Goal: Information Seeking & Learning: Compare options

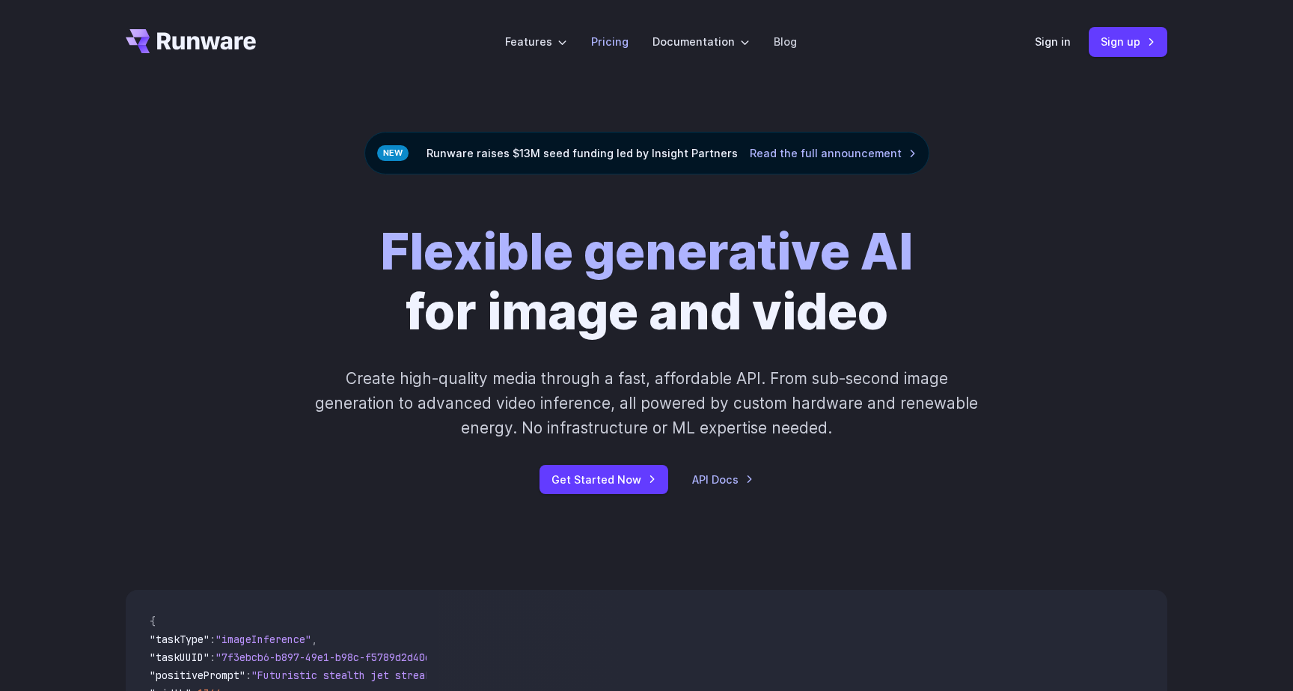
click at [605, 44] on link "Pricing" at bounding box center [609, 41] width 37 height 17
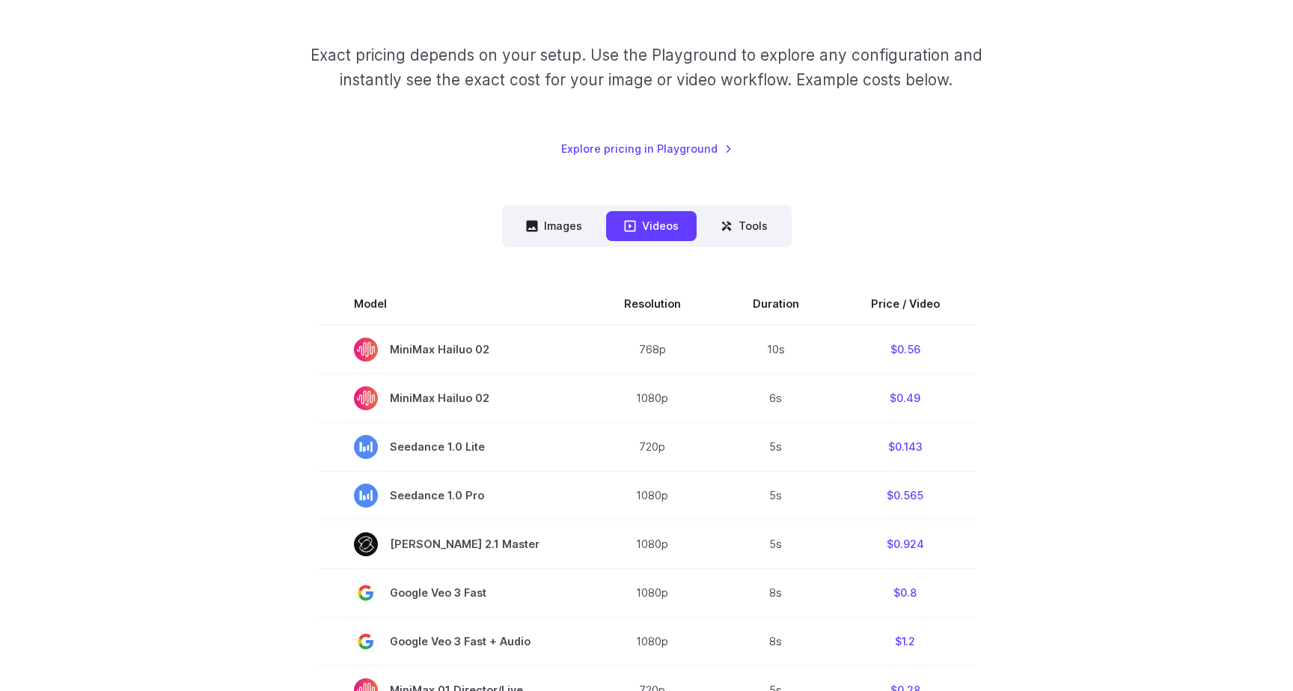
scroll to position [211, 0]
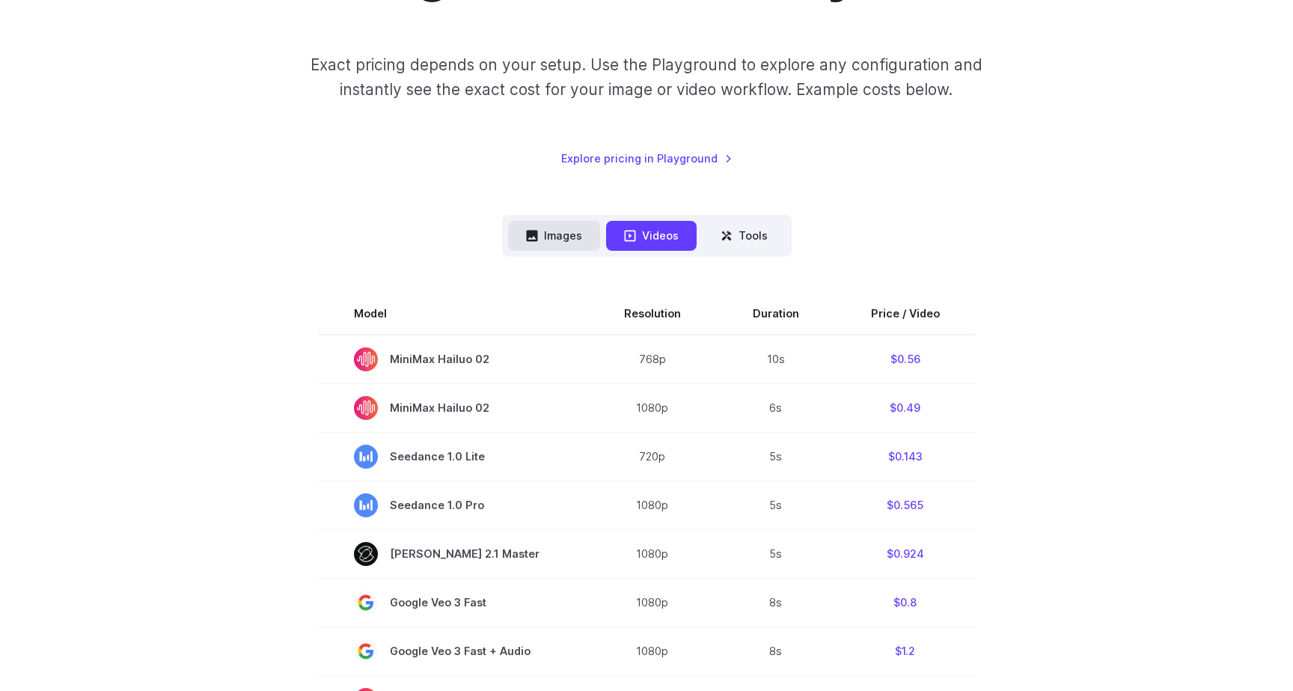
click at [565, 242] on button "Images" at bounding box center [554, 235] width 92 height 29
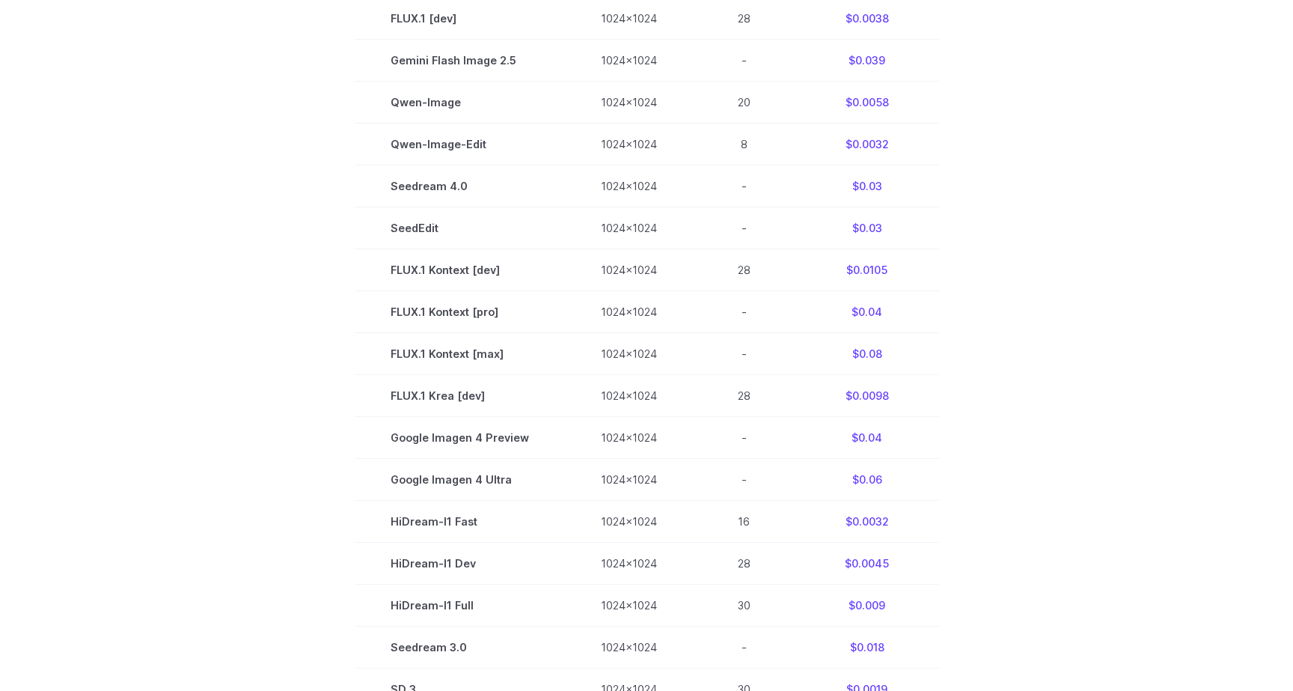
scroll to position [587, 0]
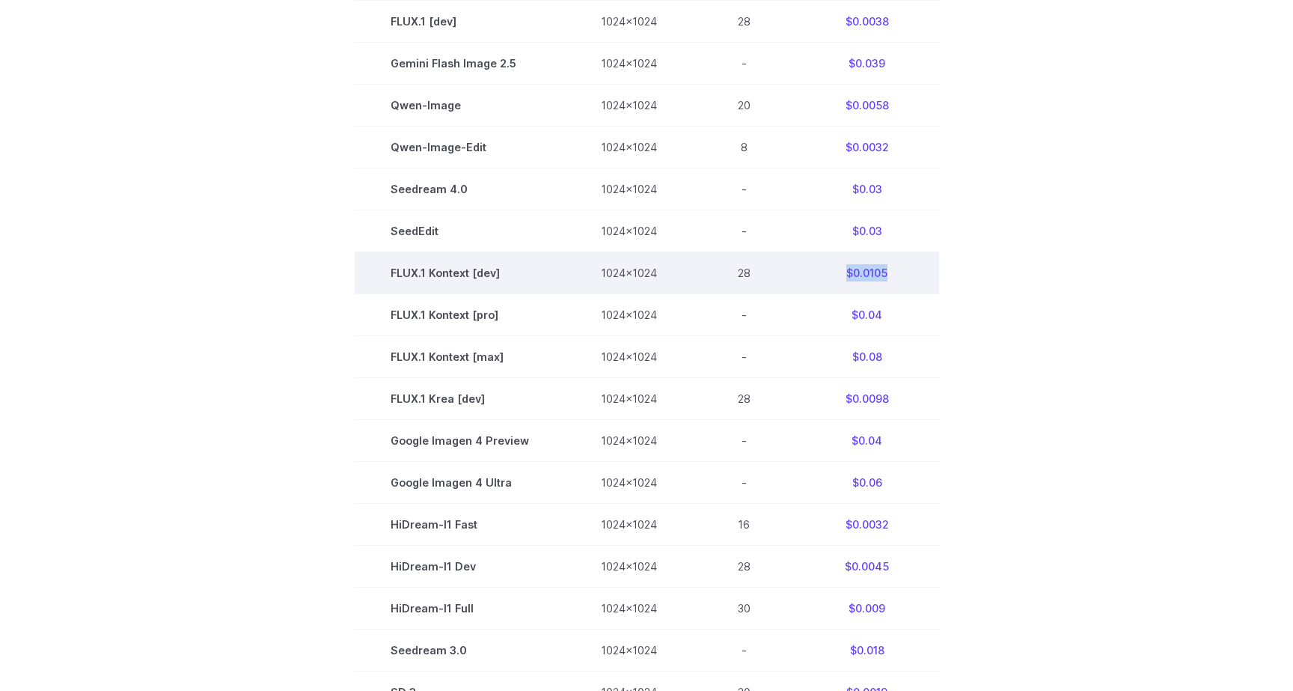
drag, startPoint x: 843, startPoint y: 275, endPoint x: 892, endPoint y: 276, distance: 48.7
click at [892, 276] on td "$0.0105" at bounding box center [867, 272] width 144 height 42
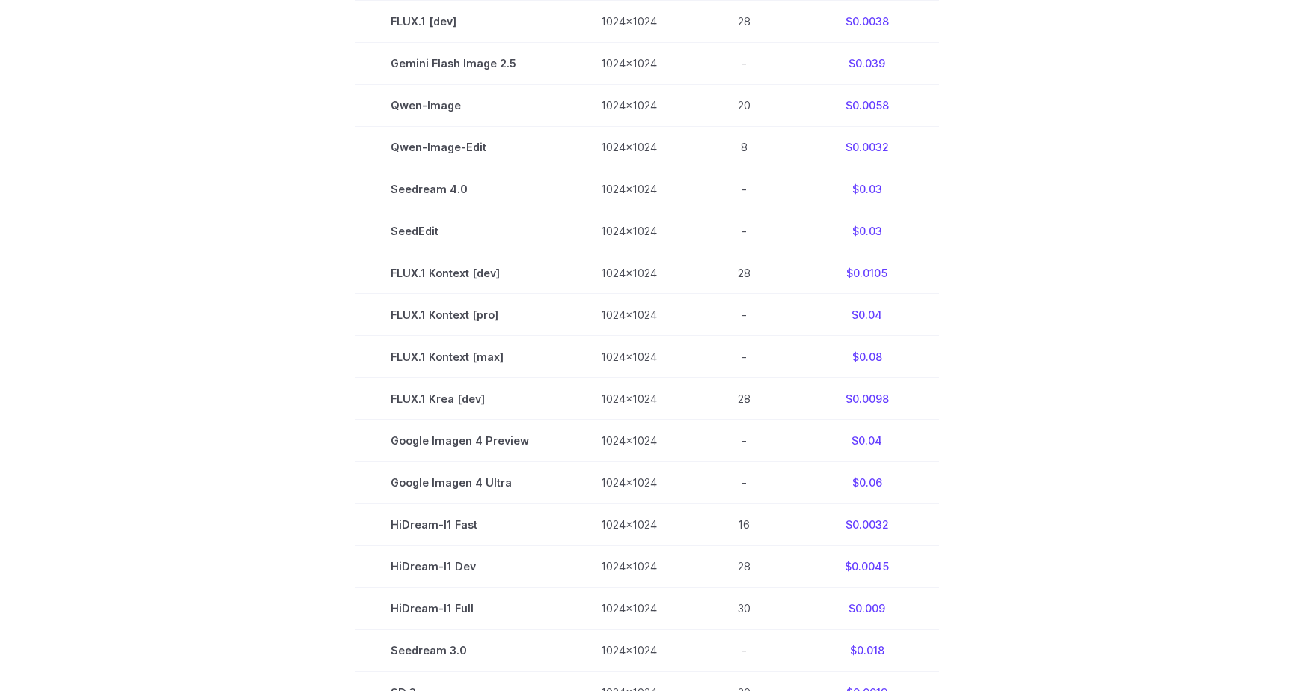
click at [1089, 328] on section "Model Size Steps Price / Image FLUX.1 [[PERSON_NAME]] 1024x1024 4 $0.0013 FLUX.…" at bounding box center [647, 356] width 1042 height 881
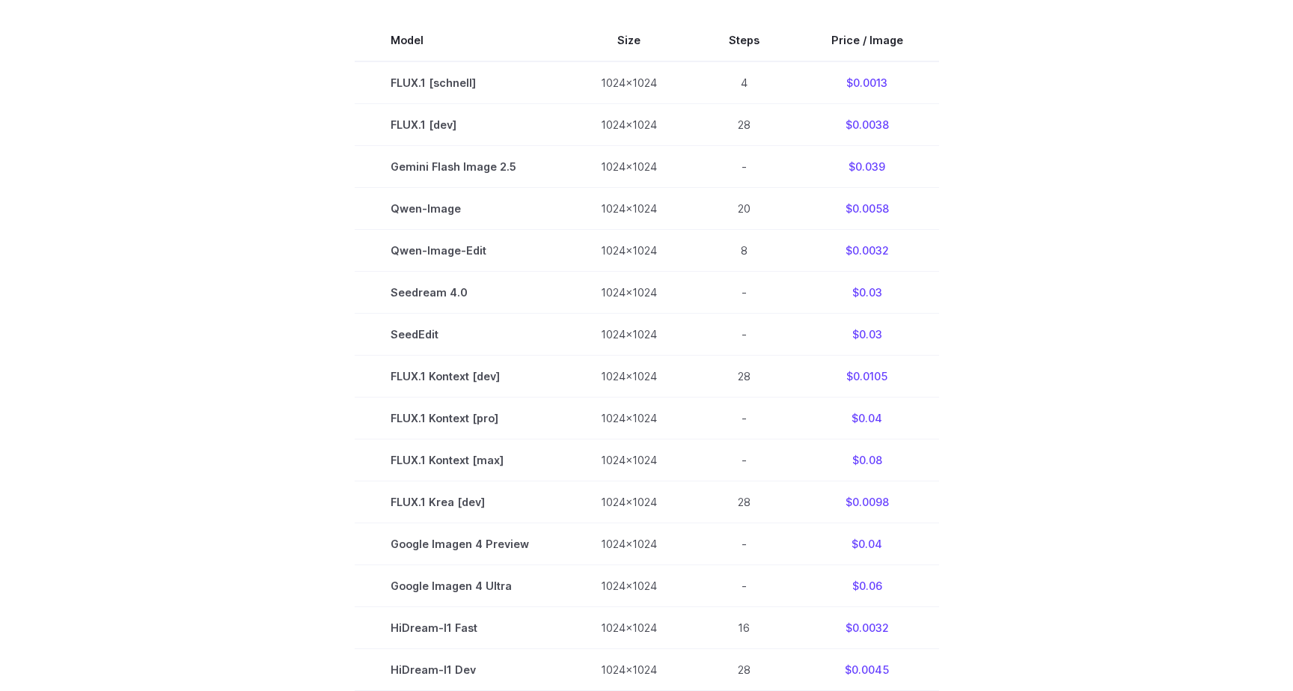
scroll to position [486, 0]
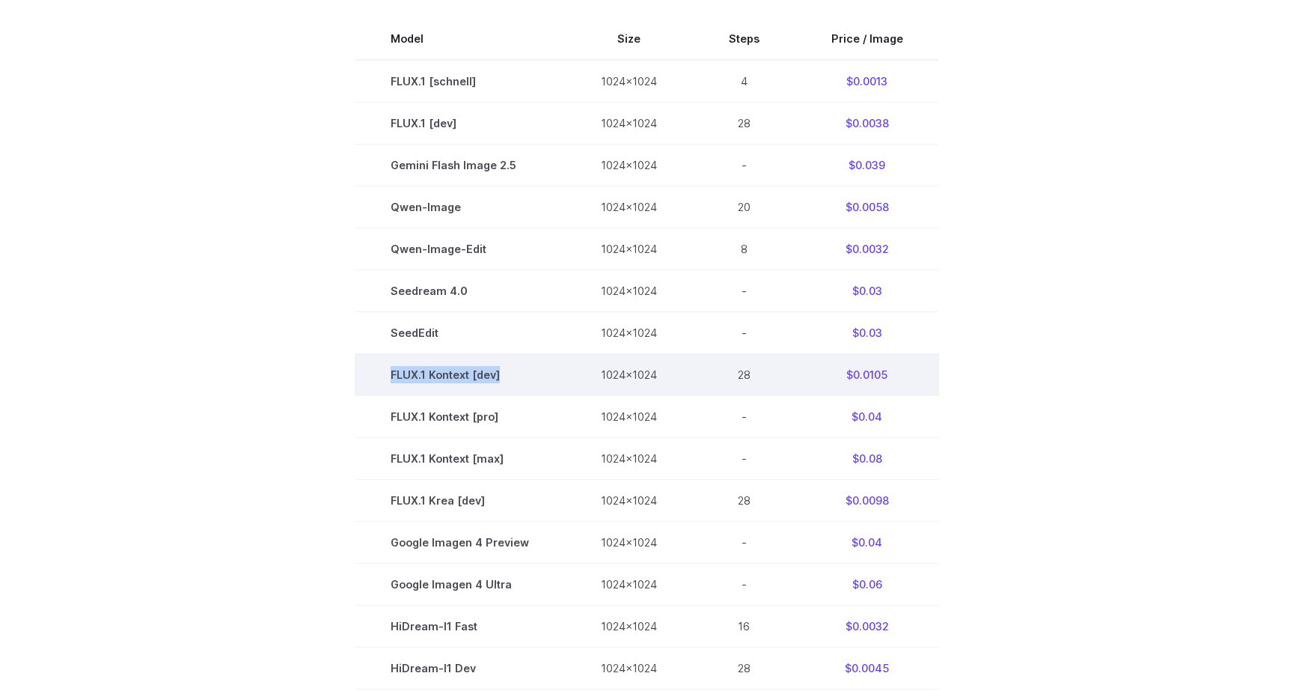
drag, startPoint x: 394, startPoint y: 376, endPoint x: 504, endPoint y: 378, distance: 110.0
click at [504, 378] on td "FLUX.1 Kontext [dev]" at bounding box center [460, 374] width 210 height 42
click at [444, 379] on td "FLUX.1 Kontext [dev]" at bounding box center [460, 374] width 210 height 42
click at [418, 375] on td "FLUX.1 Kontext [dev]" at bounding box center [460, 374] width 210 height 42
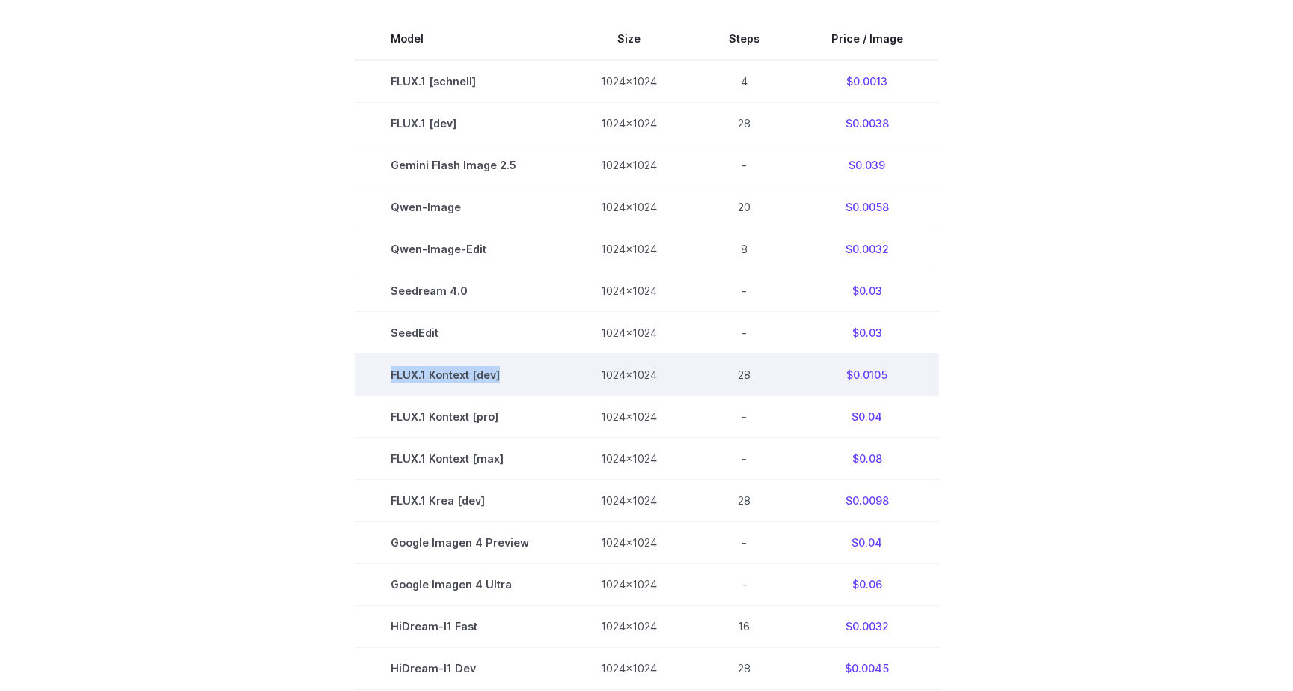
drag, startPoint x: 395, startPoint y: 375, endPoint x: 551, endPoint y: 376, distance: 156.4
click at [551, 376] on td "FLUX.1 Kontext [dev]" at bounding box center [460, 374] width 210 height 42
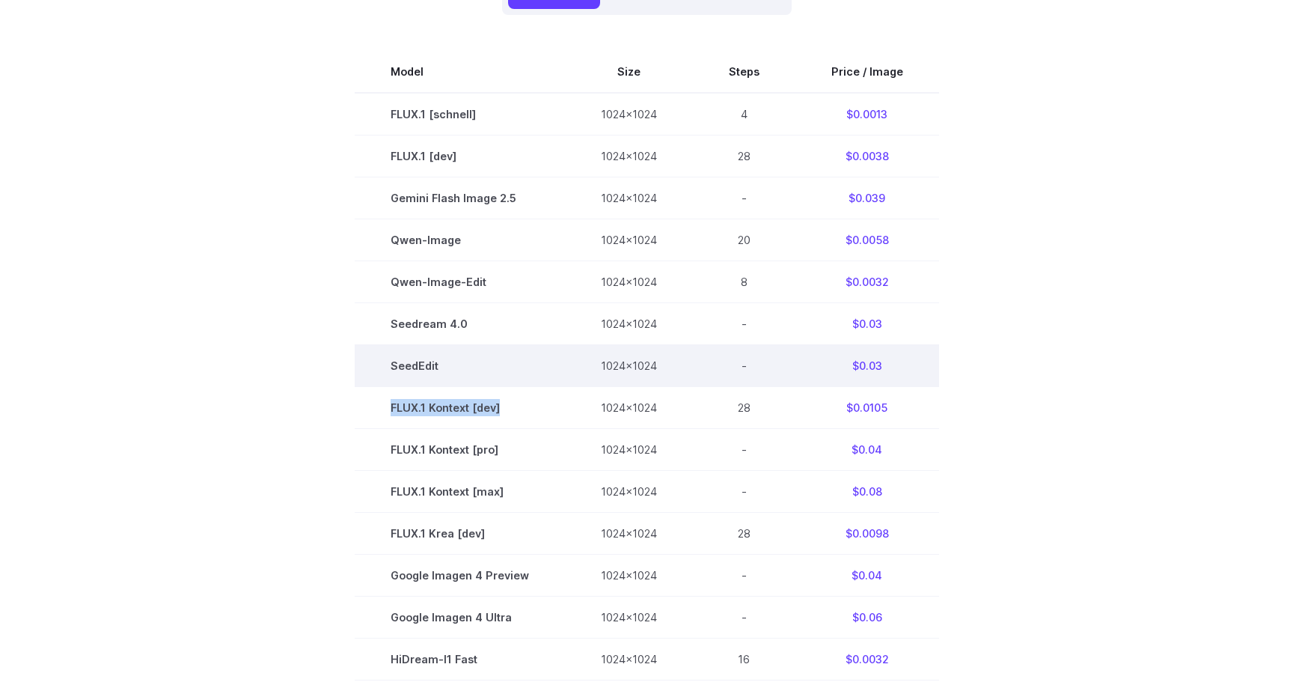
scroll to position [447, 0]
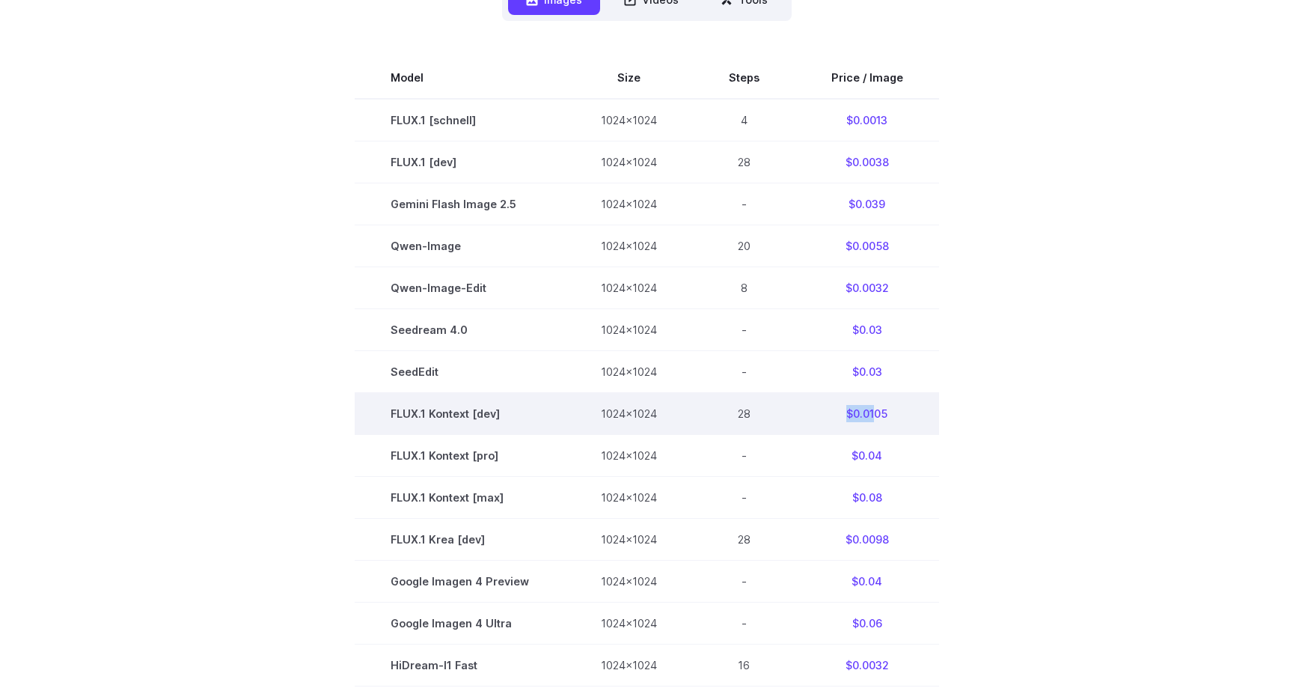
drag, startPoint x: 874, startPoint y: 416, endPoint x: 843, endPoint y: 418, distance: 30.7
click at [843, 418] on td "$0.0105" at bounding box center [867, 413] width 144 height 42
click at [391, 415] on td "FLUX.1 Kontext [dev]" at bounding box center [460, 413] width 210 height 42
drag, startPoint x: 392, startPoint y: 417, endPoint x: 511, endPoint y: 426, distance: 119.3
click at [511, 426] on td "FLUX.1 Kontext [dev]" at bounding box center [460, 413] width 210 height 42
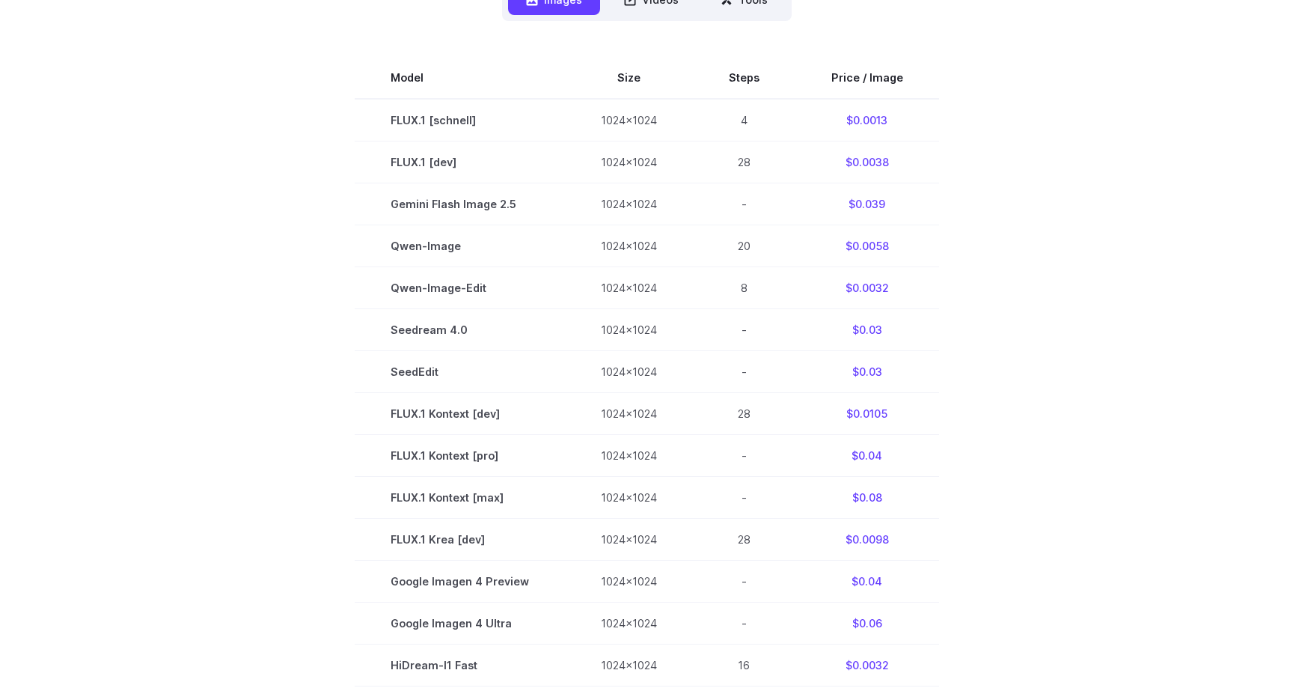
click at [1039, 498] on section "Model Size Steps Price / Image FLUX.1 [[PERSON_NAME]] 1024x1024 4 $0.0013 FLUX.…" at bounding box center [647, 497] width 1042 height 881
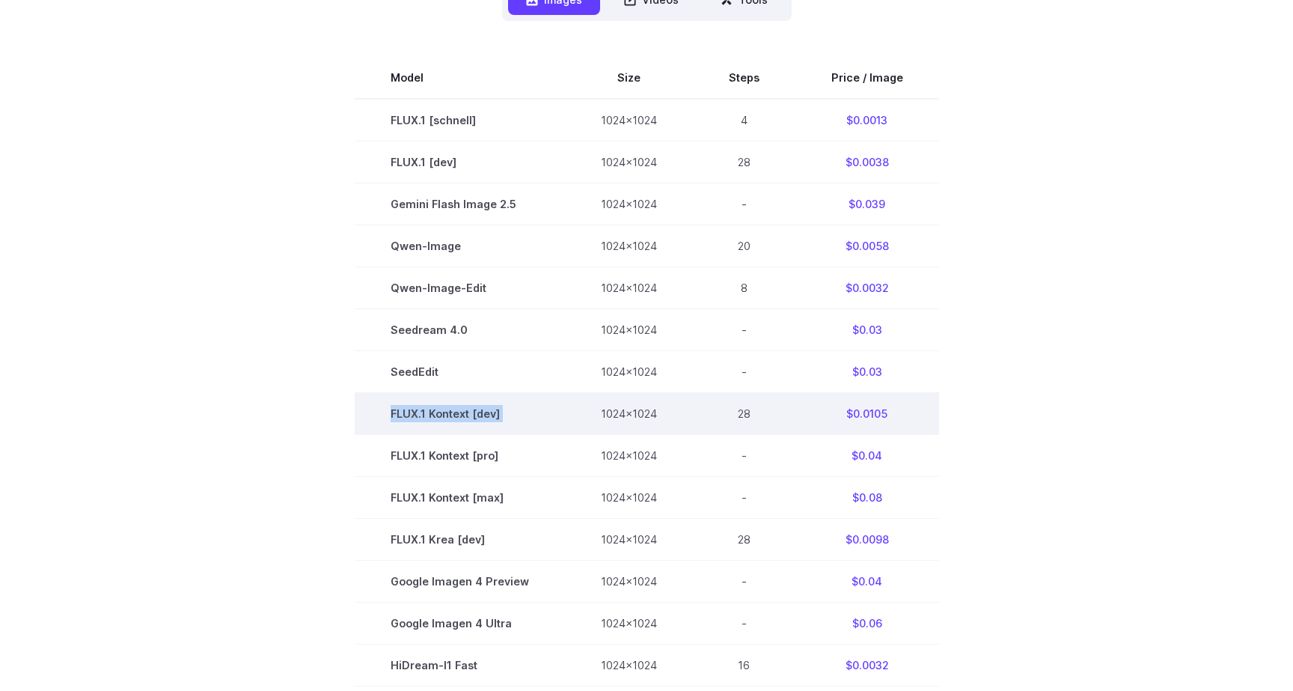
drag, startPoint x: 397, startPoint y: 415, endPoint x: 577, endPoint y: 415, distance: 180.3
click at [577, 415] on tr "FLUX.1 Kontext [dev] 1024x1024 28 $0.0105" at bounding box center [647, 413] width 584 height 42
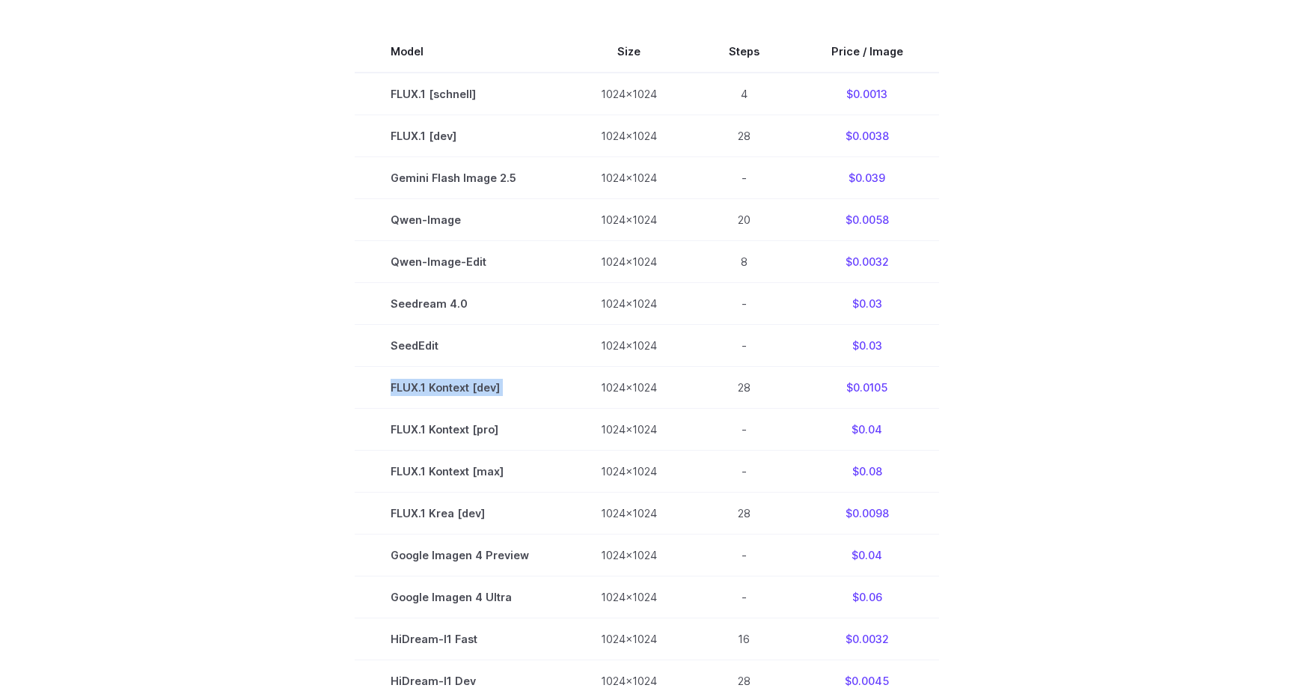
scroll to position [474, 0]
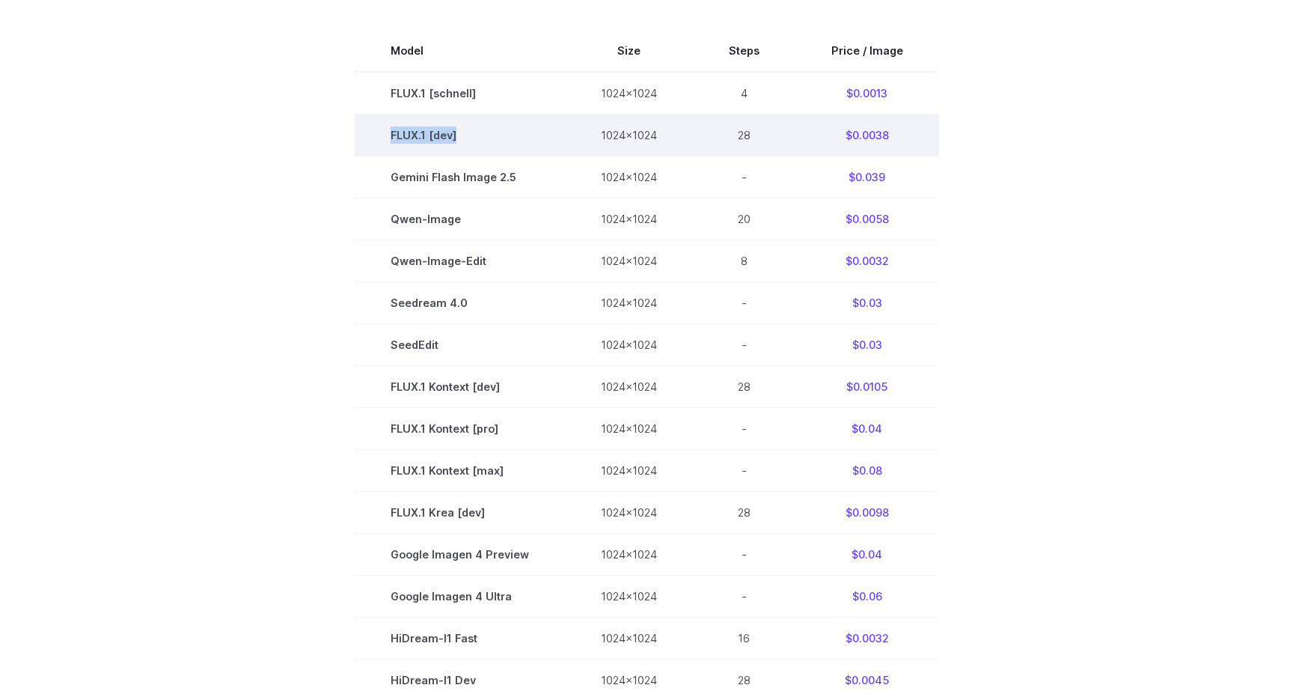
drag, startPoint x: 396, startPoint y: 136, endPoint x: 475, endPoint y: 136, distance: 79.3
click at [475, 136] on td "FLUX.1 [dev]" at bounding box center [460, 135] width 210 height 42
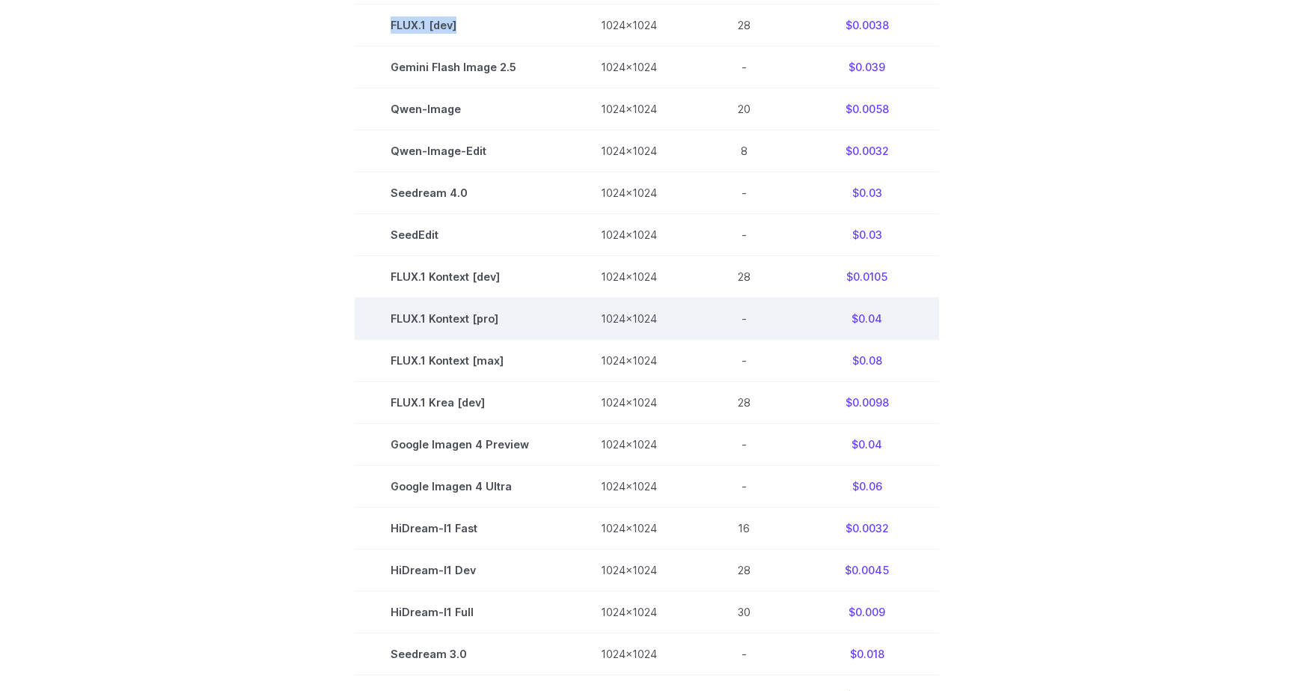
scroll to position [584, 0]
drag, startPoint x: 397, startPoint y: 324, endPoint x: 527, endPoint y: 318, distance: 129.6
click at [527, 318] on td "FLUX.1 Kontext [pro]" at bounding box center [460, 317] width 210 height 42
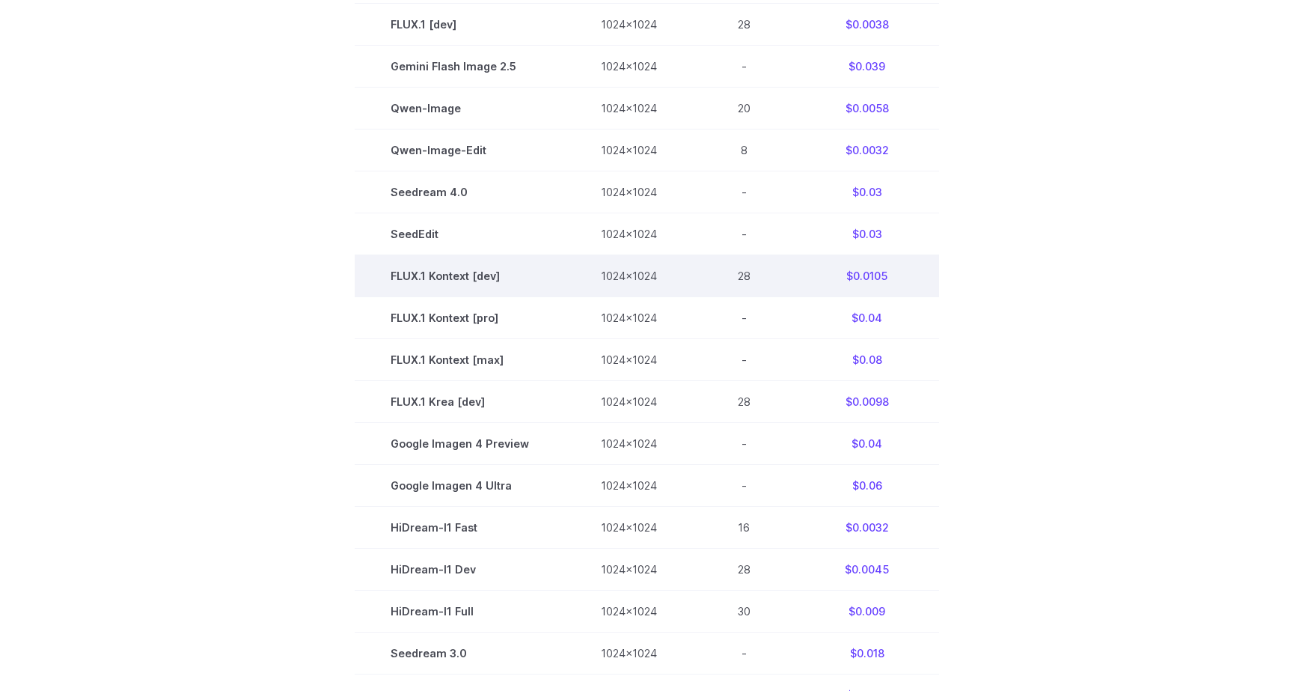
click at [495, 278] on td "FLUX.1 Kontext [dev]" at bounding box center [460, 275] width 210 height 42
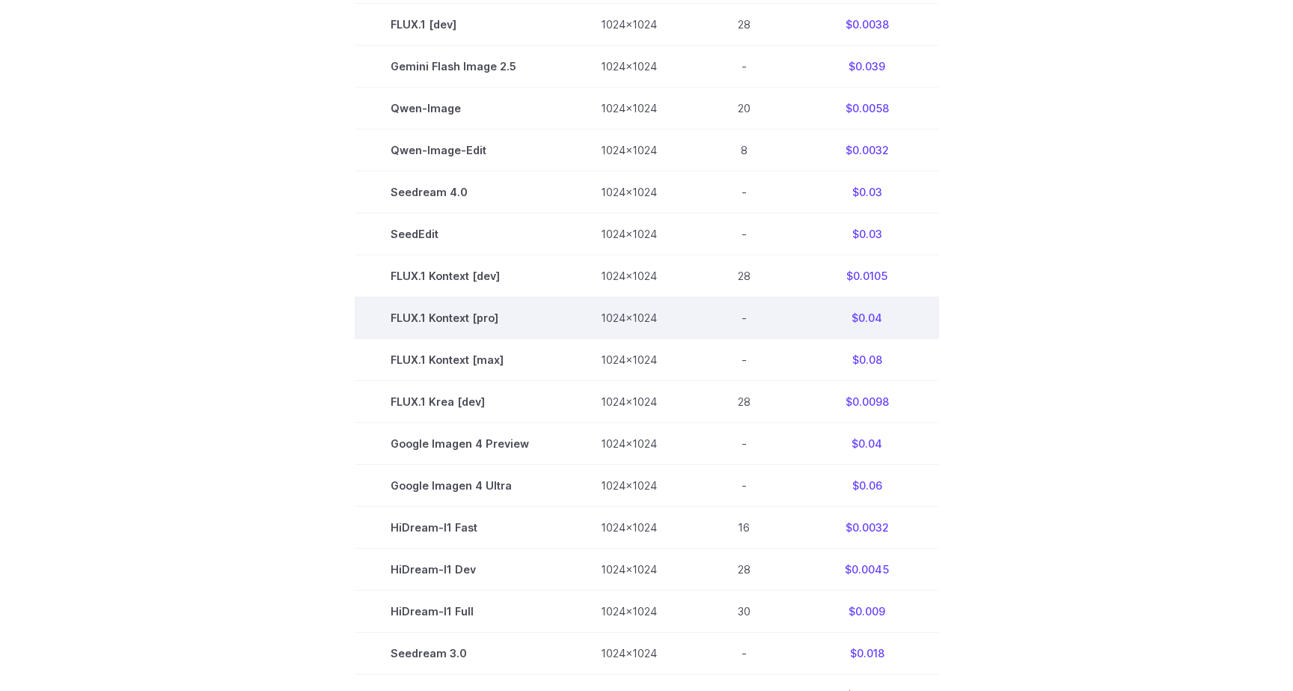
click at [489, 321] on td "FLUX.1 Kontext [pro]" at bounding box center [460, 317] width 210 height 42
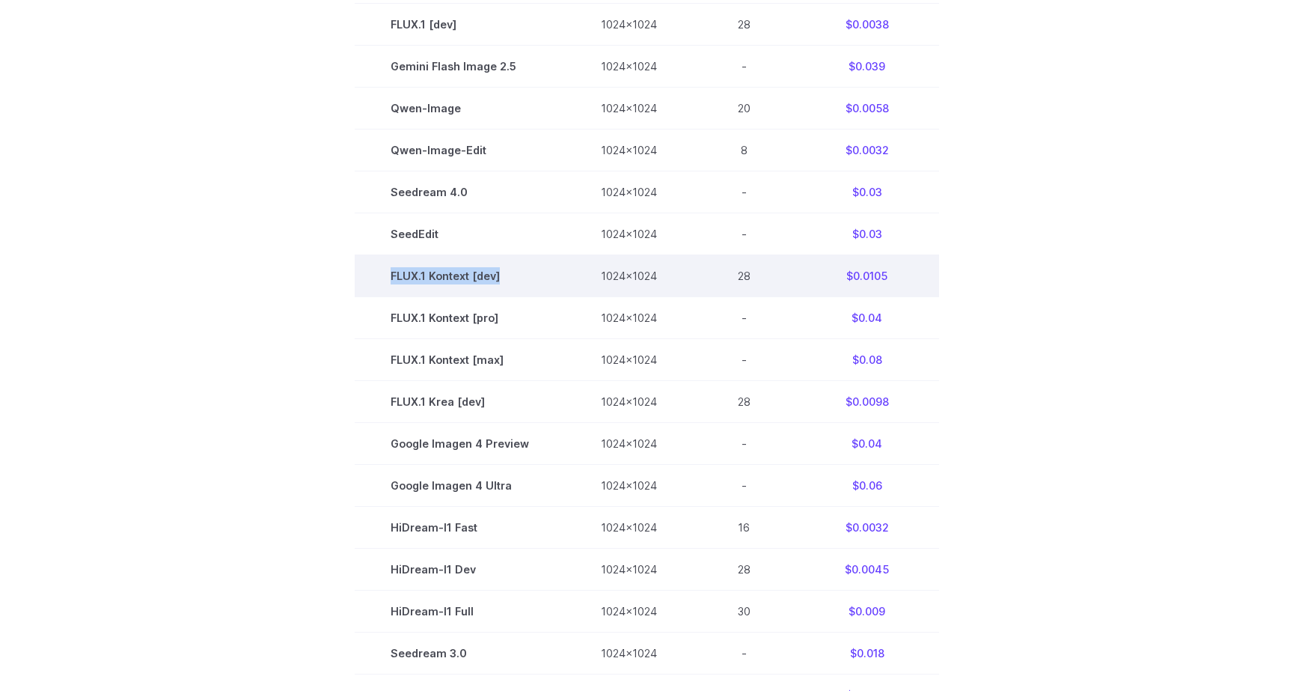
drag, startPoint x: 394, startPoint y: 278, endPoint x: 522, endPoint y: 278, distance: 128.0
click at [522, 278] on td "FLUX.1 Kontext [dev]" at bounding box center [460, 275] width 210 height 42
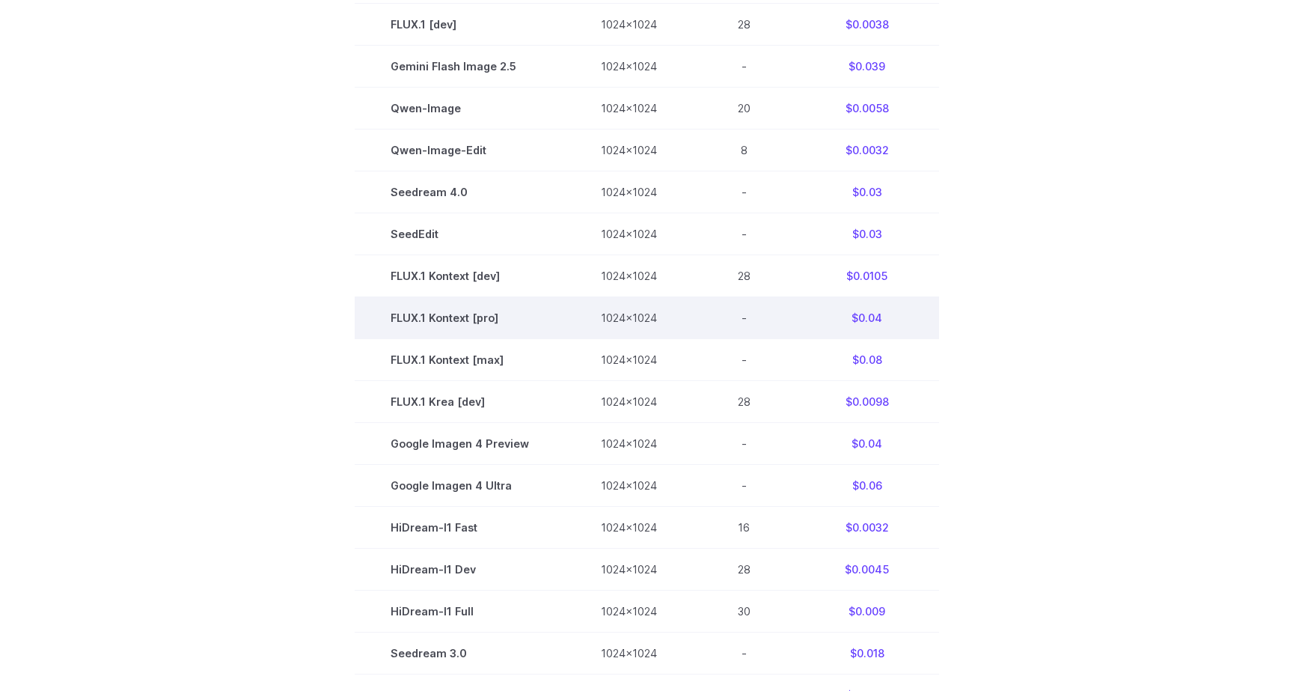
click at [489, 323] on td "FLUX.1 Kontext [pro]" at bounding box center [460, 317] width 210 height 42
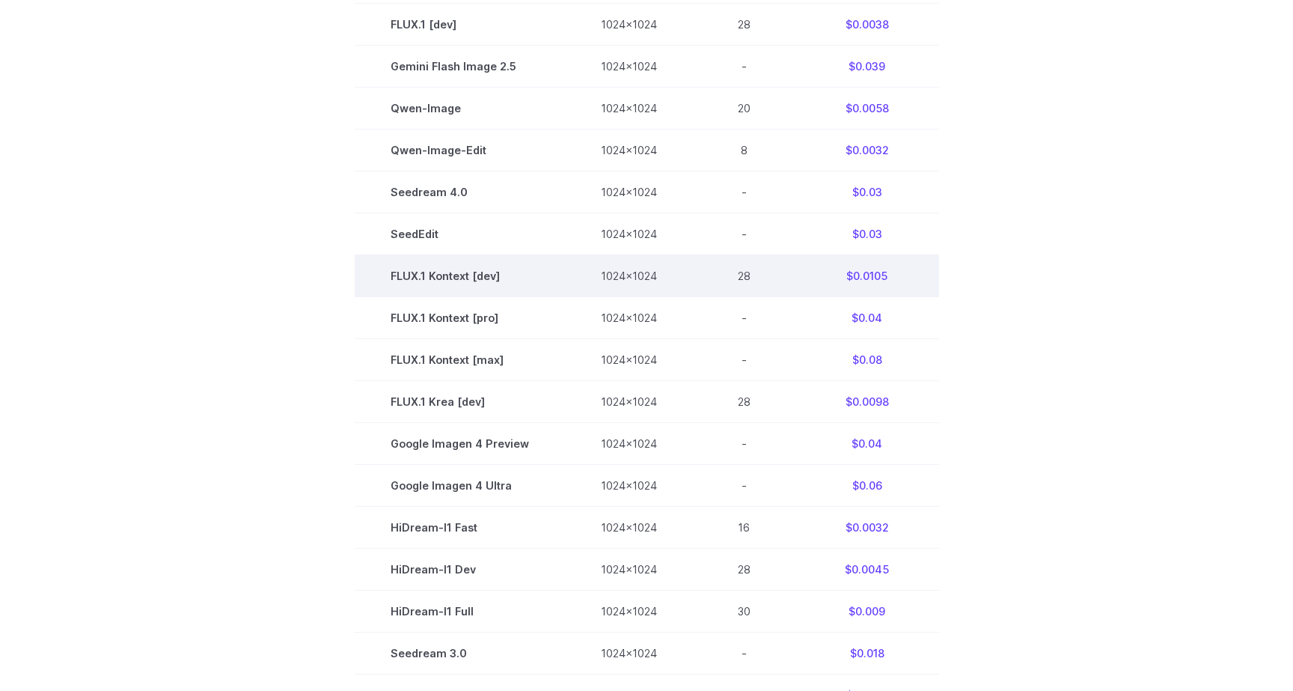
click at [486, 278] on td "FLUX.1 Kontext [dev]" at bounding box center [460, 275] width 210 height 42
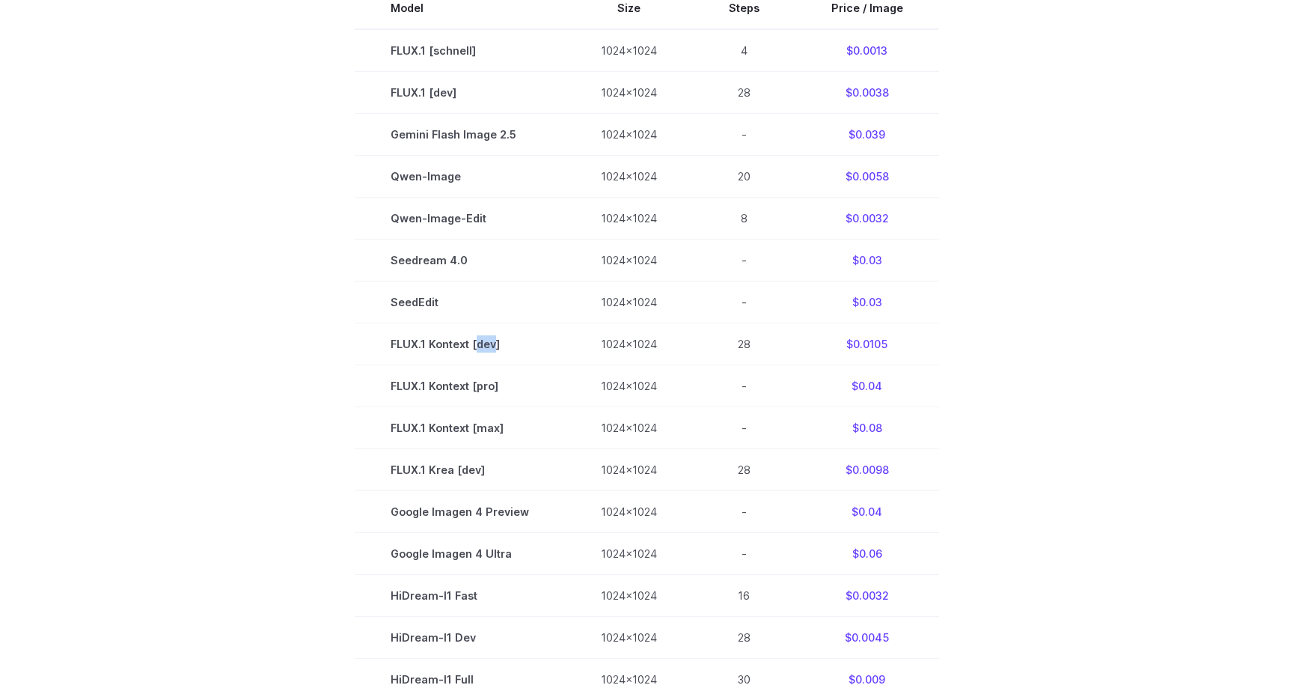
scroll to position [514, 0]
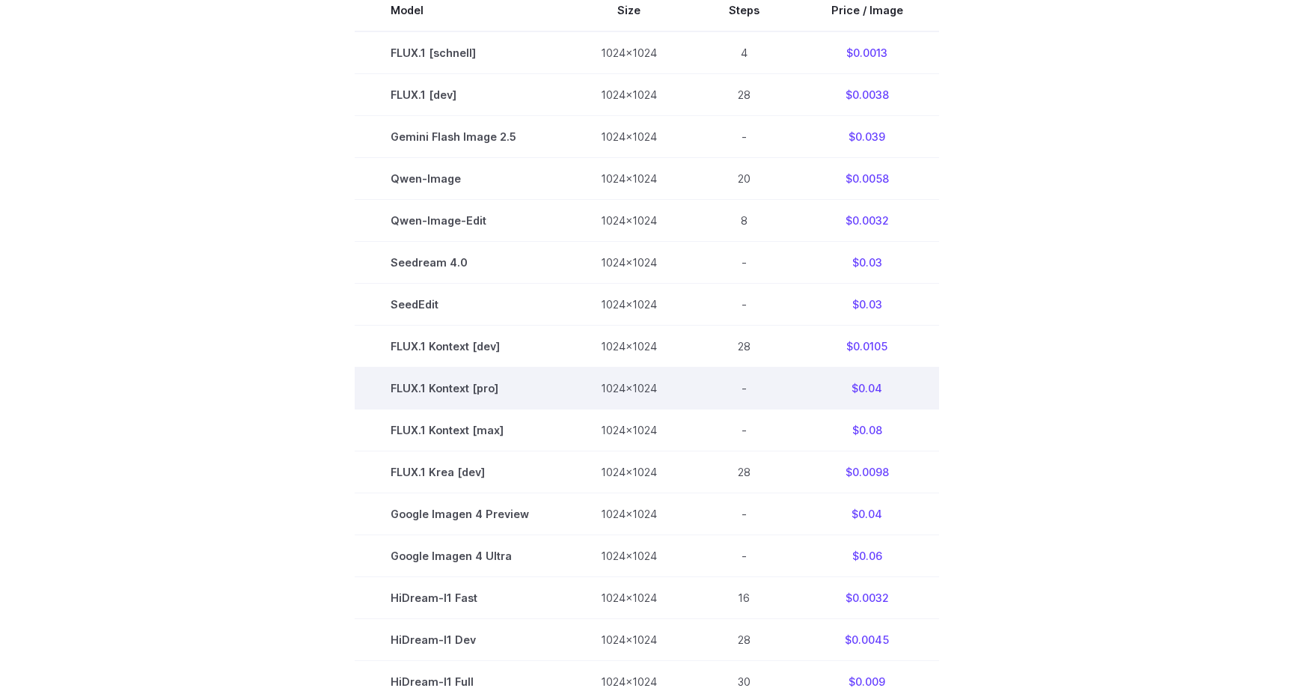
click at [459, 403] on td "FLUX.1 Kontext [pro]" at bounding box center [460, 388] width 210 height 42
drag, startPoint x: 394, startPoint y: 388, endPoint x: 502, endPoint y: 388, distance: 108.5
click at [502, 388] on td "FLUX.1 Kontext [pro]" at bounding box center [460, 388] width 210 height 42
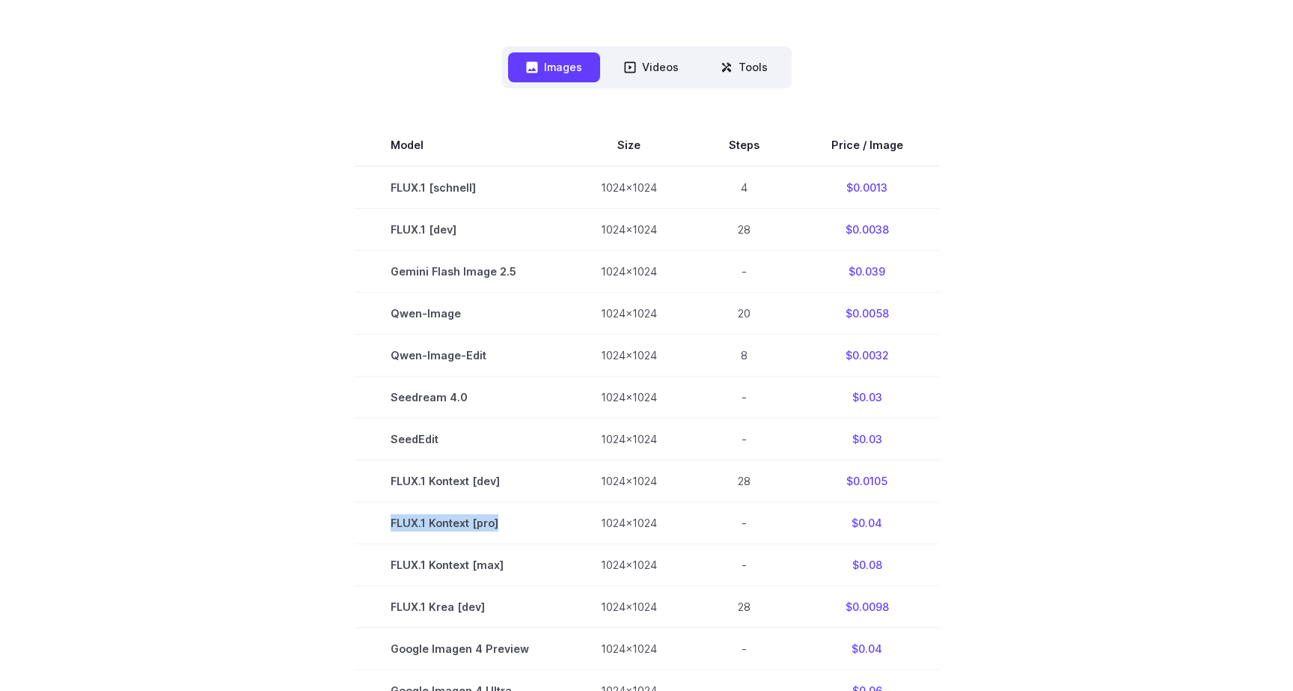
scroll to position [374, 0]
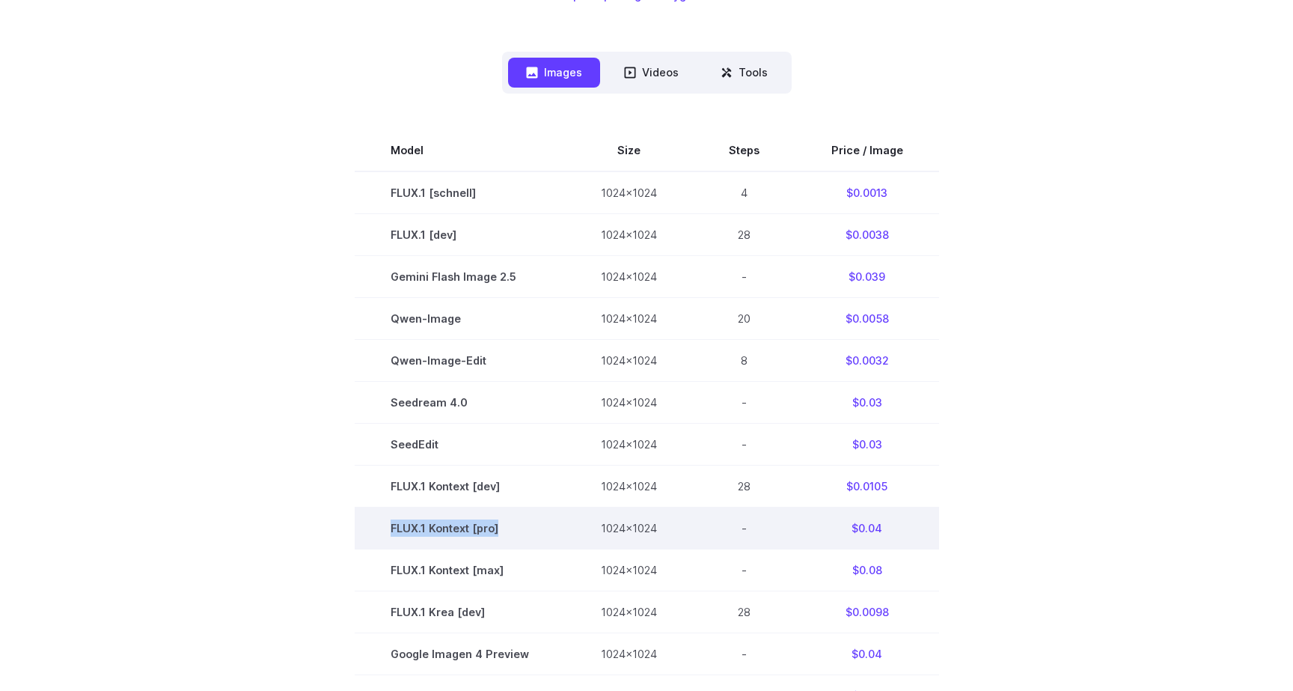
click at [469, 538] on td "FLUX.1 Kontext [pro]" at bounding box center [460, 528] width 210 height 42
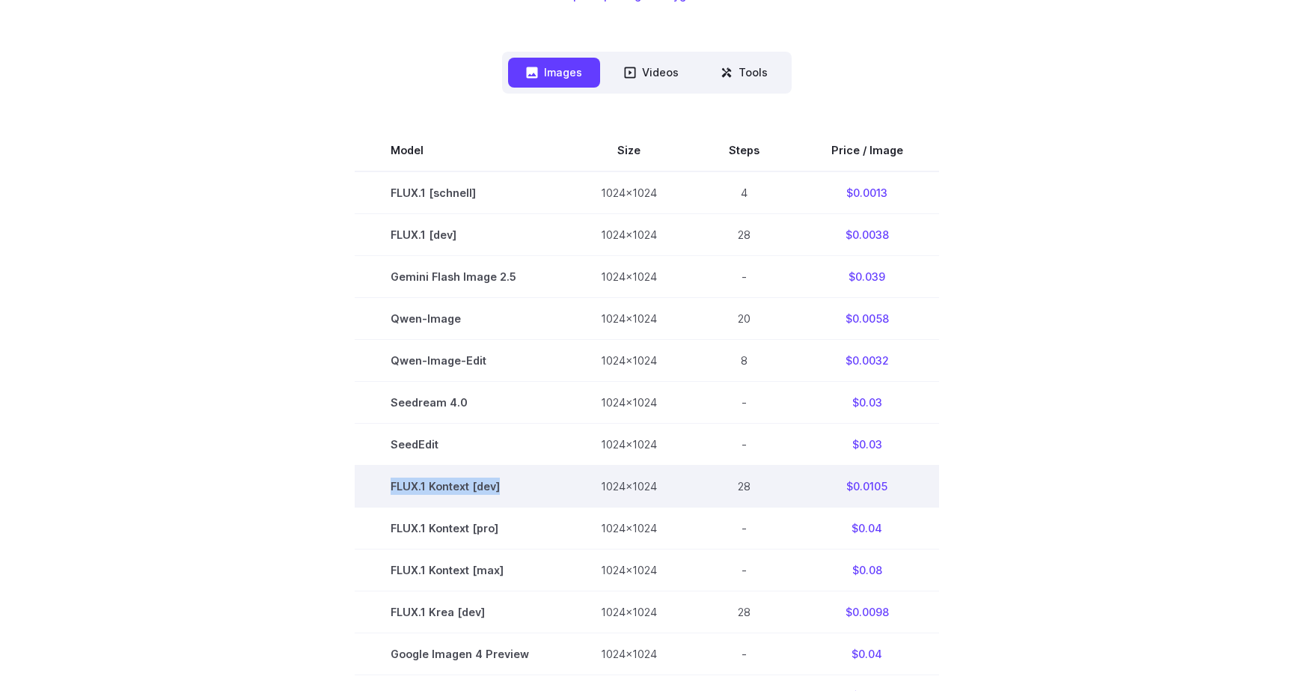
drag, startPoint x: 394, startPoint y: 490, endPoint x: 519, endPoint y: 490, distance: 125.0
click at [519, 490] on td "FLUX.1 Kontext [dev]" at bounding box center [460, 486] width 210 height 42
copy td "FLUX.1 Kontext [dev]"
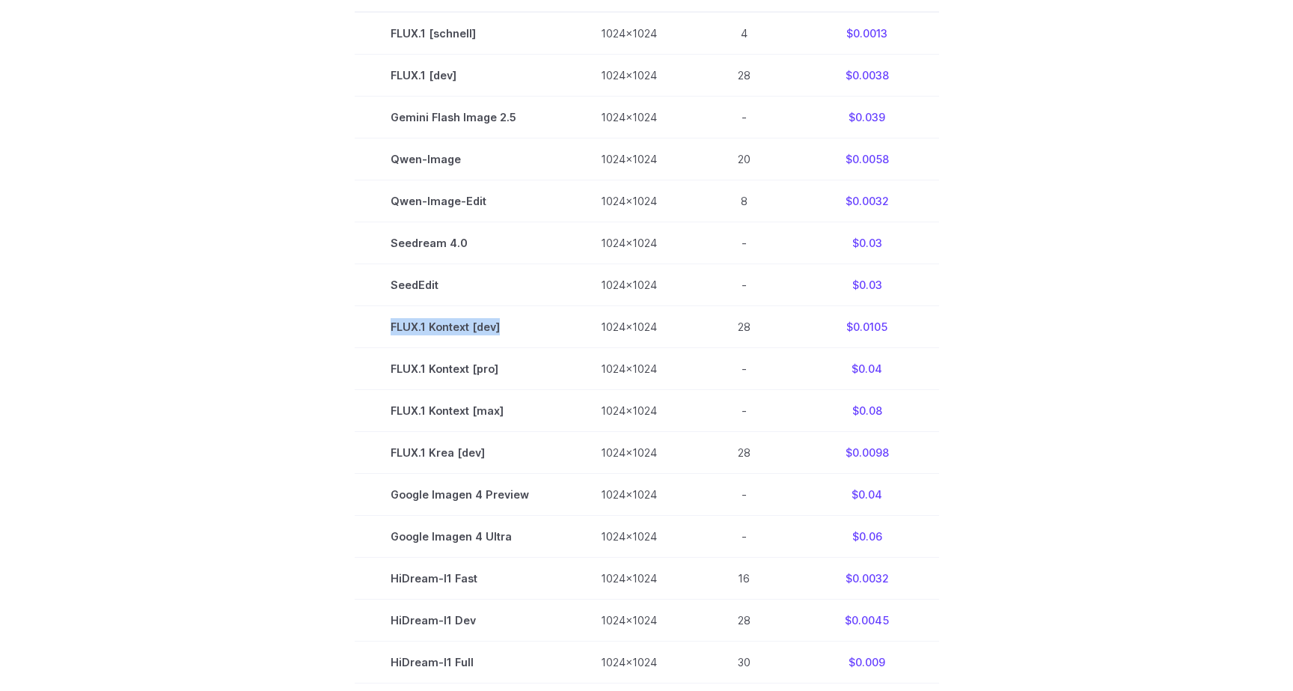
scroll to position [536, 0]
click at [950, 367] on section "Model Size Steps Price / Image FLUX.1 [schnell] 1024x1024 4 $0.0013 FLUX.1 [dev…" at bounding box center [647, 408] width 1042 height 881
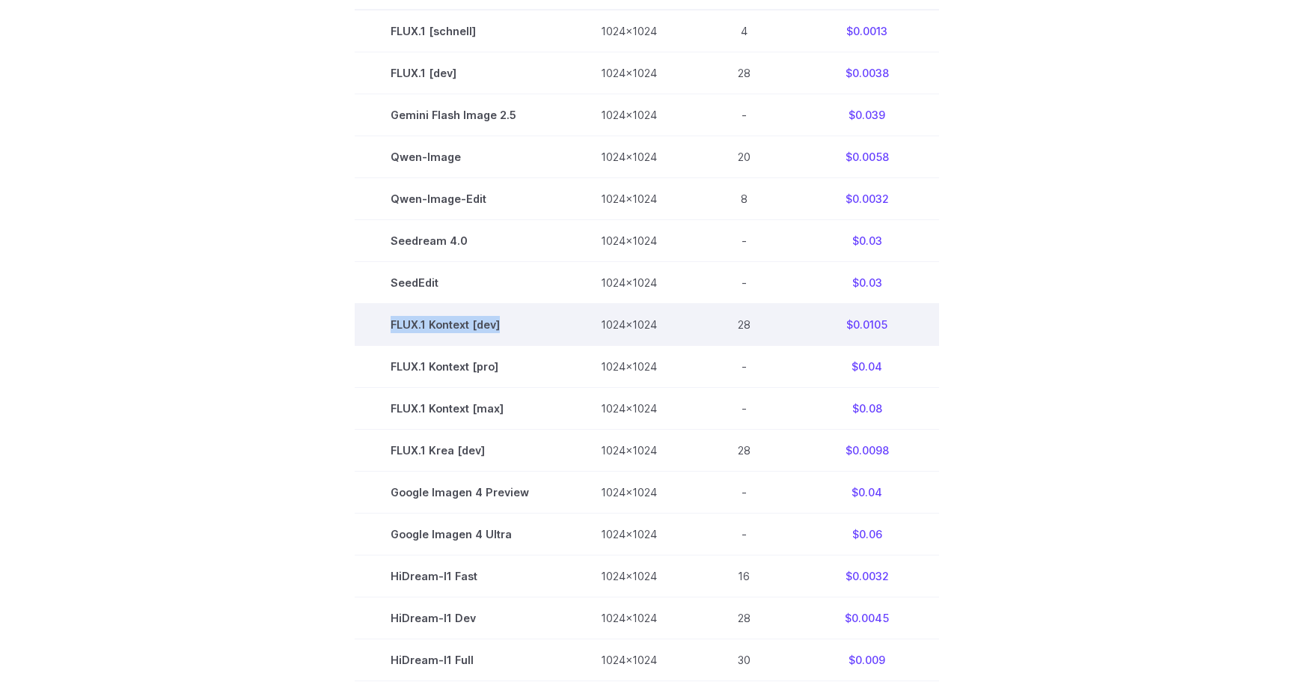
drag, startPoint x: 396, startPoint y: 326, endPoint x: 507, endPoint y: 326, distance: 111.5
click at [508, 326] on td "FLUX.1 Kontext [dev]" at bounding box center [460, 324] width 210 height 42
click at [507, 326] on td "FLUX.1 Kontext [dev]" at bounding box center [460, 324] width 210 height 42
drag, startPoint x: 507, startPoint y: 326, endPoint x: 394, endPoint y: 327, distance: 113.0
click at [394, 327] on td "FLUX.1 Kontext [dev]" at bounding box center [460, 324] width 210 height 42
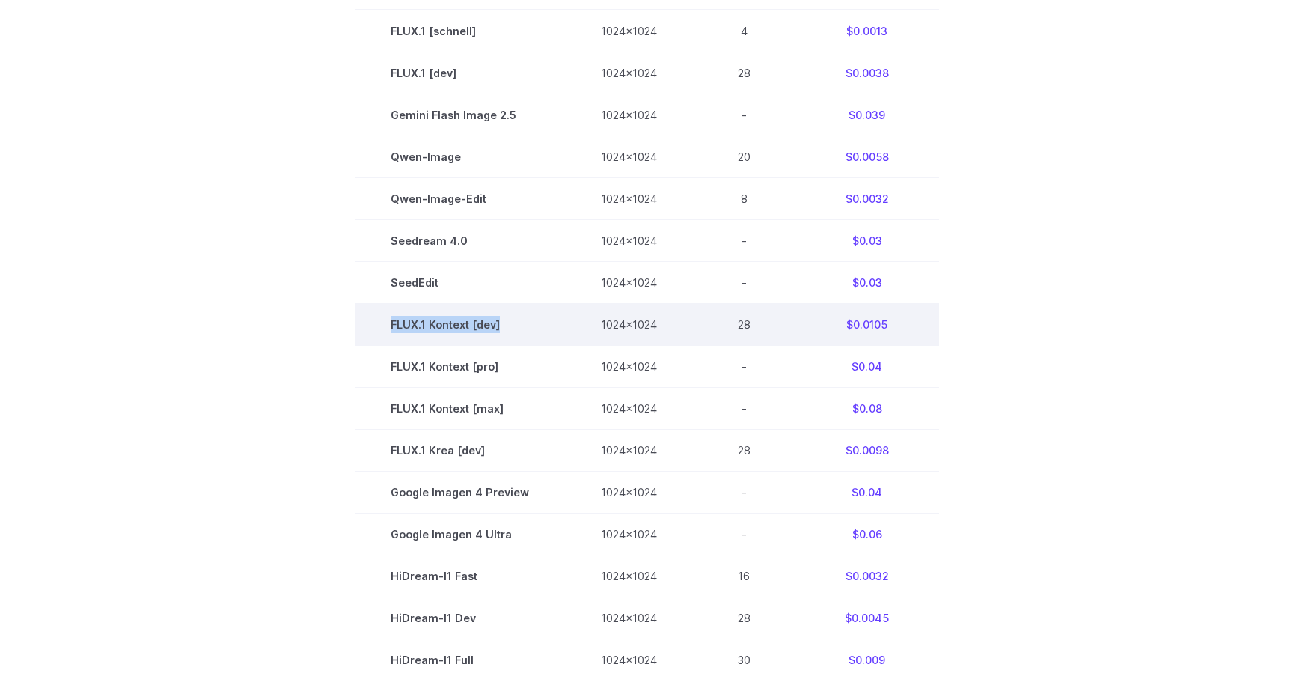
click at [504, 338] on td "FLUX.1 Kontext [dev]" at bounding box center [460, 324] width 210 height 42
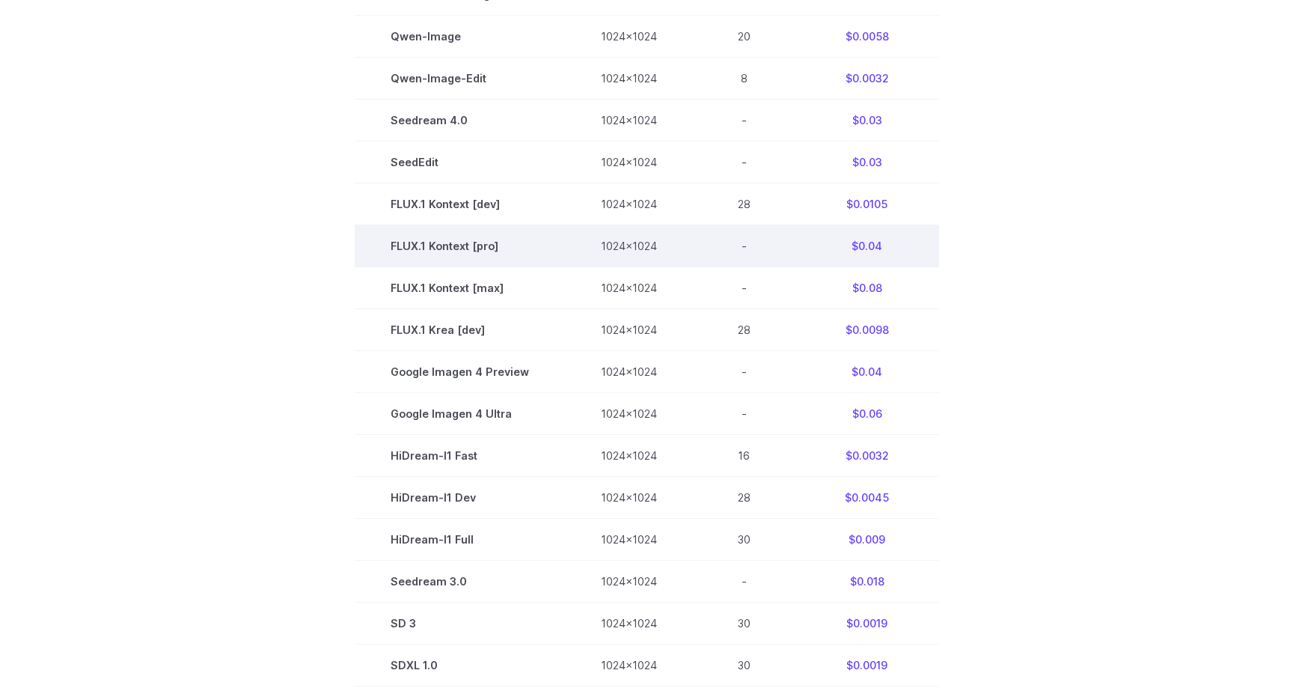
scroll to position [658, 0]
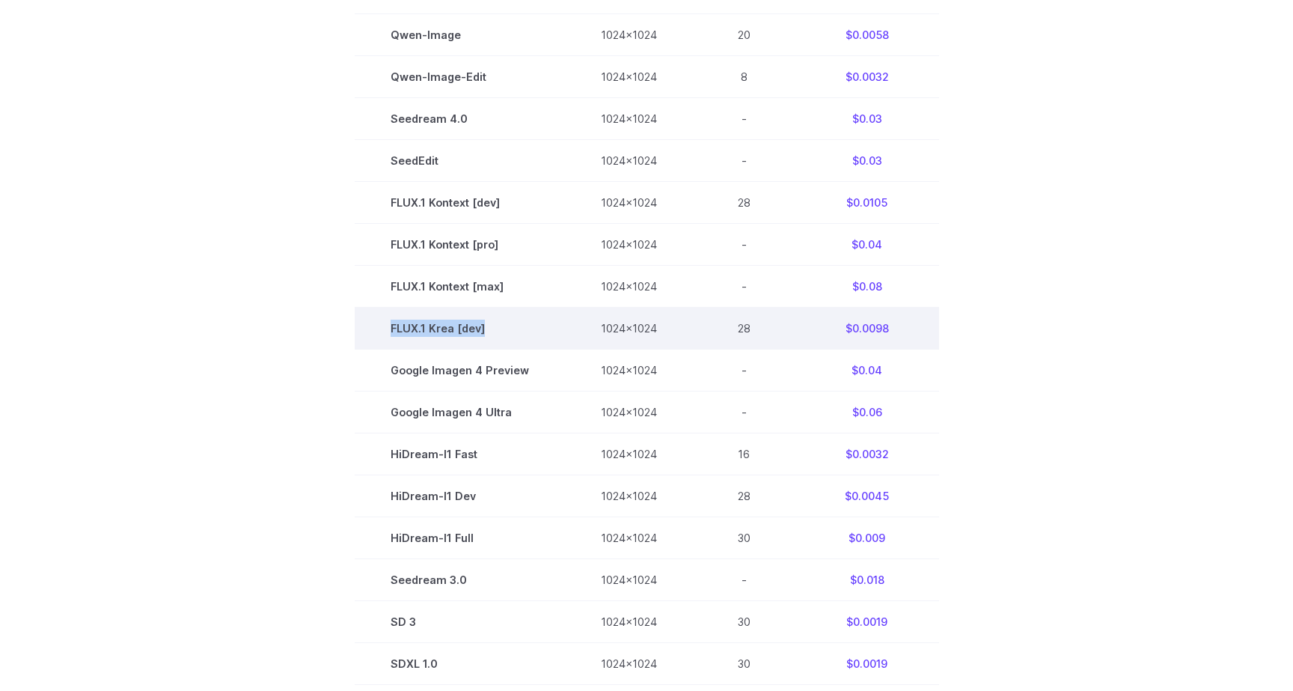
drag, startPoint x: 394, startPoint y: 330, endPoint x: 504, endPoint y: 329, distance: 110.0
click at [504, 329] on td "FLUX.1 Krea [dev]" at bounding box center [460, 329] width 210 height 42
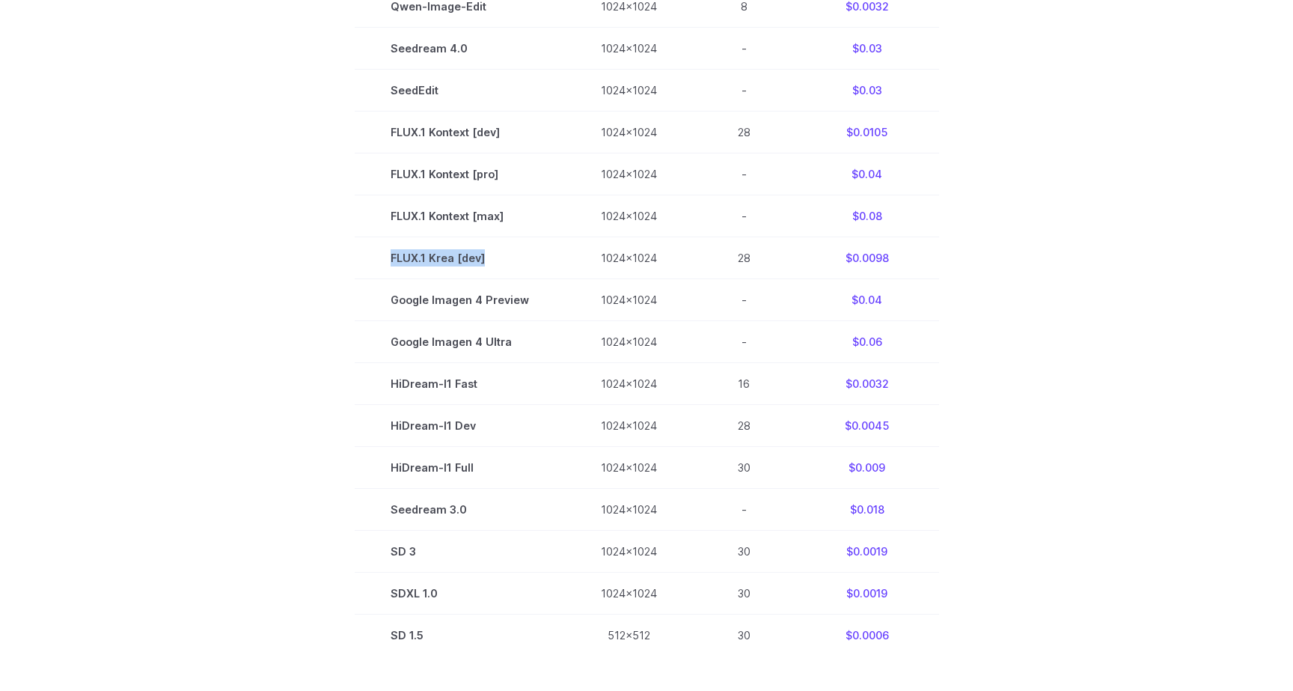
scroll to position [739, 0]
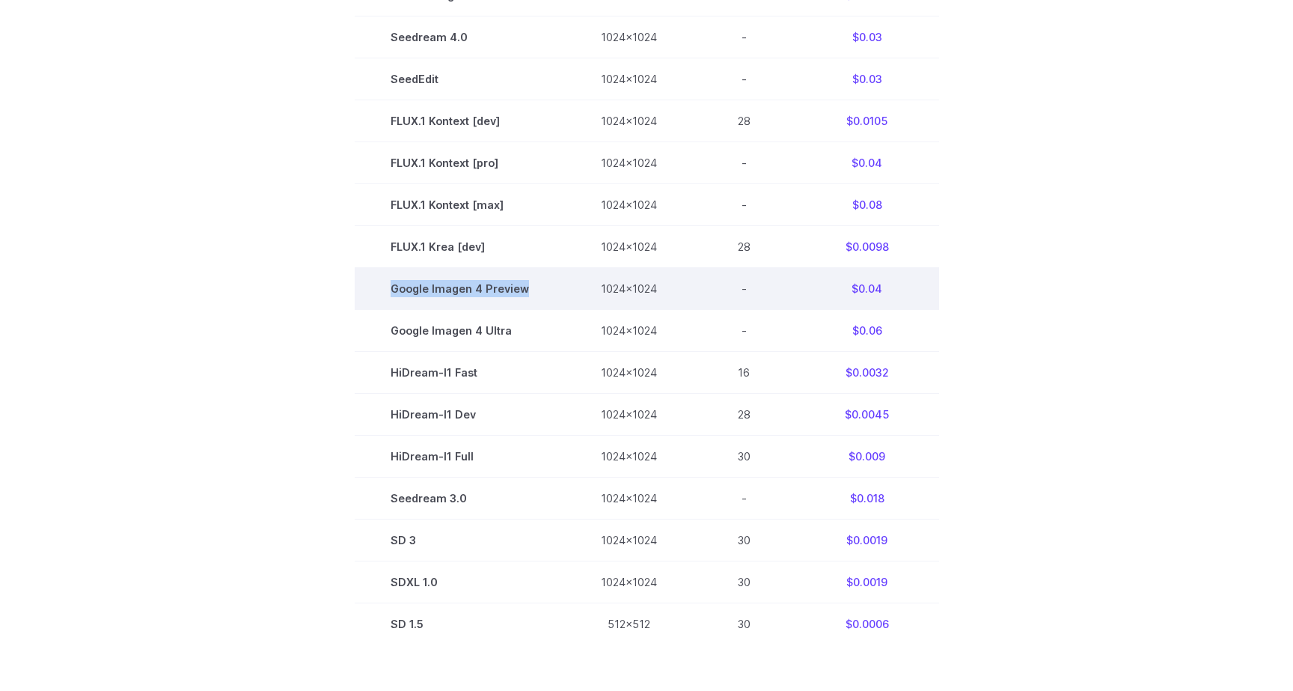
drag, startPoint x: 395, startPoint y: 292, endPoint x: 548, endPoint y: 297, distance: 153.5
click at [548, 297] on td "Google Imagen 4 Preview" at bounding box center [460, 289] width 210 height 42
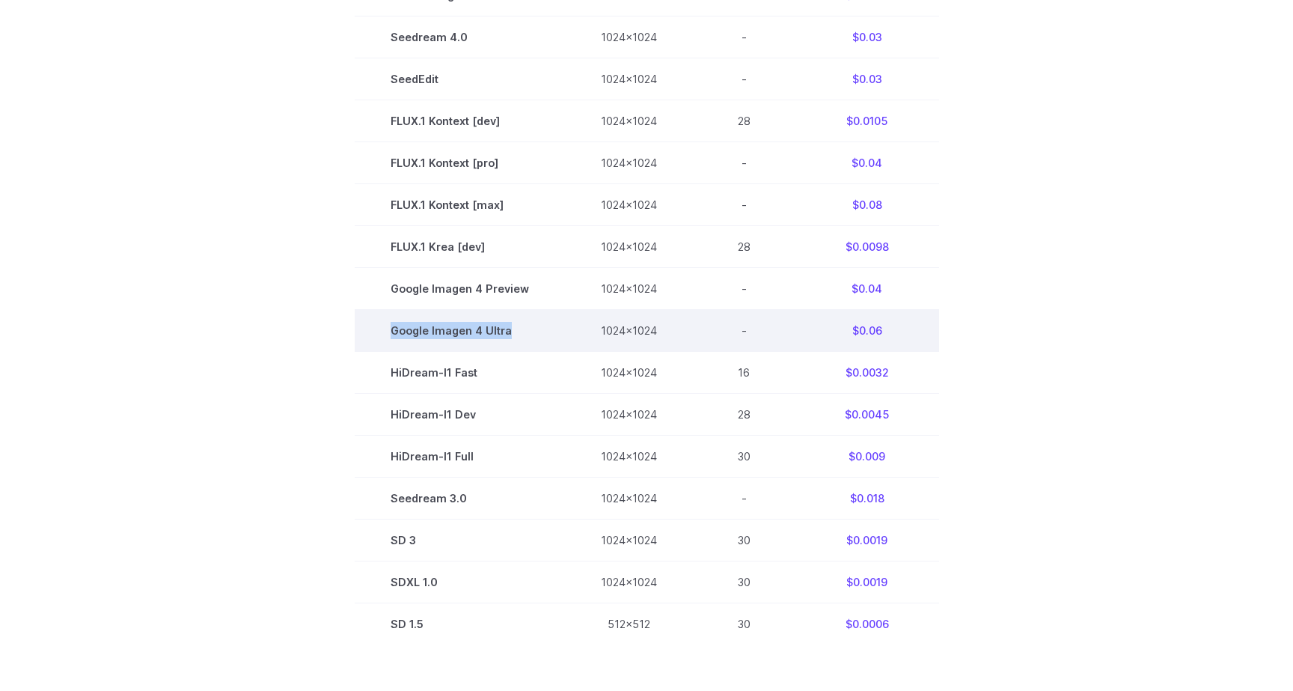
drag, startPoint x: 397, startPoint y: 334, endPoint x: 537, endPoint y: 334, distance: 139.9
click at [537, 334] on td "Google Imagen 4 Ultra" at bounding box center [460, 331] width 210 height 42
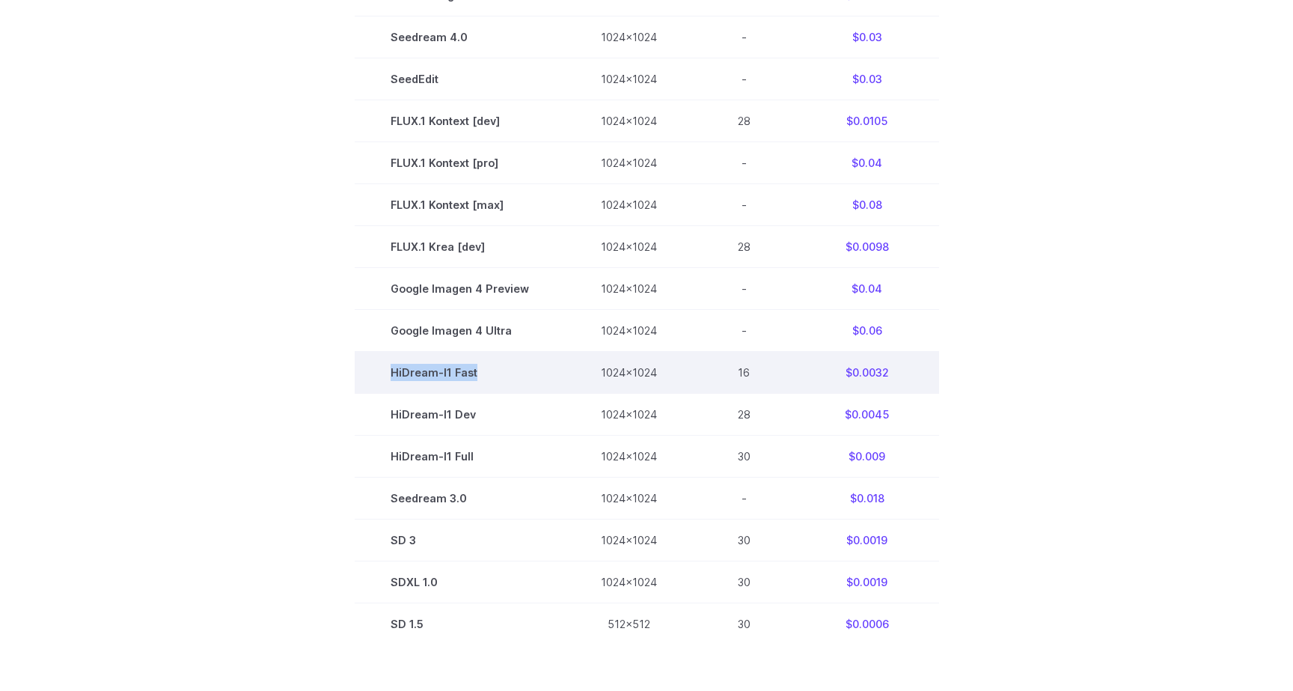
drag, startPoint x: 396, startPoint y: 379, endPoint x: 507, endPoint y: 379, distance: 110.7
click at [507, 379] on td "HiDream-I1 Fast" at bounding box center [460, 373] width 210 height 42
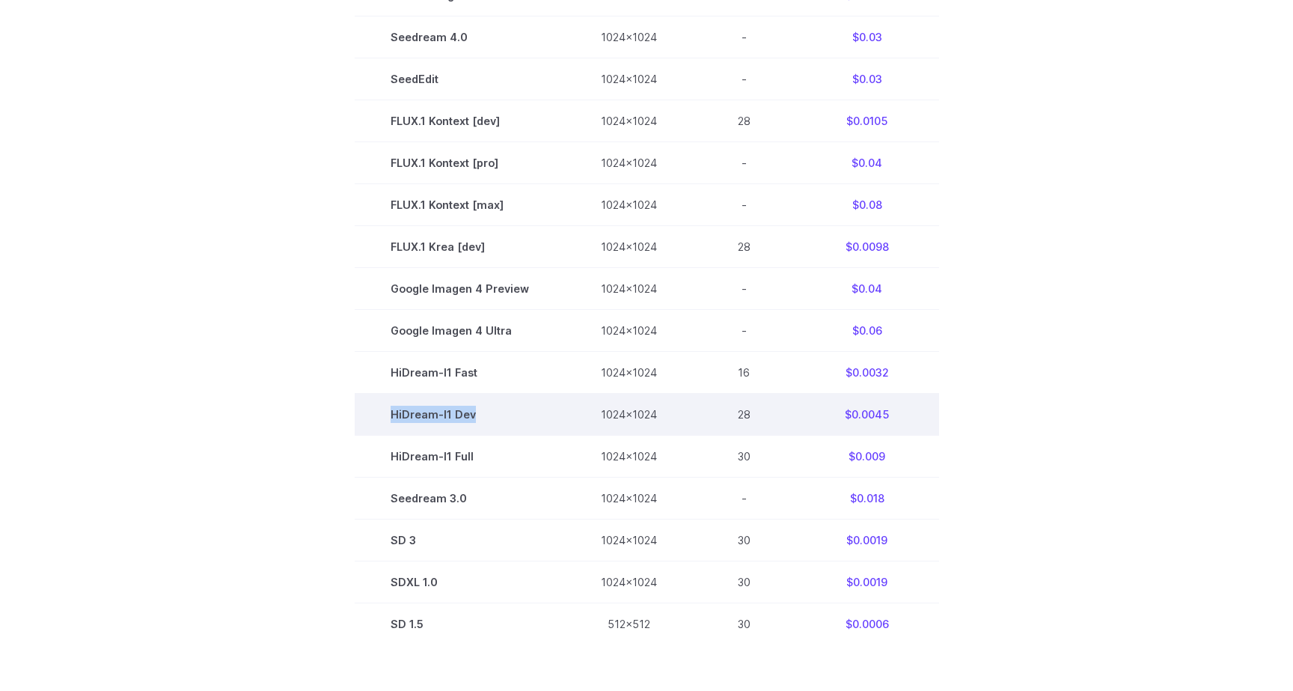
drag, startPoint x: 396, startPoint y: 414, endPoint x: 508, endPoint y: 420, distance: 112.4
click at [508, 420] on td "HiDream-I1 Dev" at bounding box center [460, 415] width 210 height 42
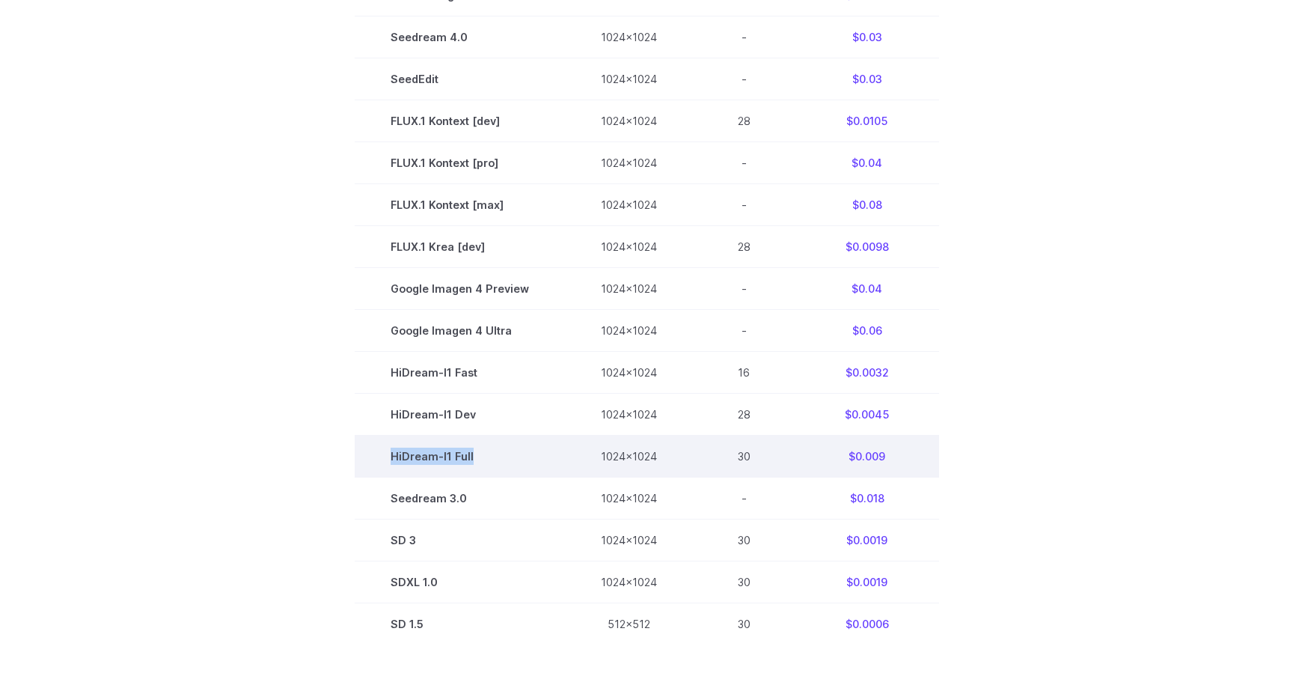
drag, startPoint x: 397, startPoint y: 458, endPoint x: 504, endPoint y: 466, distance: 108.1
click at [504, 466] on td "HiDream-I1 Full" at bounding box center [460, 457] width 210 height 42
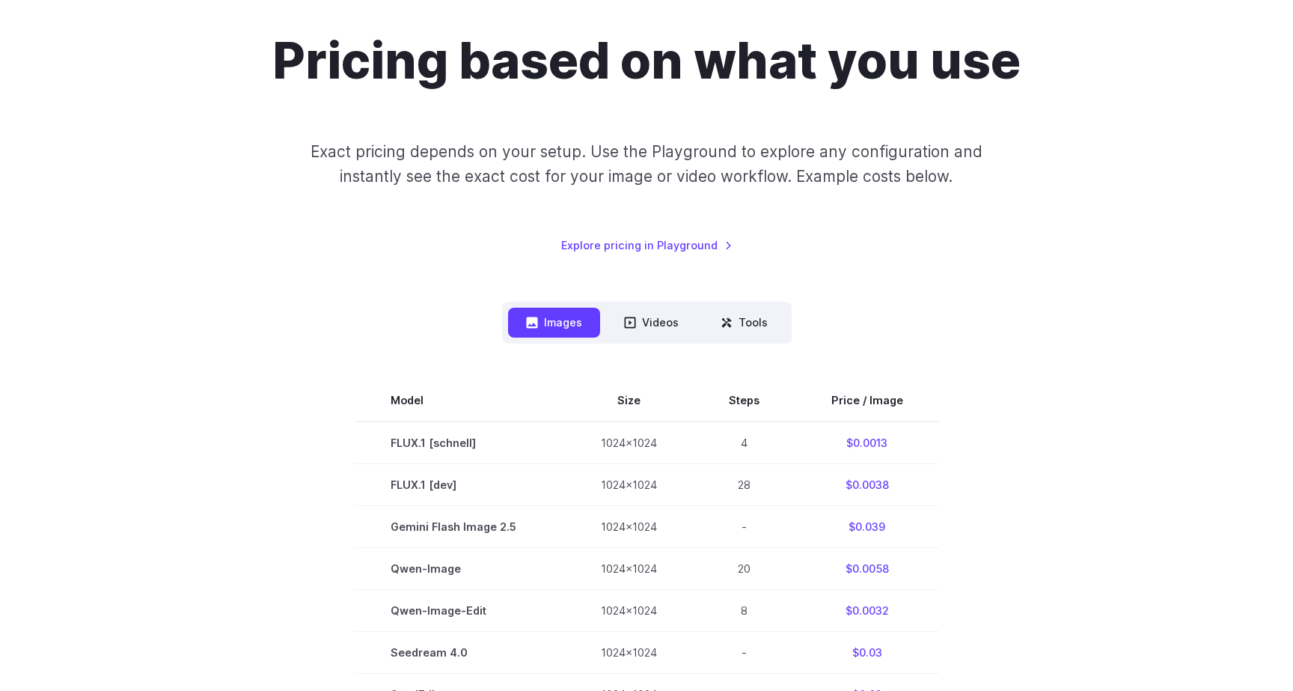
scroll to position [0, 0]
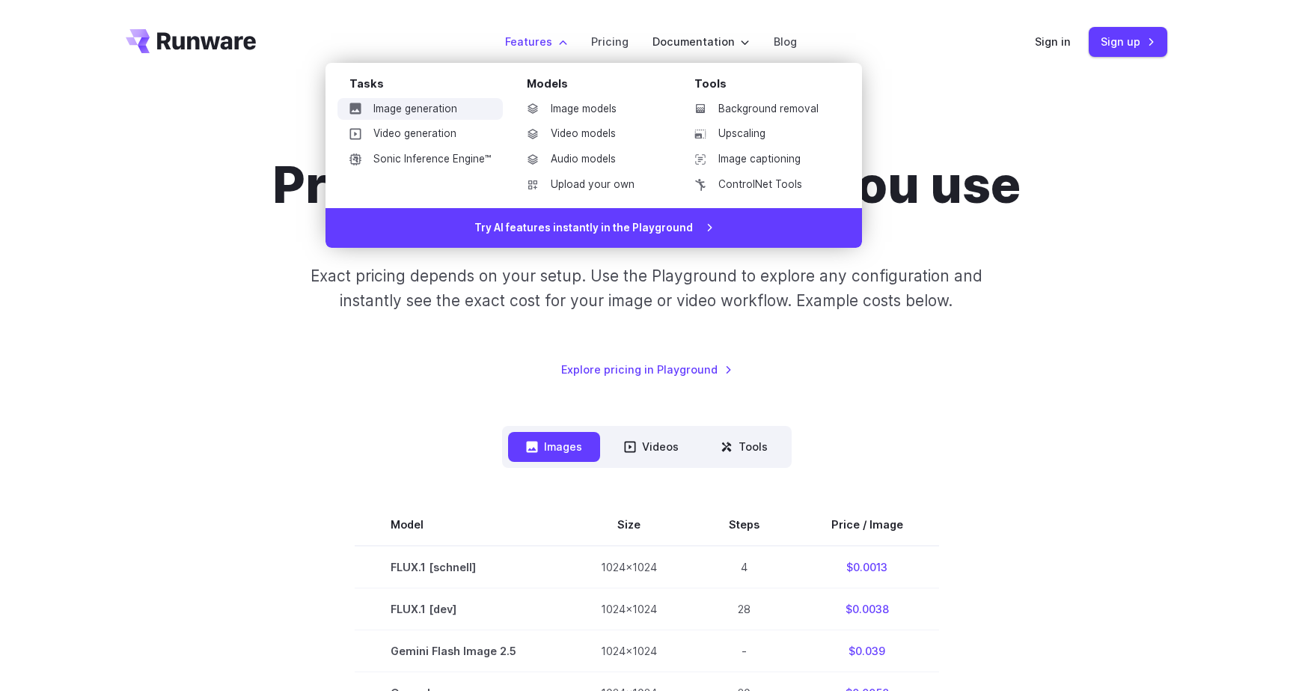
click at [421, 106] on link "Image generation" at bounding box center [419, 109] width 165 height 22
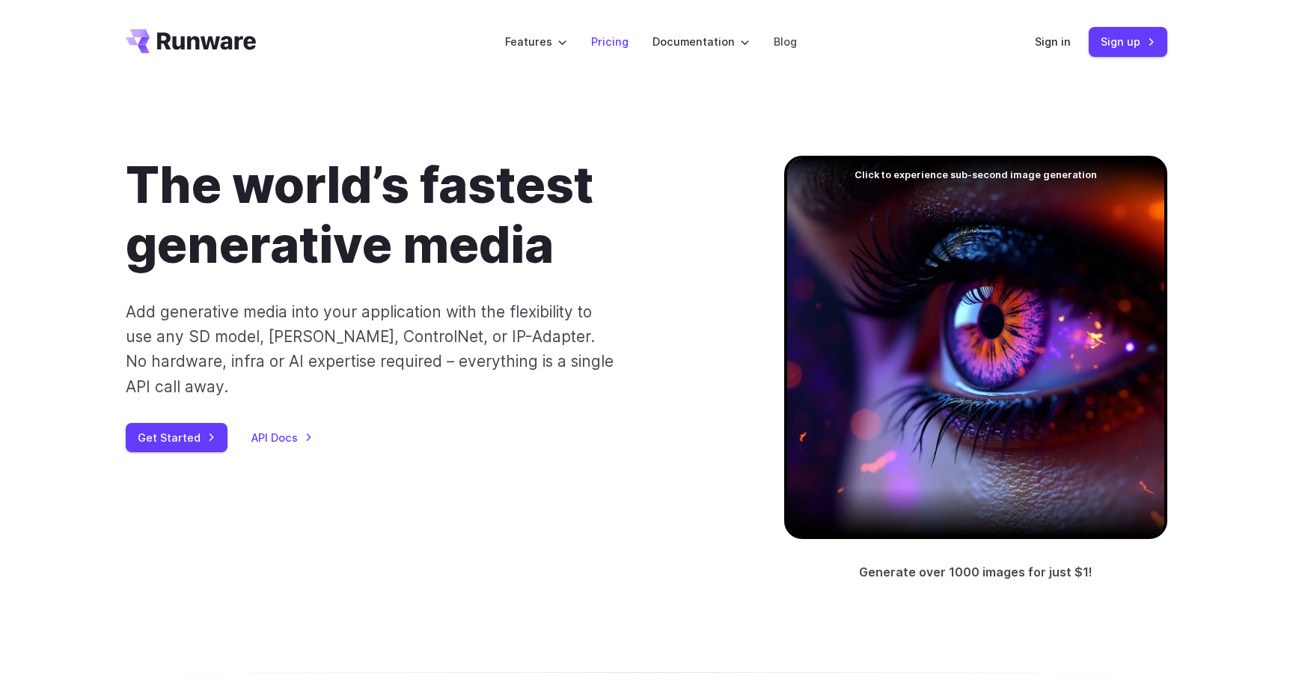
click at [620, 38] on link "Pricing" at bounding box center [609, 41] width 37 height 17
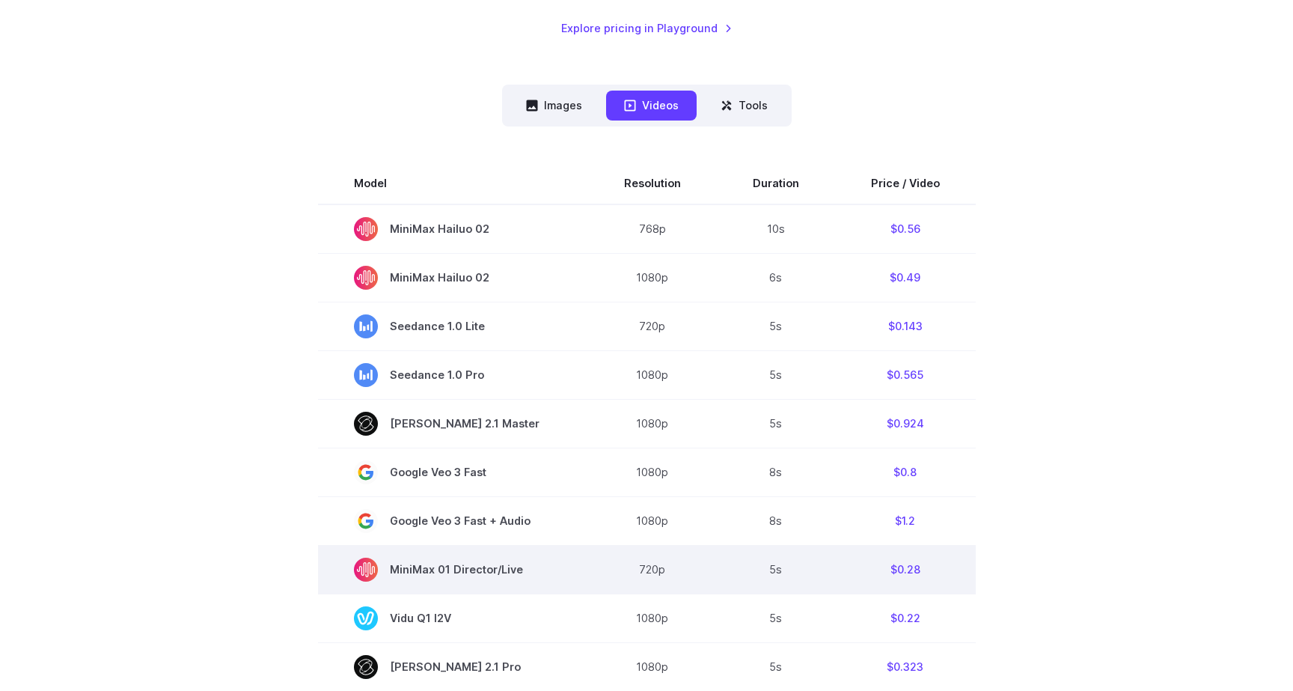
scroll to position [219, 0]
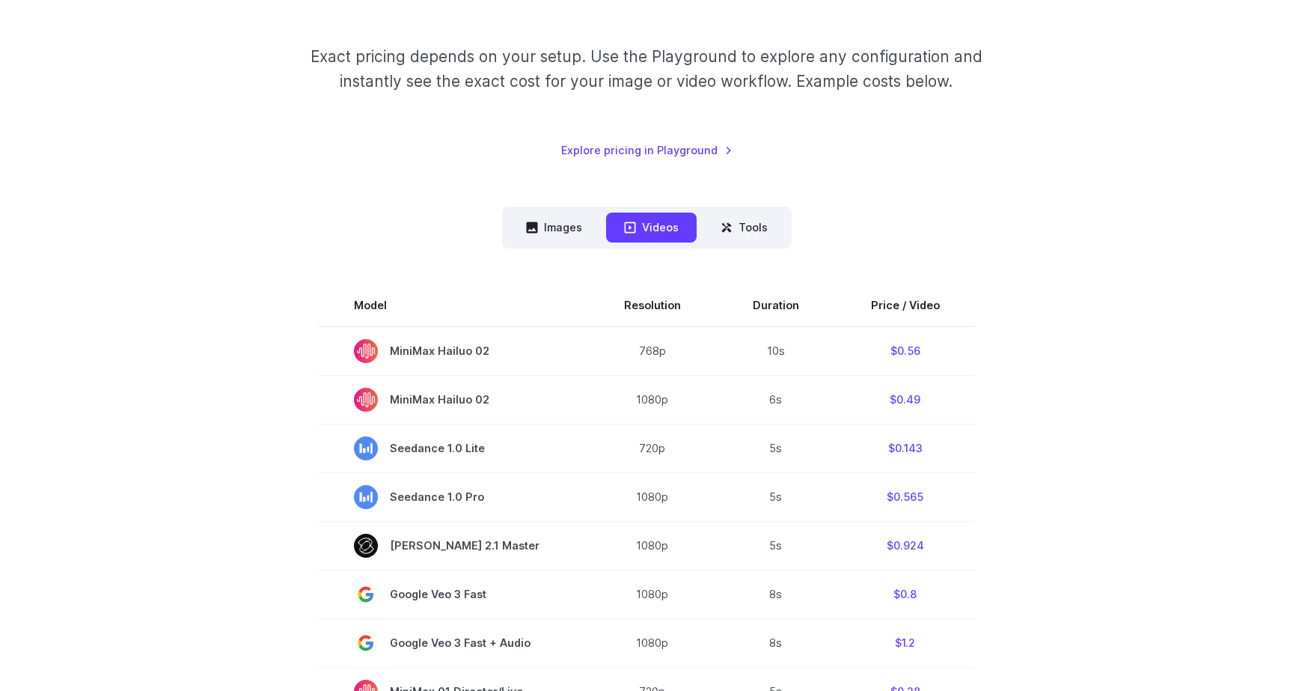
click at [556, 206] on div "Pricing based on what you use Exact pricing depends on your setup. Use the Play…" at bounding box center [647, 650] width 1042 height 1429
click at [562, 218] on button "Images" at bounding box center [554, 227] width 92 height 29
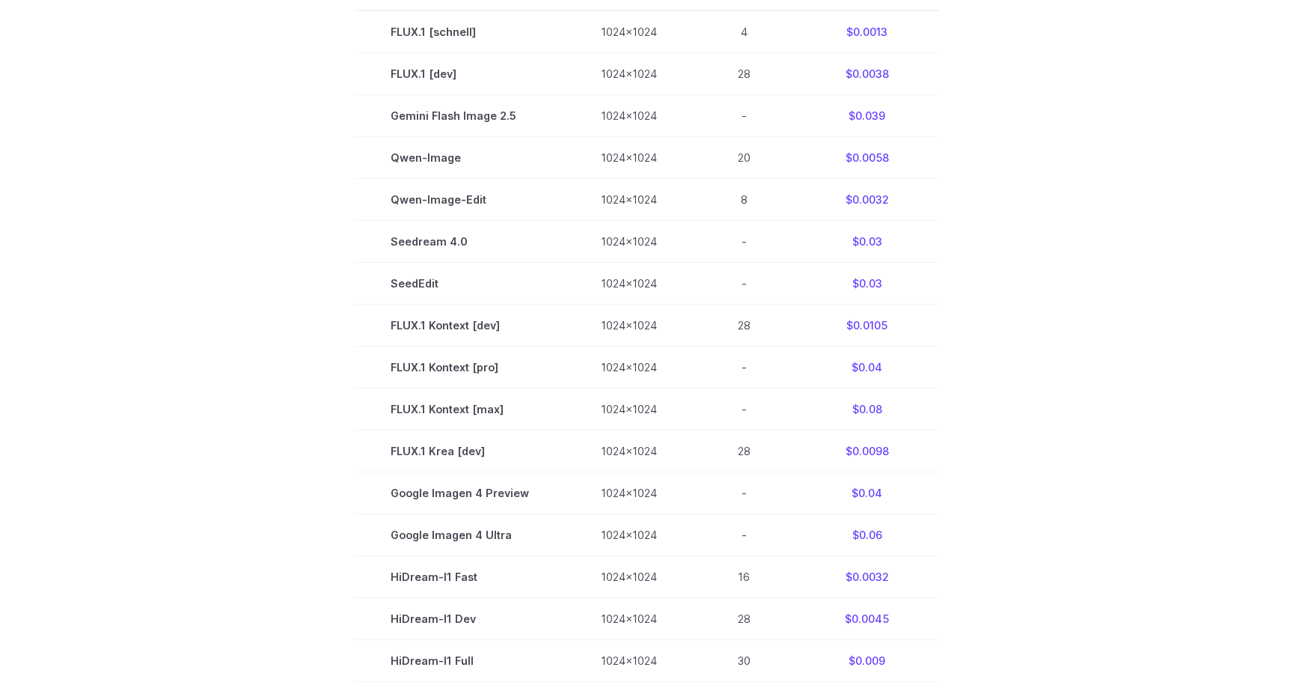
scroll to position [534, 0]
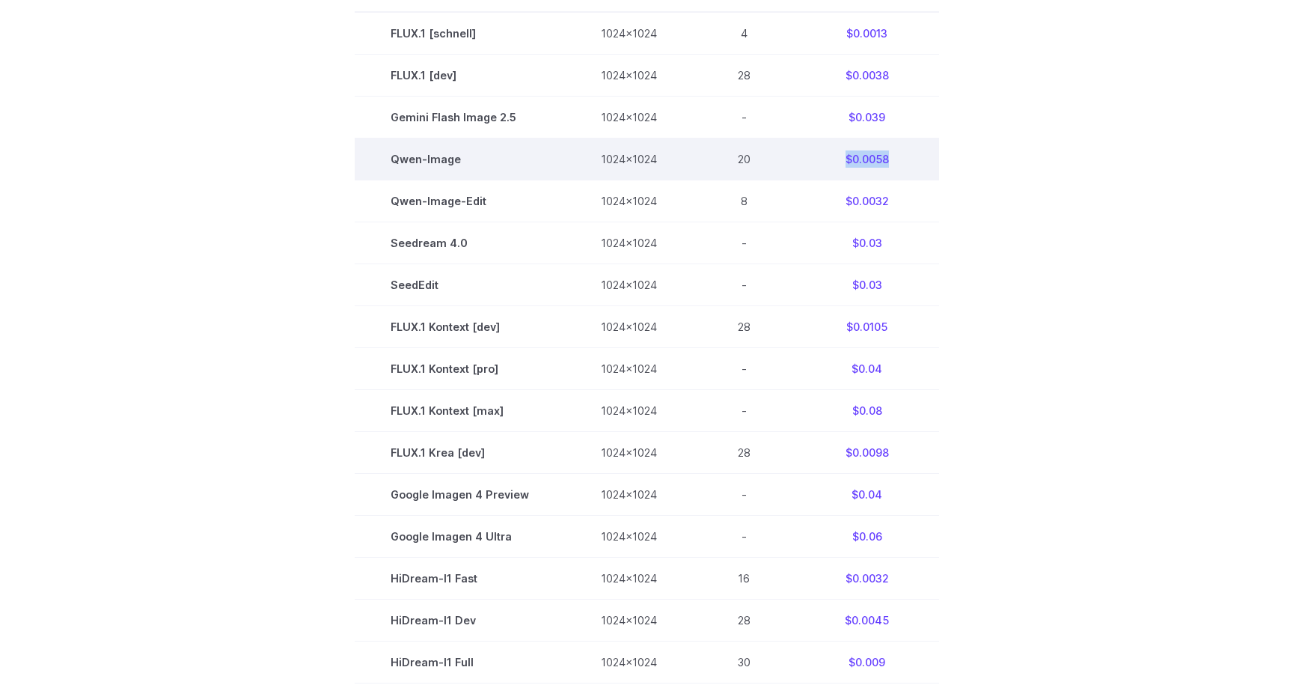
drag, startPoint x: 839, startPoint y: 157, endPoint x: 887, endPoint y: 158, distance: 48.6
click at [887, 158] on td "$0.0058" at bounding box center [867, 159] width 144 height 42
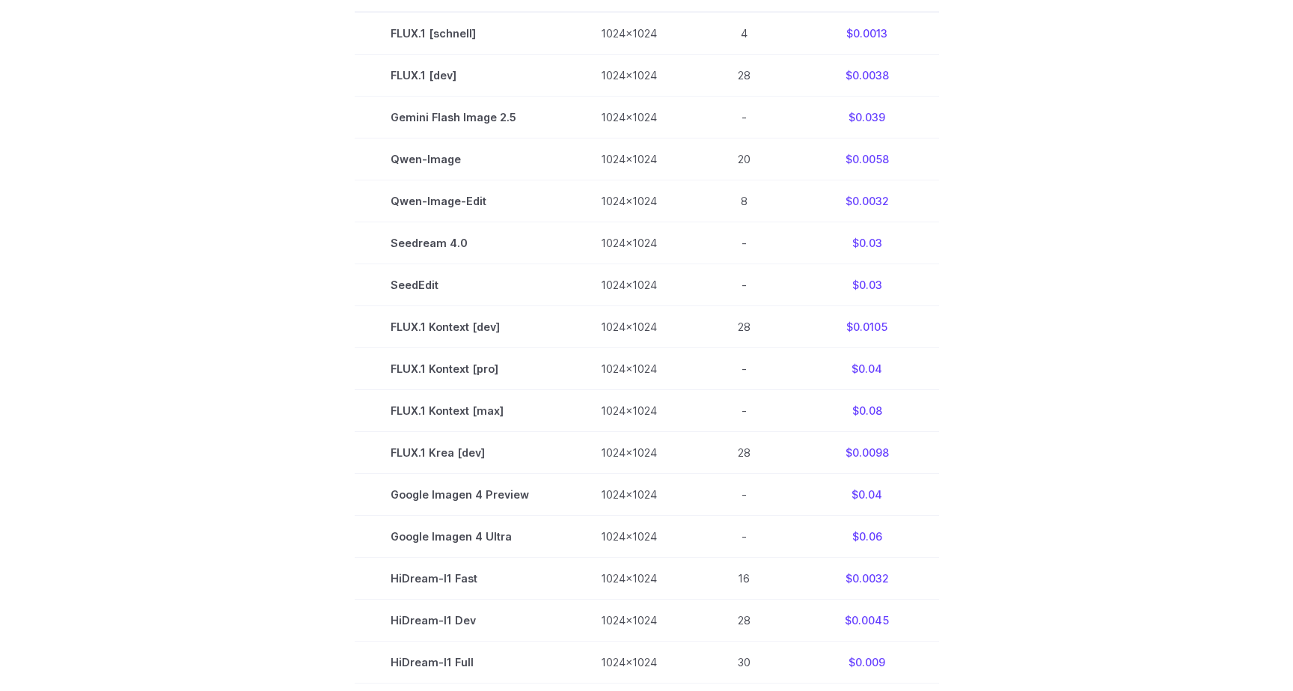
click at [1027, 267] on section "Model Size Steps Price / Image FLUX.1 [schnell] 1024x1024 4 $0.0013 FLUX.1 [dev…" at bounding box center [647, 410] width 1042 height 881
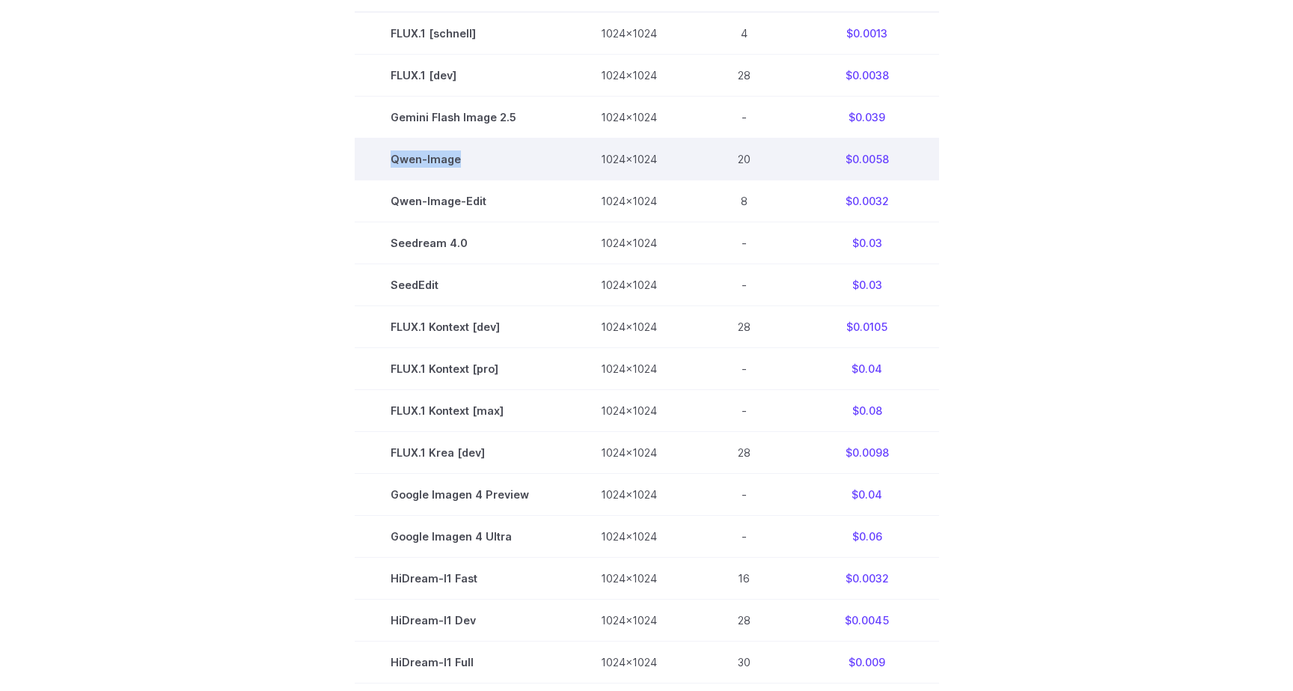
drag, startPoint x: 390, startPoint y: 159, endPoint x: 477, endPoint y: 168, distance: 87.3
click at [477, 168] on td "Qwen-Image" at bounding box center [460, 159] width 210 height 42
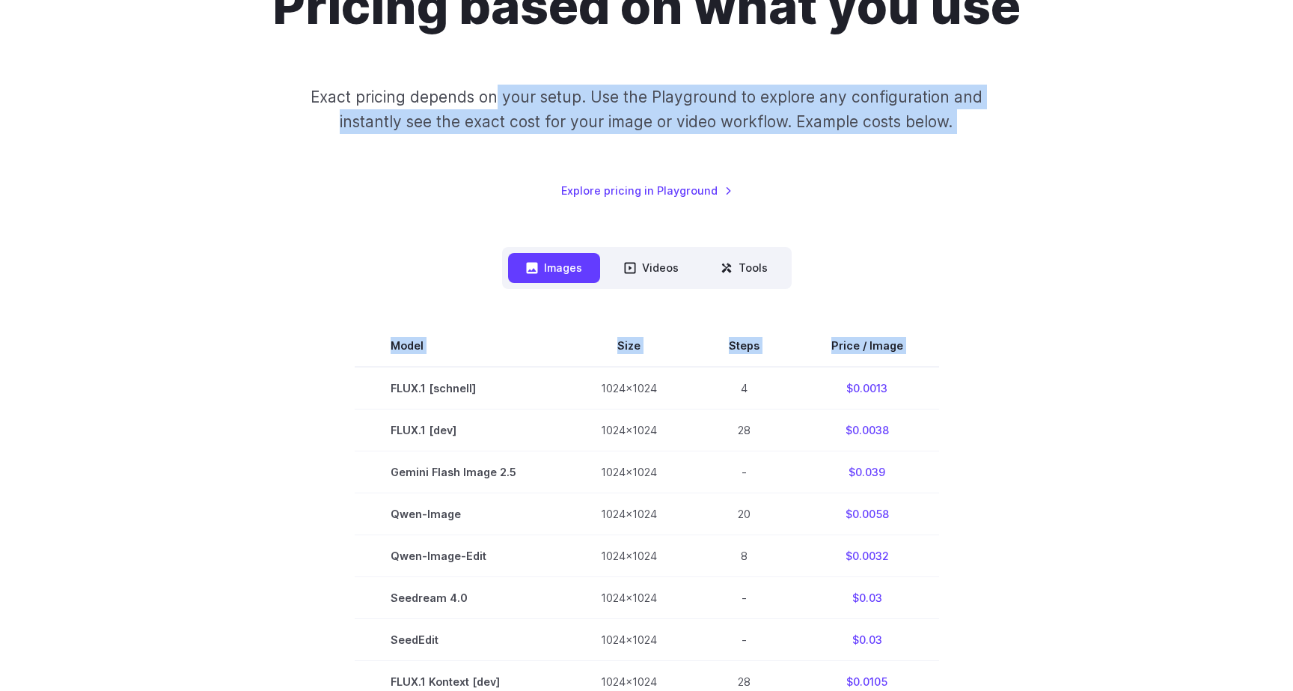
scroll to position [0, 0]
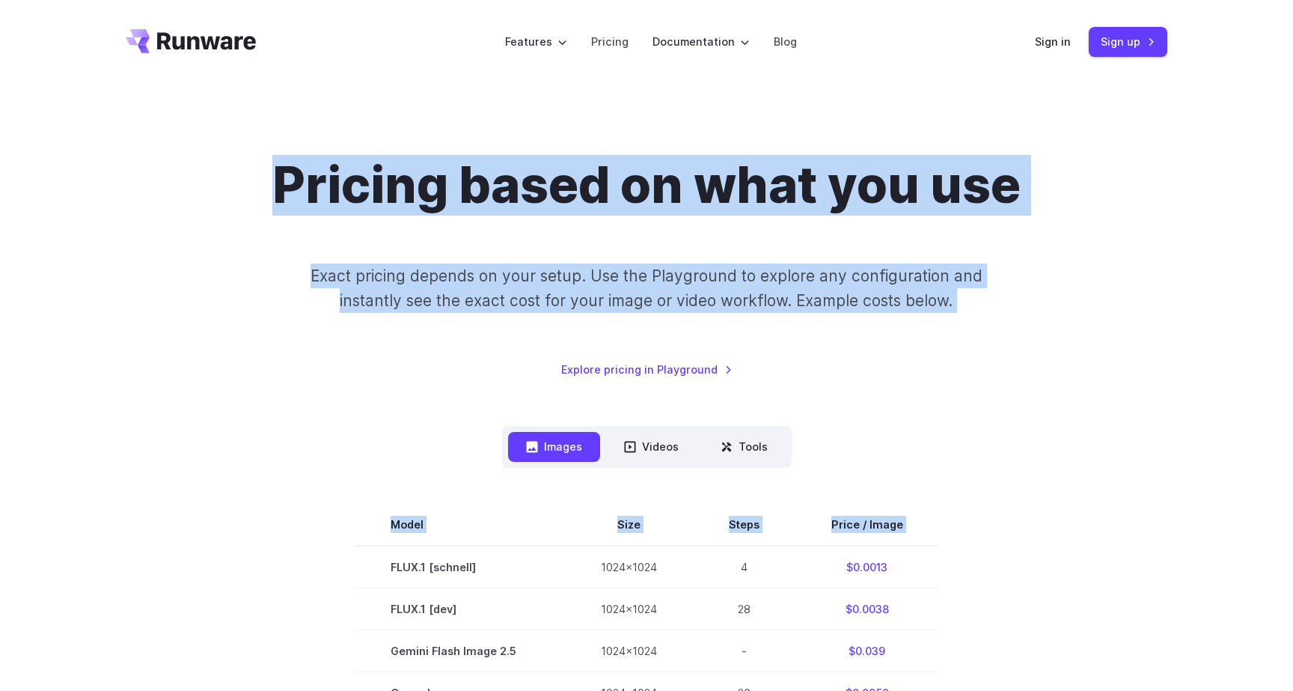
drag, startPoint x: 391, startPoint y: 85, endPoint x: 473, endPoint y: 97, distance: 82.5
click at [1119, 355] on div "Pricing based on what you use Exact pricing depends on your setup. Use the Play…" at bounding box center [647, 267] width 1042 height 222
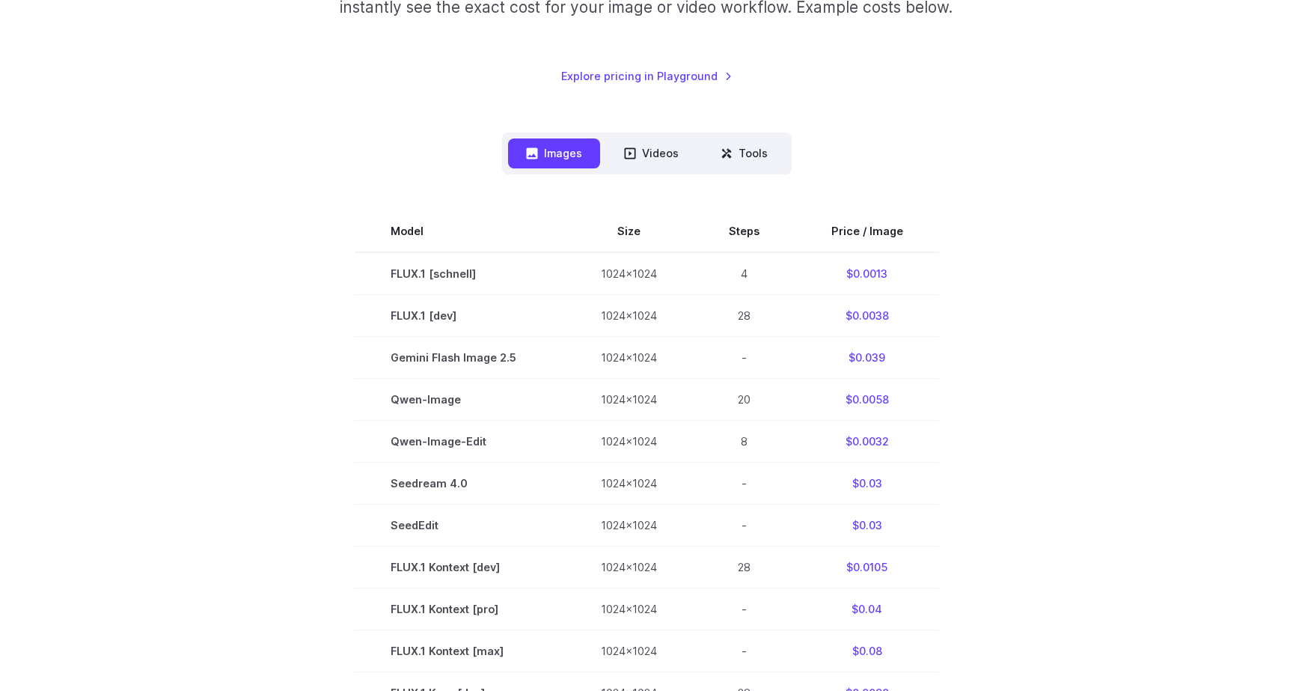
scroll to position [311, 0]
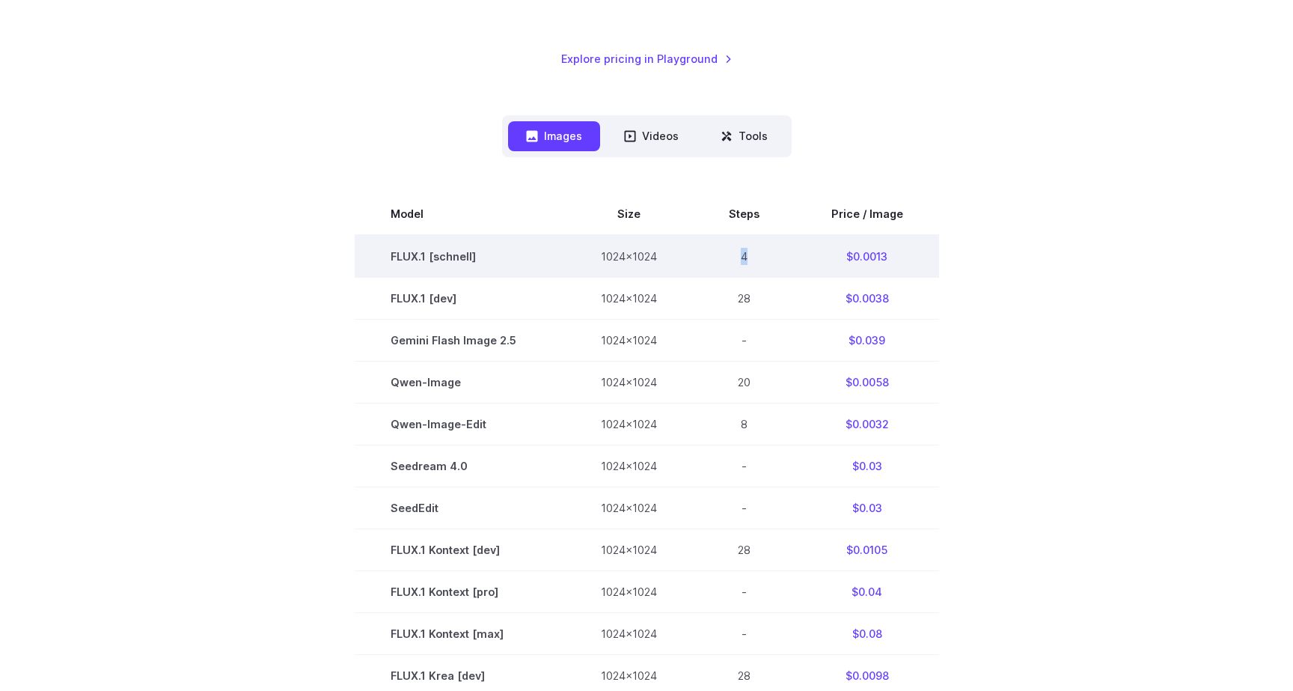
click at [746, 257] on td "4" at bounding box center [744, 256] width 103 height 43
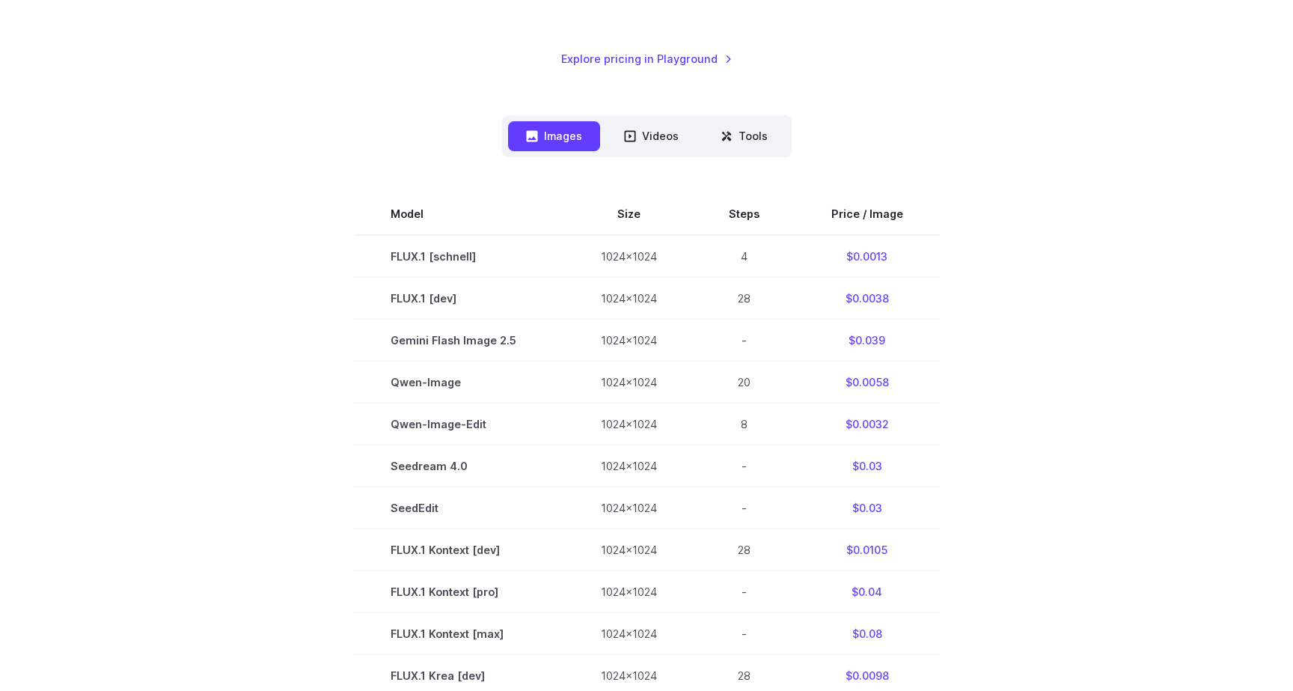
click at [1025, 357] on section "Model Size Steps Price / Image FLUX.1 [schnell] 1024x1024 4 $0.0013 FLUX.1 [dev…" at bounding box center [647, 633] width 1042 height 881
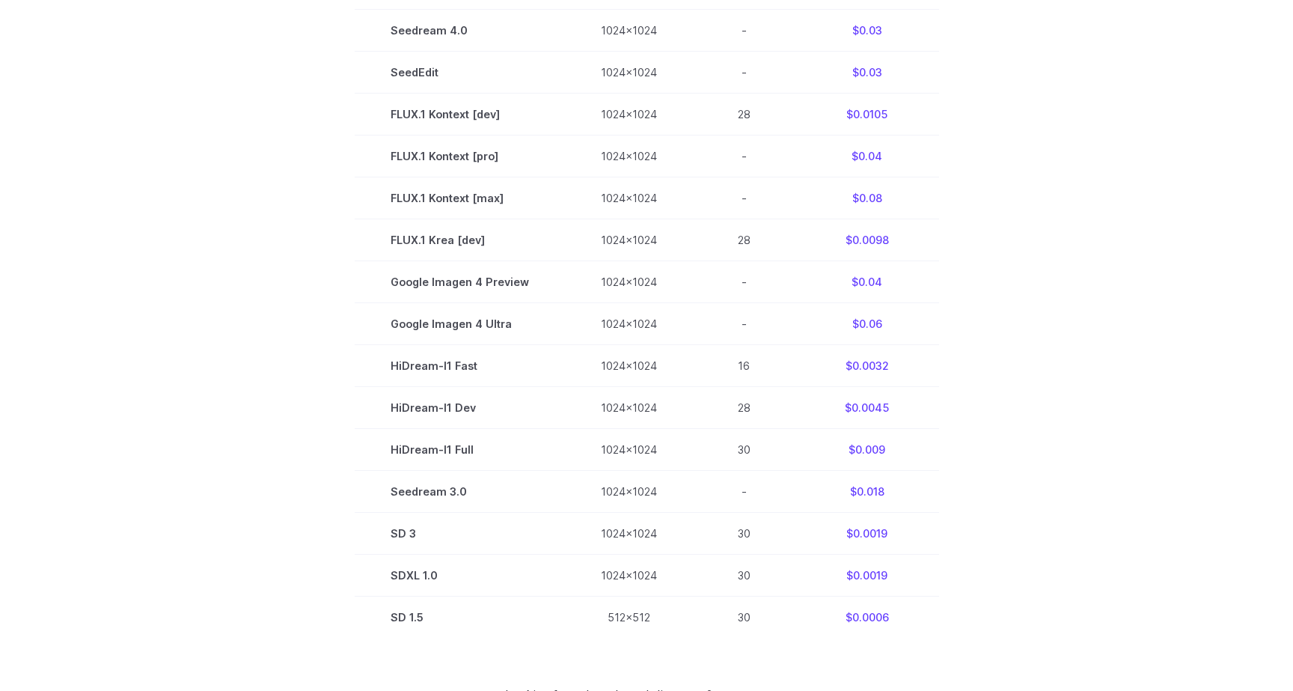
scroll to position [732, 0]
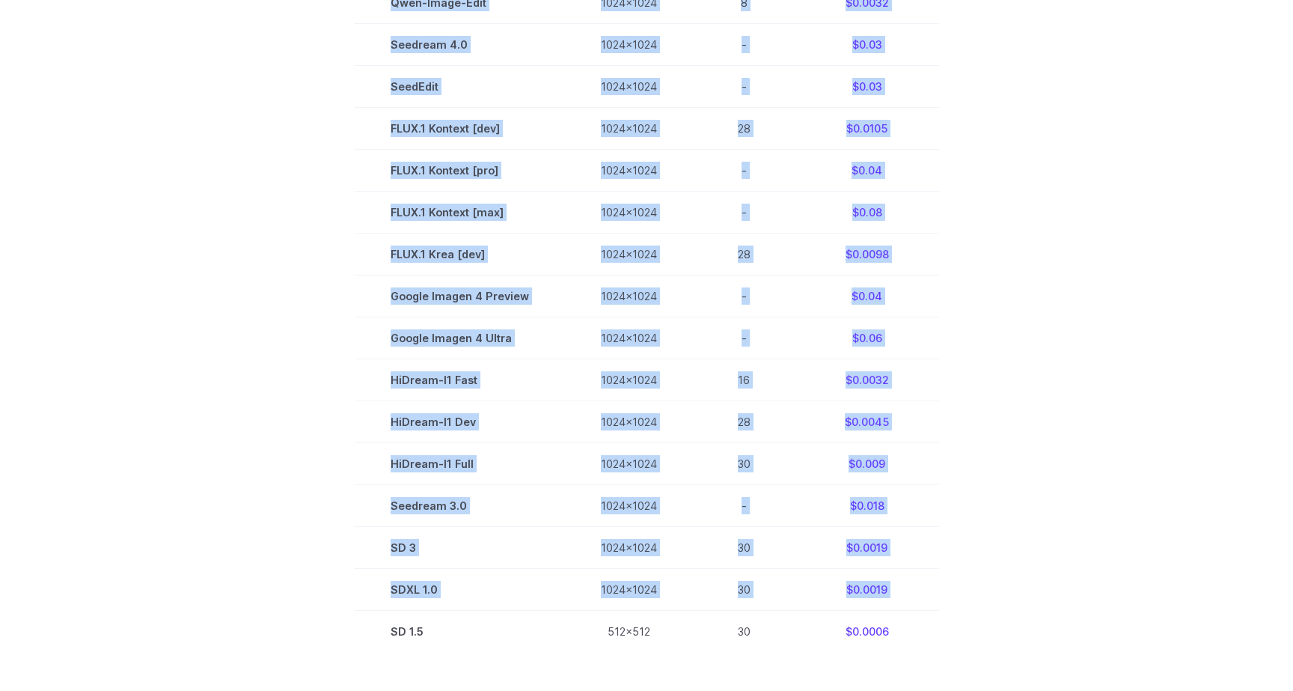
drag, startPoint x: 397, startPoint y: 638, endPoint x: 960, endPoint y: 649, distance: 562.8
click at [960, 649] on section "Model Size Steps Price / Image FLUX.1 [schnell] 1024x1024 4 $0.0013 FLUX.1 [dev…" at bounding box center [647, 212] width 1042 height 881
click at [1027, 519] on section "Model Size Steps Price / Image FLUX.1 [schnell] 1024x1024 4 $0.0013 FLUX.1 [dev…" at bounding box center [647, 212] width 1042 height 881
drag, startPoint x: 396, startPoint y: 596, endPoint x: 1021, endPoint y: 595, distance: 625.6
click at [1021, 595] on section "Model Size Steps Price / Image FLUX.1 [schnell] 1024x1024 4 $0.0013 FLUX.1 [dev…" at bounding box center [647, 212] width 1042 height 881
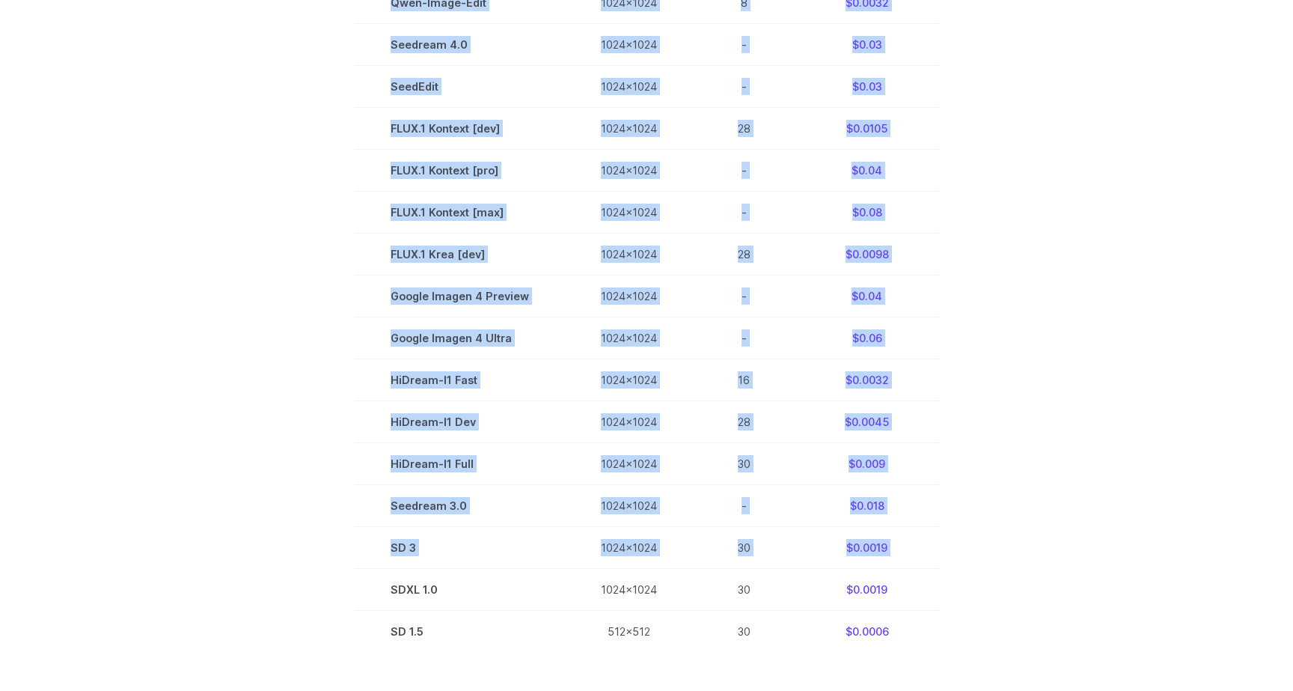
click at [1021, 595] on section "Model Size Steps Price / Image FLUX.1 [schnell] 1024x1024 4 $0.0013 FLUX.1 [dev…" at bounding box center [647, 212] width 1042 height 881
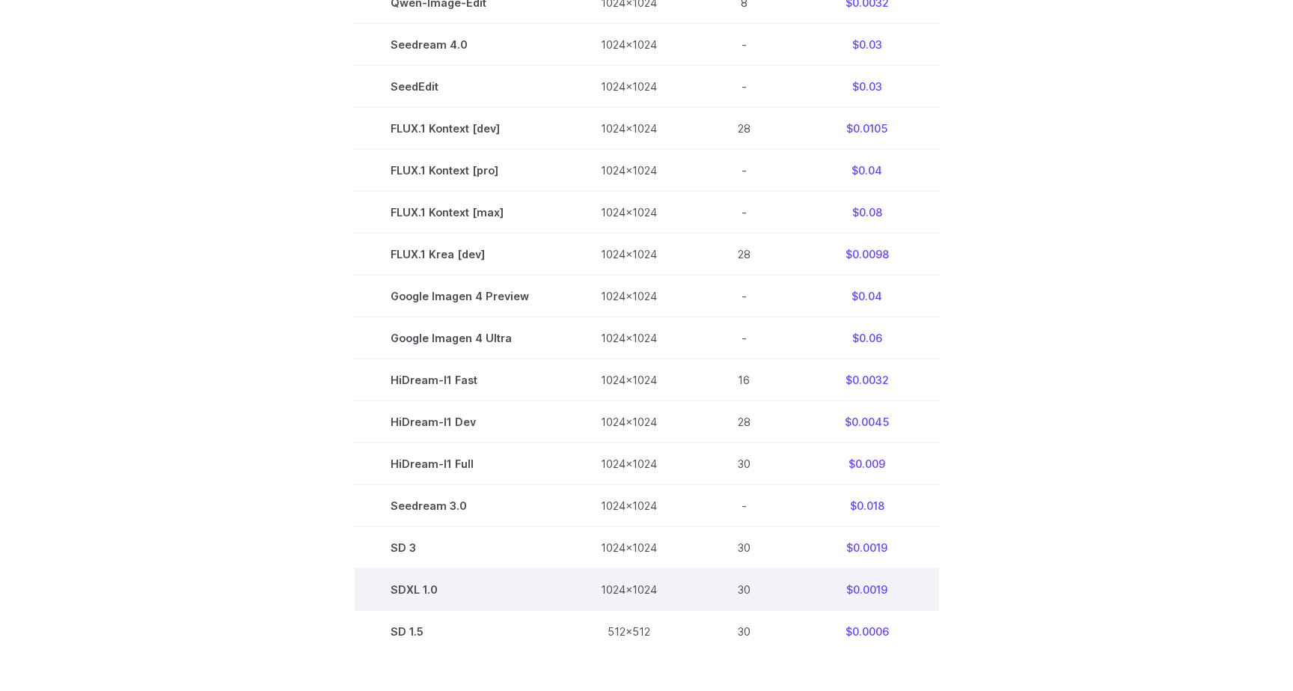
click at [394, 593] on td "SDXL 1.0" at bounding box center [460, 590] width 210 height 42
drag, startPoint x: 397, startPoint y: 596, endPoint x: 890, endPoint y: 594, distance: 493.1
click at [890, 594] on tr "SDXL 1.0 1024x1024 30 $0.0019" at bounding box center [647, 590] width 584 height 42
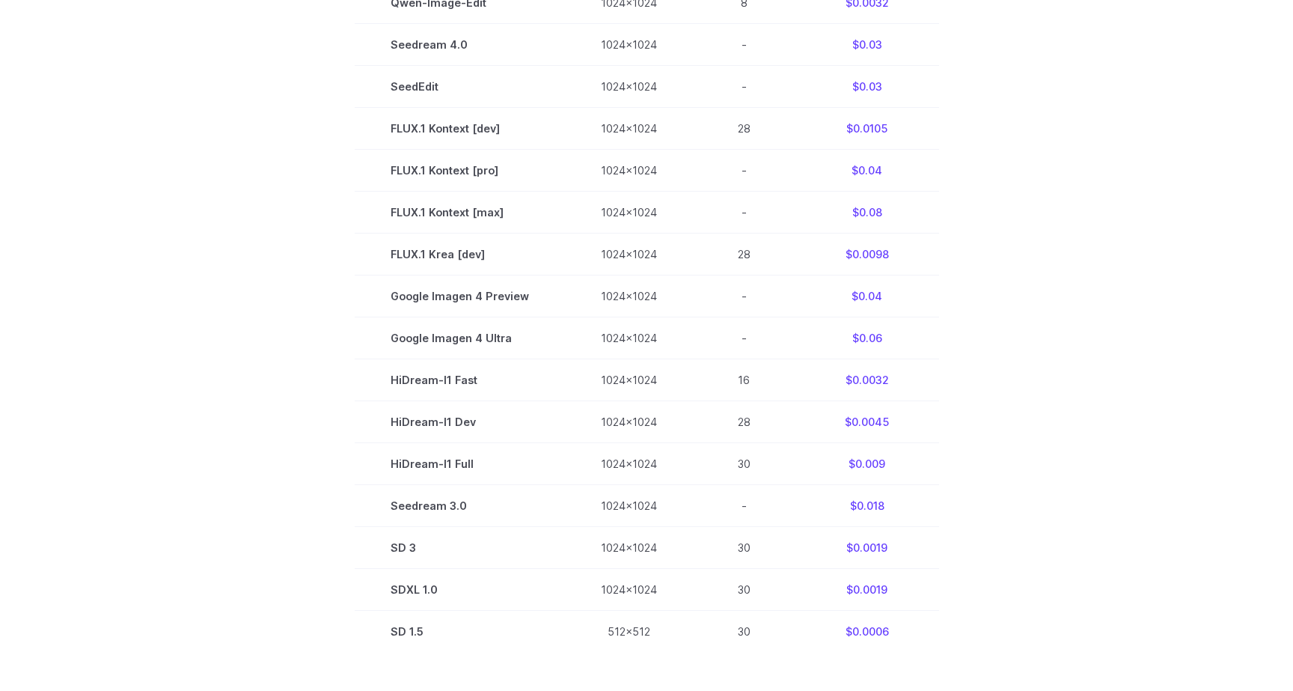
click at [1090, 444] on section "Model Size Steps Price / Image FLUX.1 [schnell] 1024x1024 4 $0.0013 FLUX.1 [dev…" at bounding box center [647, 212] width 1042 height 881
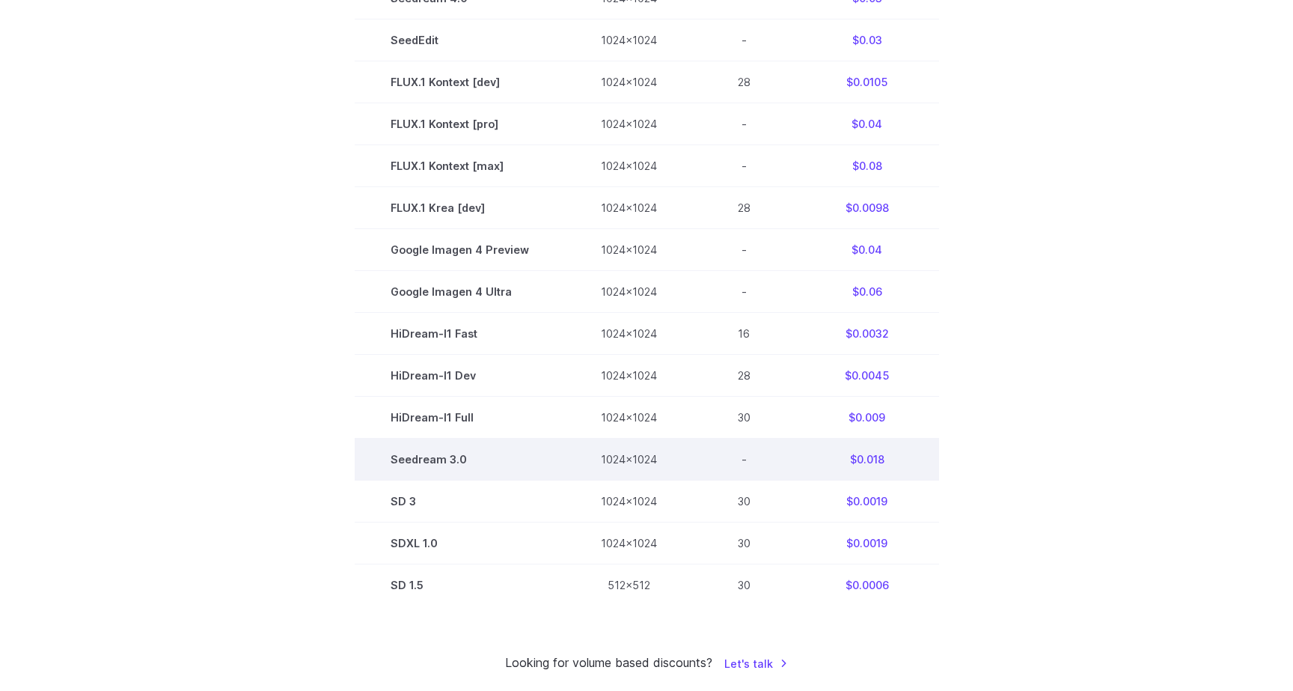
scroll to position [780, 0]
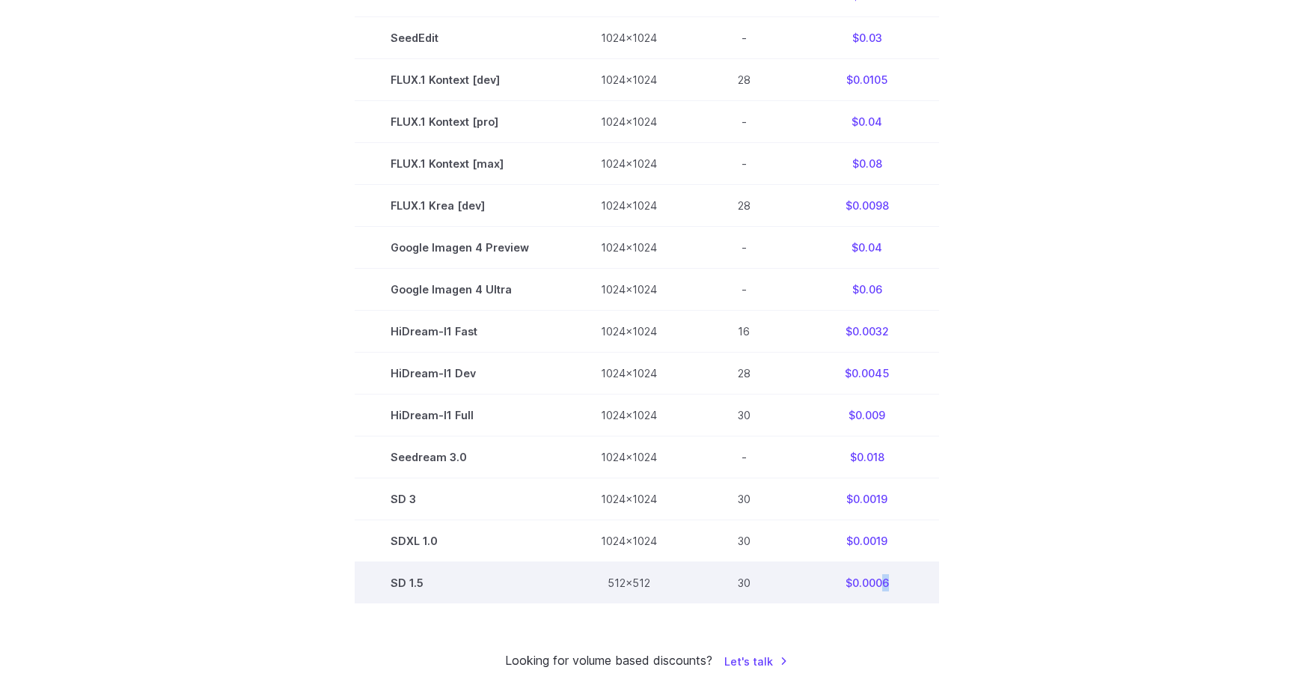
drag, startPoint x: 880, startPoint y: 590, endPoint x: 890, endPoint y: 590, distance: 10.5
click at [890, 590] on td "$0.0006" at bounding box center [867, 583] width 144 height 42
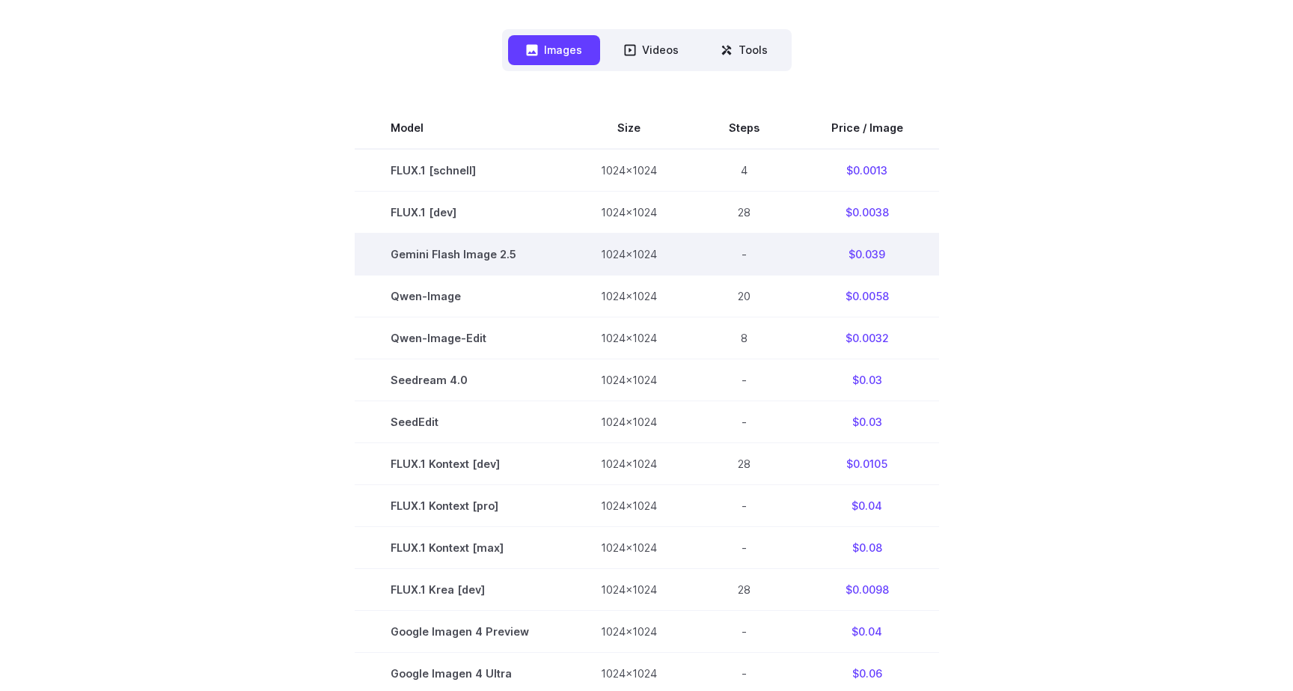
scroll to position [389, 0]
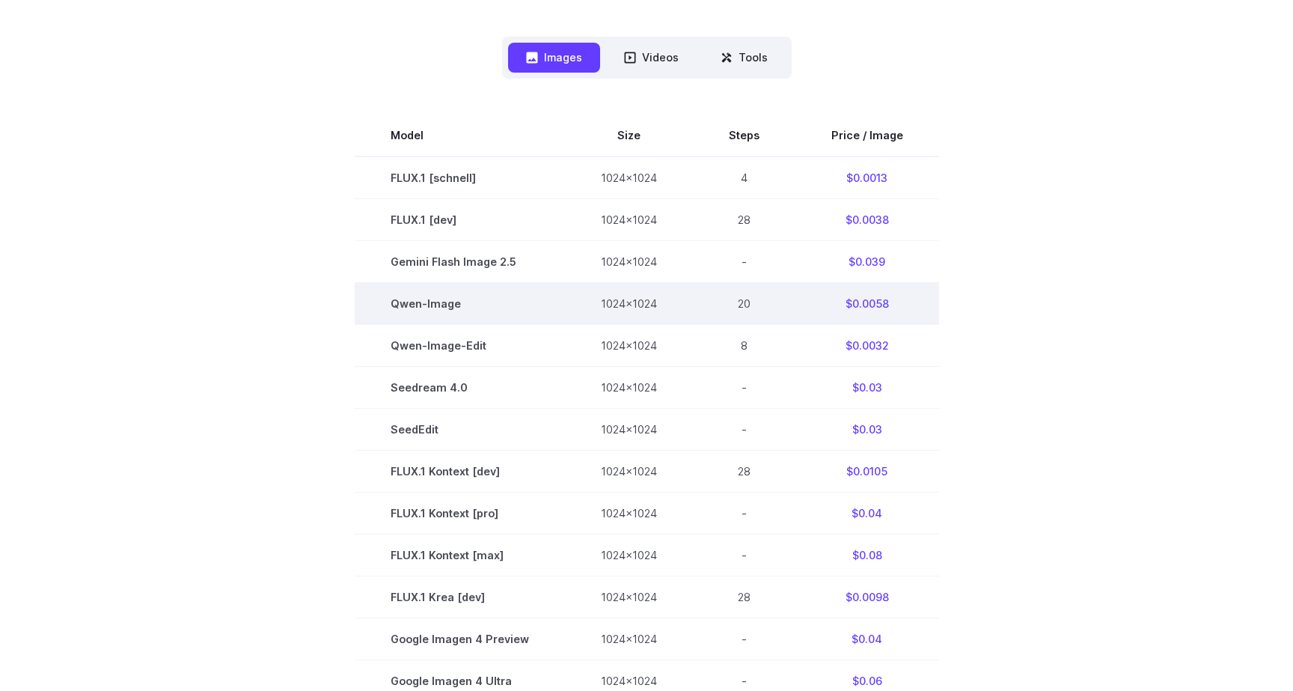
click at [745, 302] on td "20" at bounding box center [744, 303] width 103 height 42
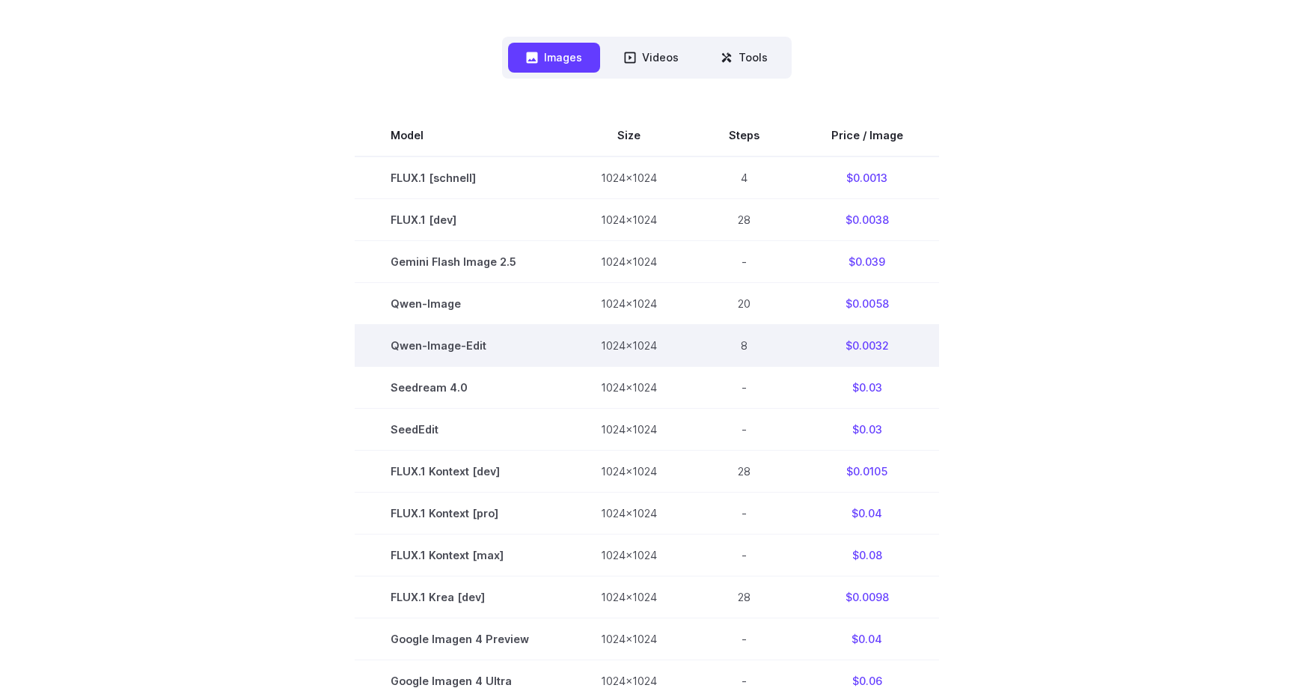
click at [742, 346] on td "8" at bounding box center [744, 345] width 103 height 42
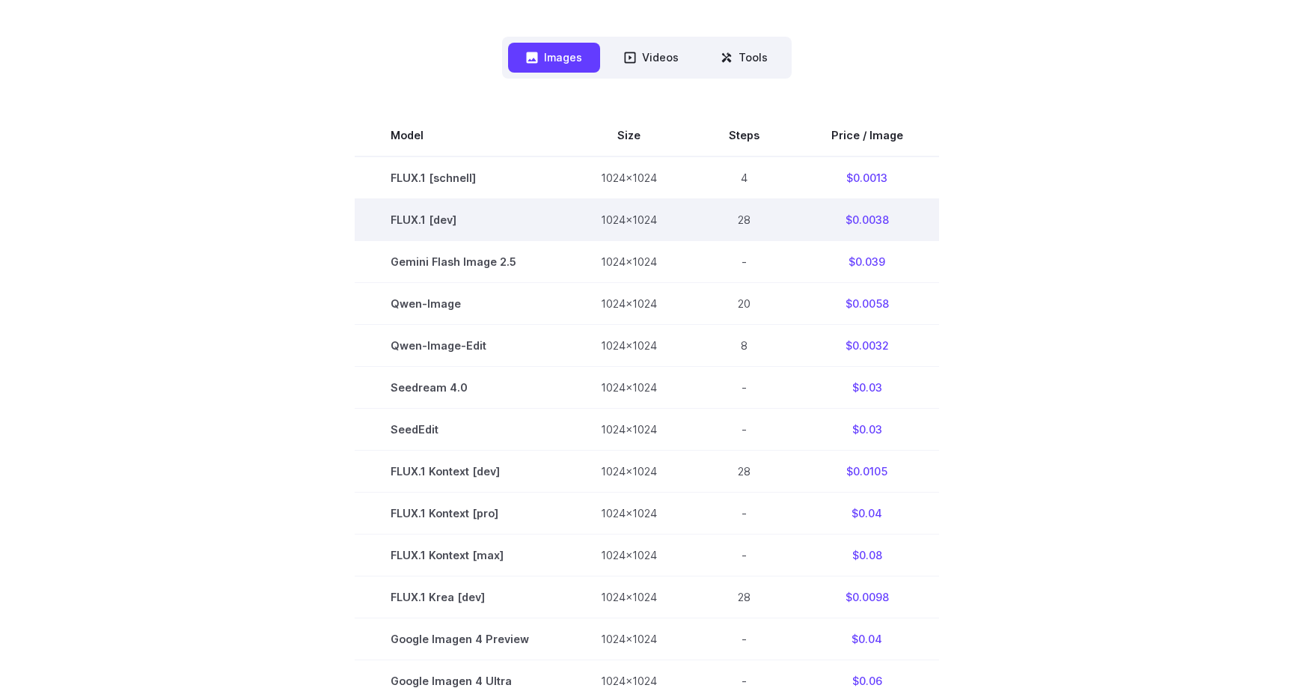
click at [736, 216] on td "28" at bounding box center [744, 219] width 103 height 42
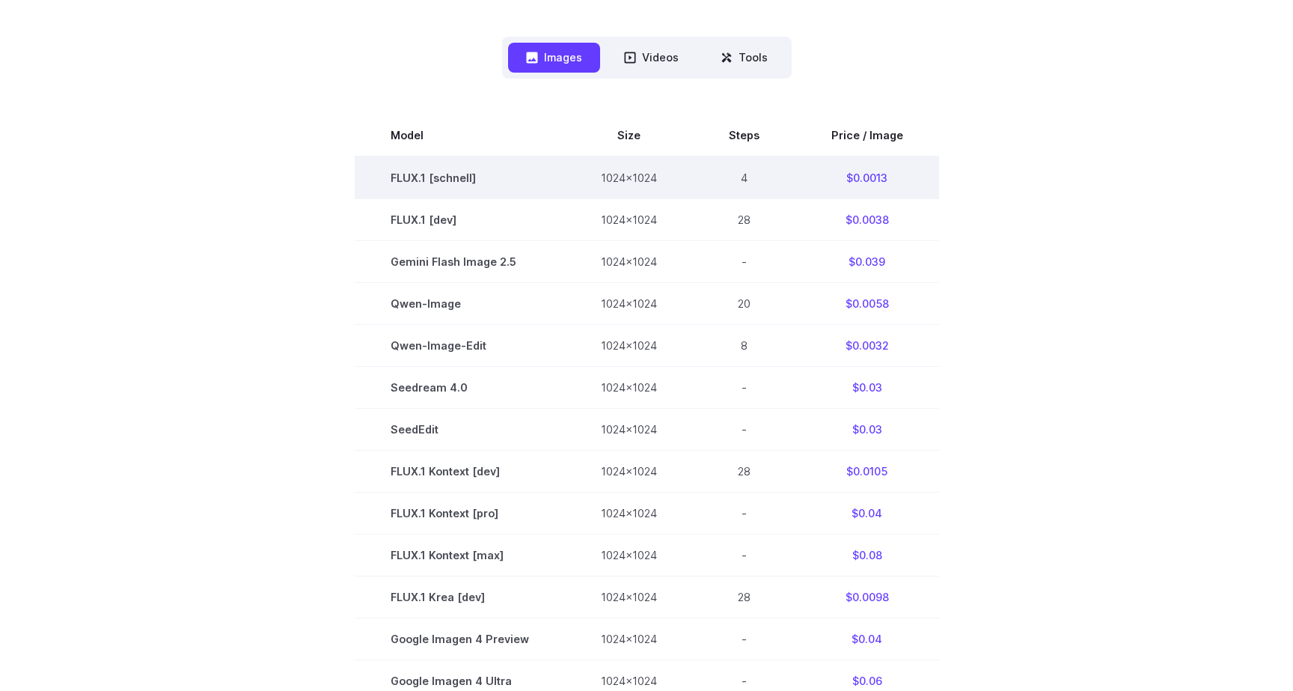
click at [741, 177] on td "4" at bounding box center [744, 177] width 103 height 43
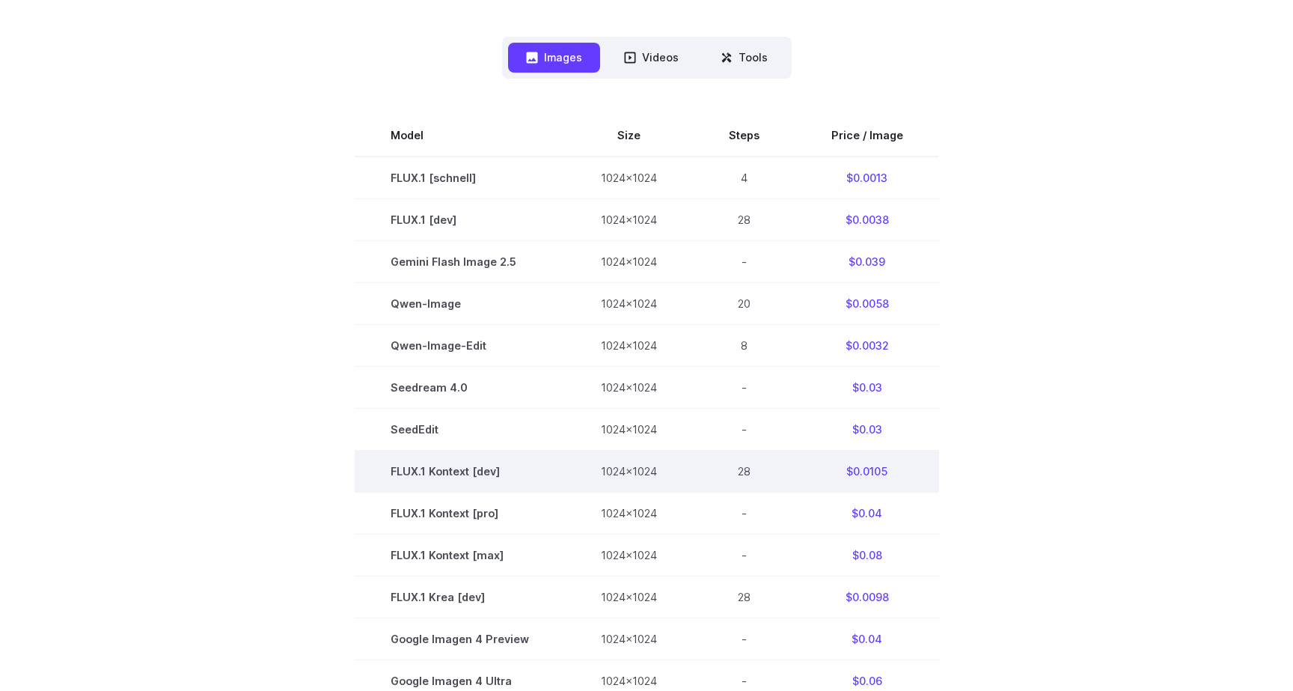
click at [743, 471] on td "28" at bounding box center [744, 471] width 103 height 42
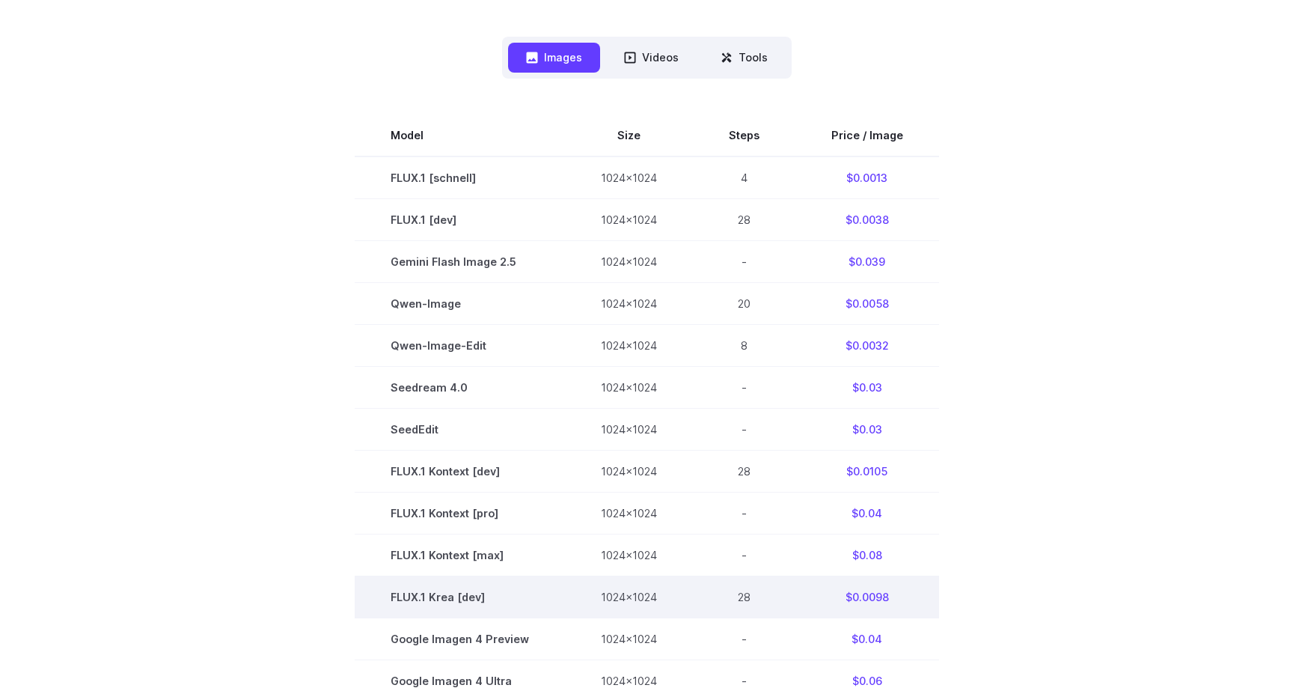
click at [739, 599] on td "28" at bounding box center [744, 597] width 103 height 42
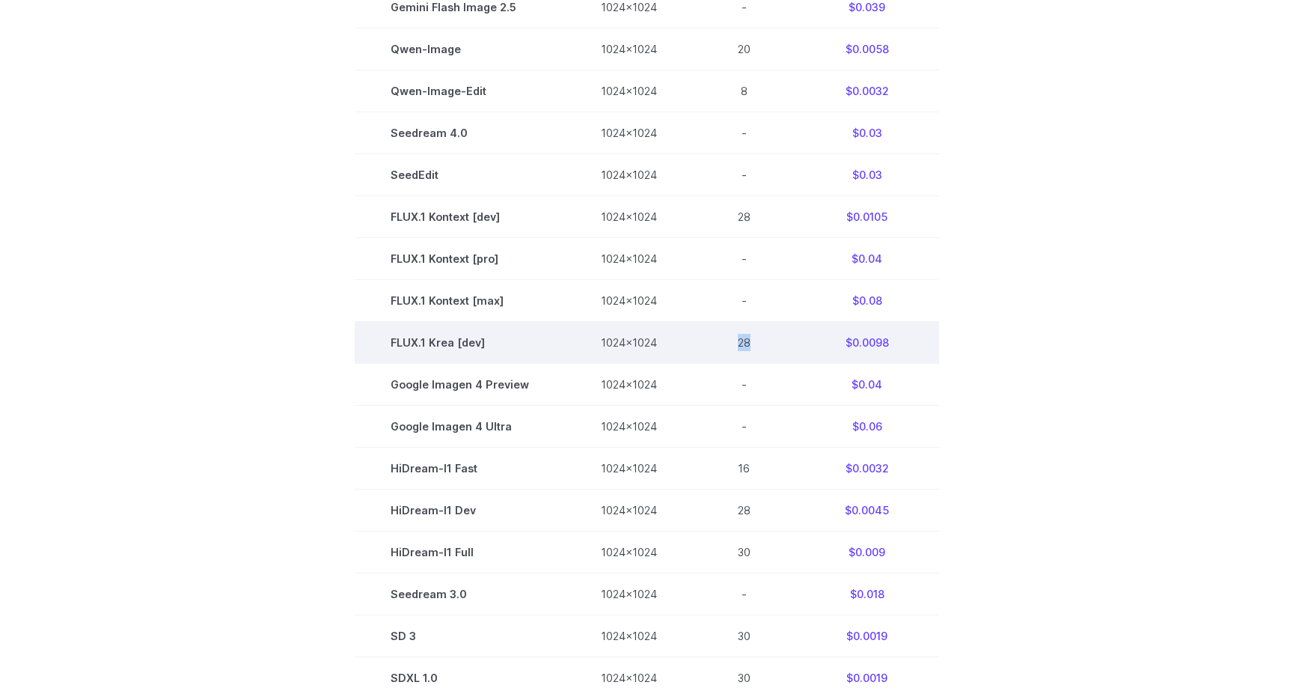
scroll to position [645, 0]
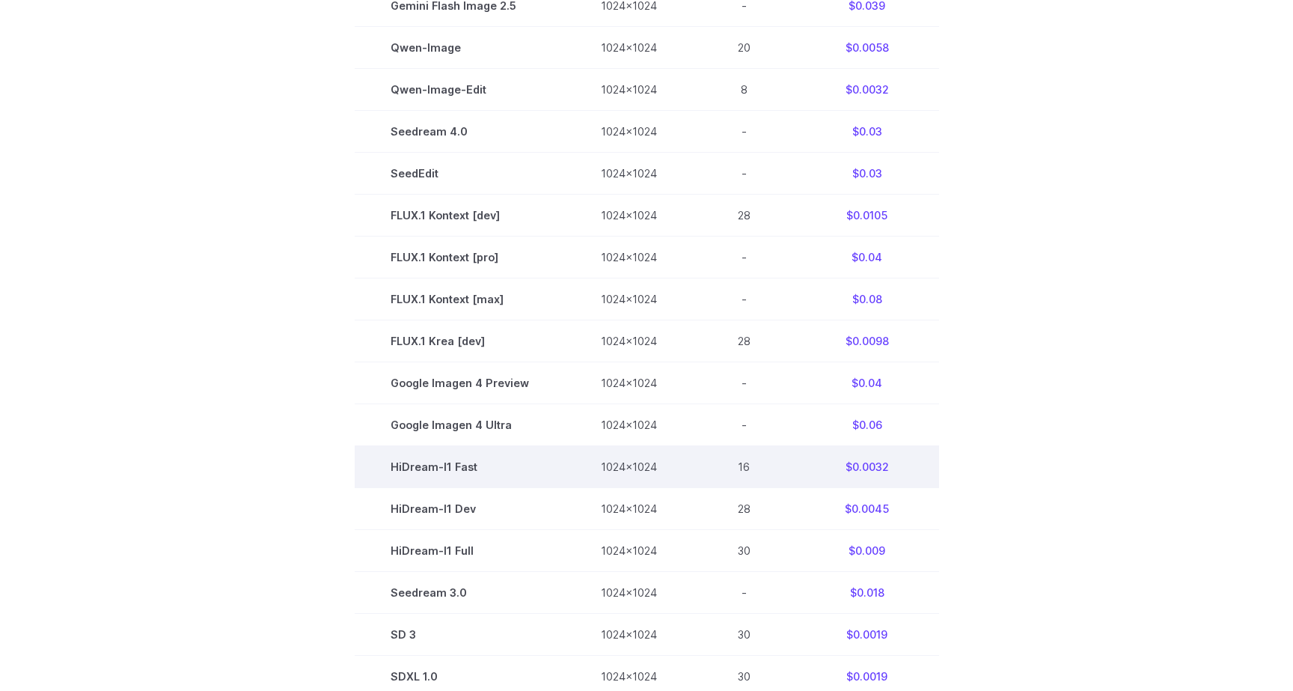
click at [743, 471] on td "16" at bounding box center [744, 467] width 103 height 42
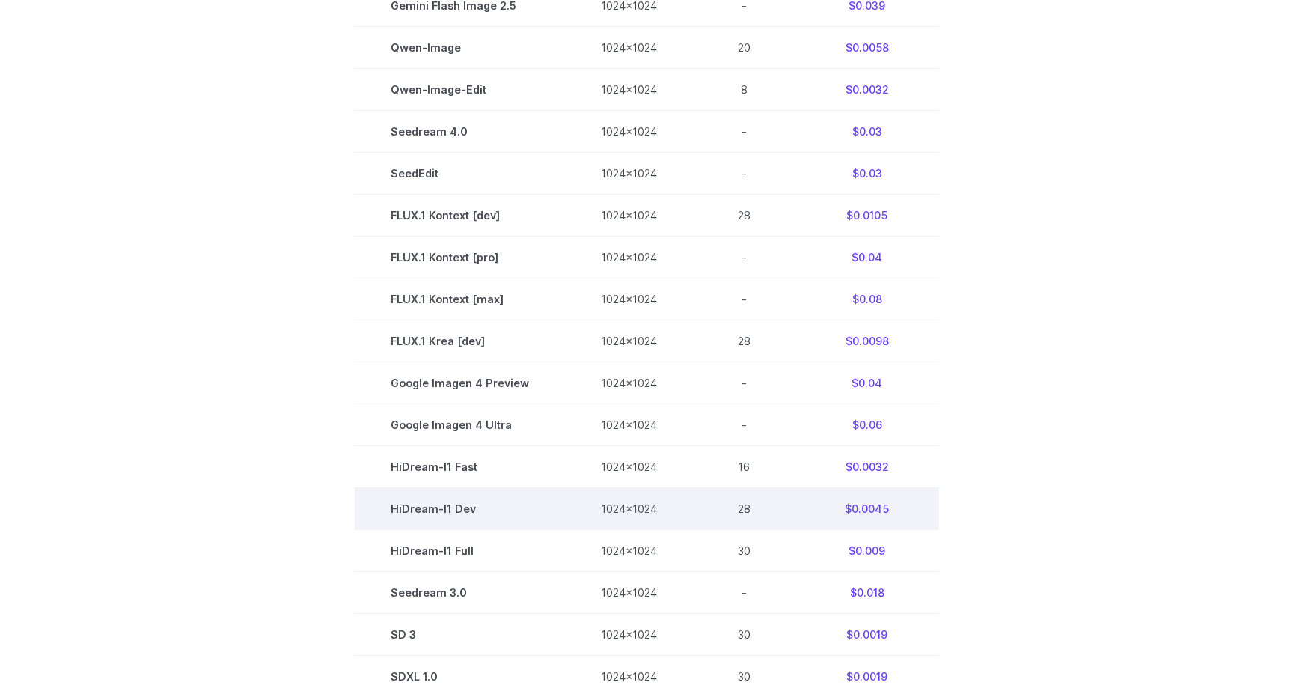
click at [739, 510] on td "28" at bounding box center [744, 509] width 103 height 42
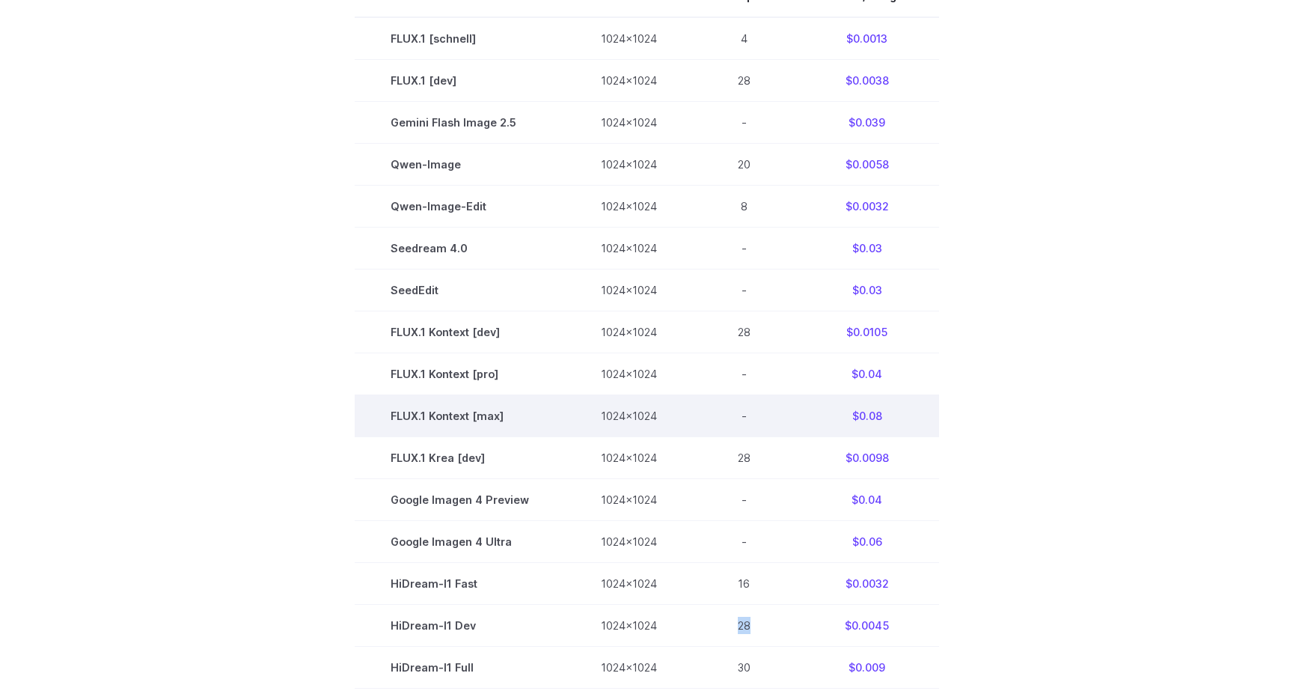
scroll to position [527, 0]
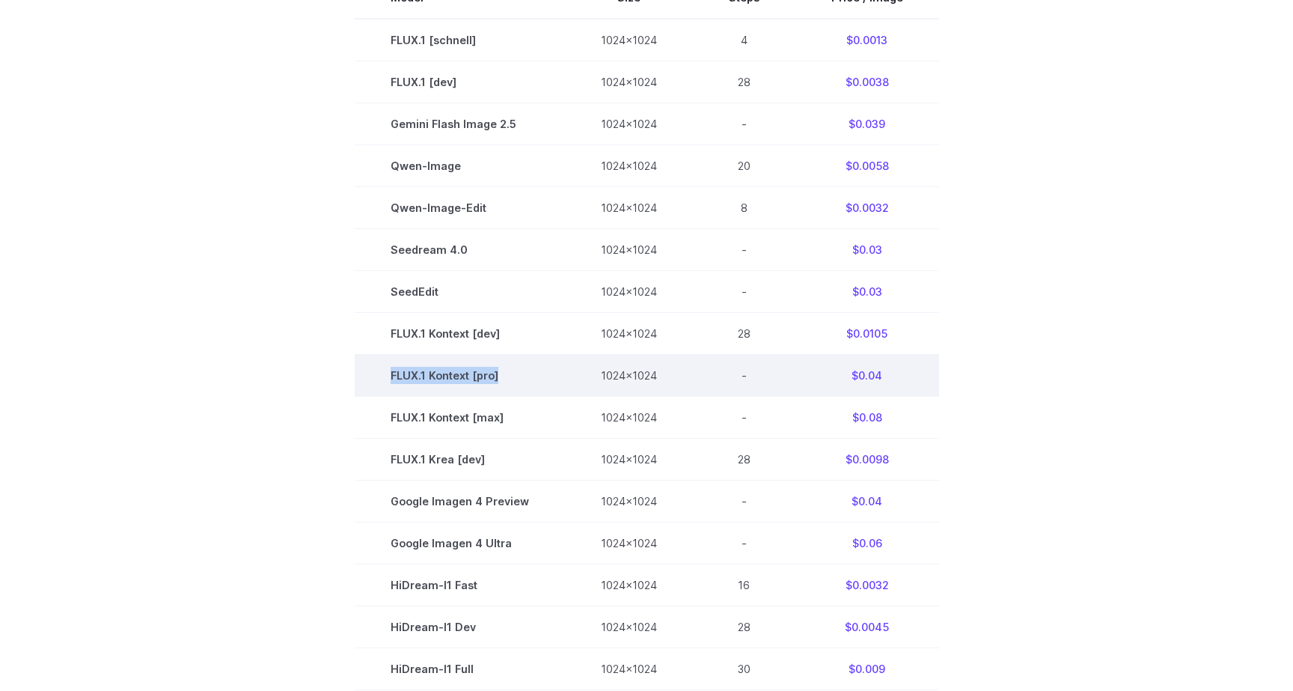
drag, startPoint x: 387, startPoint y: 377, endPoint x: 529, endPoint y: 377, distance: 142.2
click at [529, 377] on td "FLUX.1 Kontext [pro]" at bounding box center [460, 375] width 210 height 42
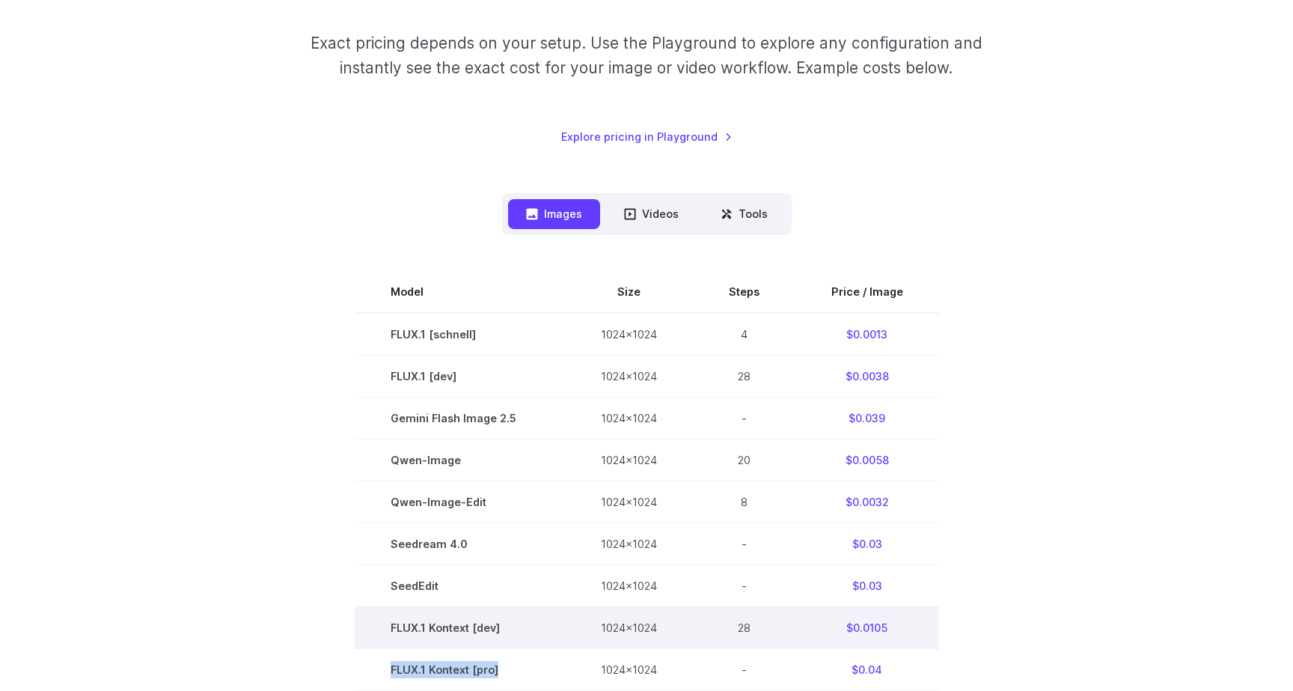
scroll to position [0, 0]
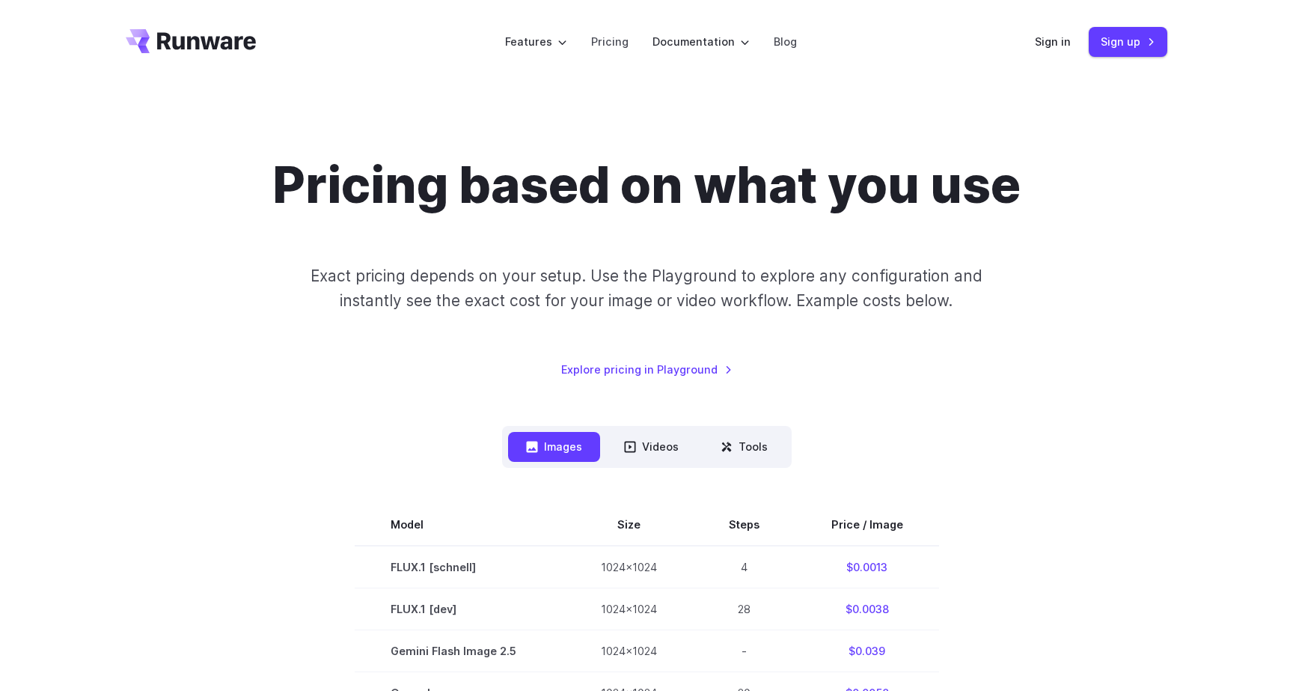
click at [550, 355] on div "Pricing based on what you use Exact pricing depends on your setup. Use the Play…" at bounding box center [647, 267] width 1042 height 222
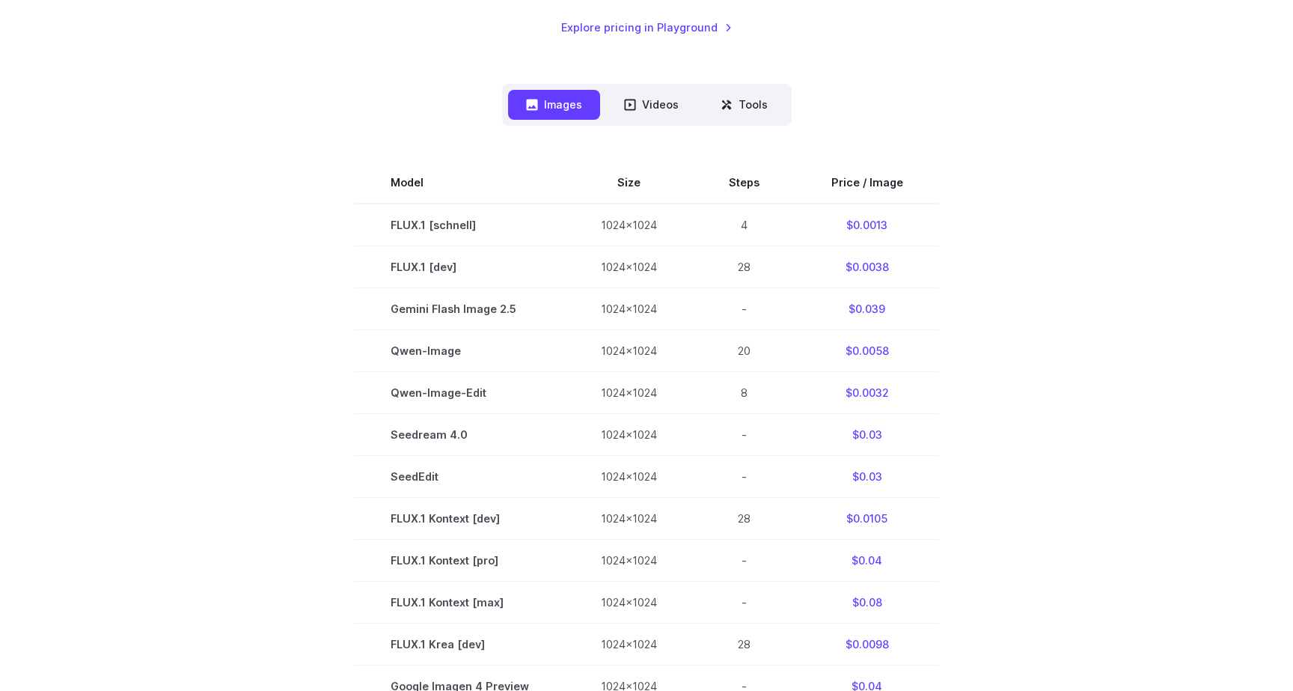
scroll to position [343, 0]
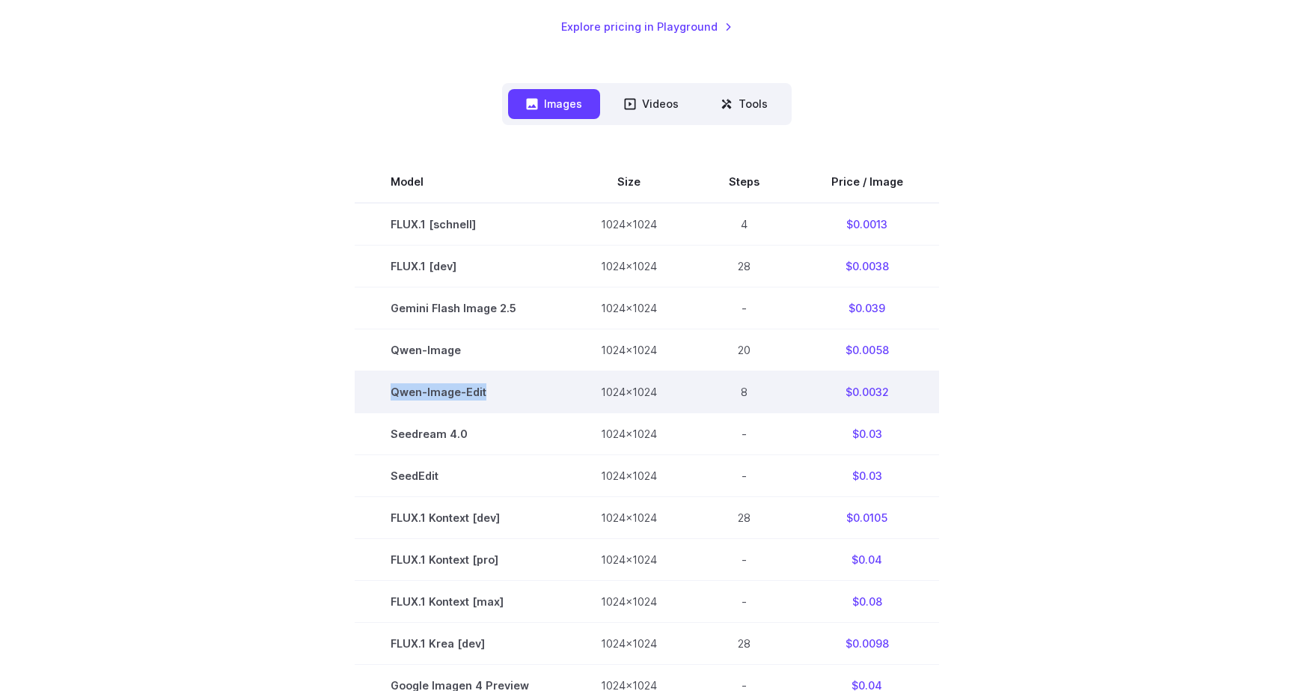
drag, startPoint x: 396, startPoint y: 390, endPoint x: 504, endPoint y: 389, distance: 108.5
click at [504, 389] on td "Qwen-Image-Edit" at bounding box center [460, 391] width 210 height 42
click at [494, 391] on td "Qwen-Image-Edit" at bounding box center [460, 391] width 210 height 42
drag, startPoint x: 495, startPoint y: 390, endPoint x: 395, endPoint y: 390, distance: 100.3
click at [395, 390] on td "Qwen-Image-Edit" at bounding box center [460, 391] width 210 height 42
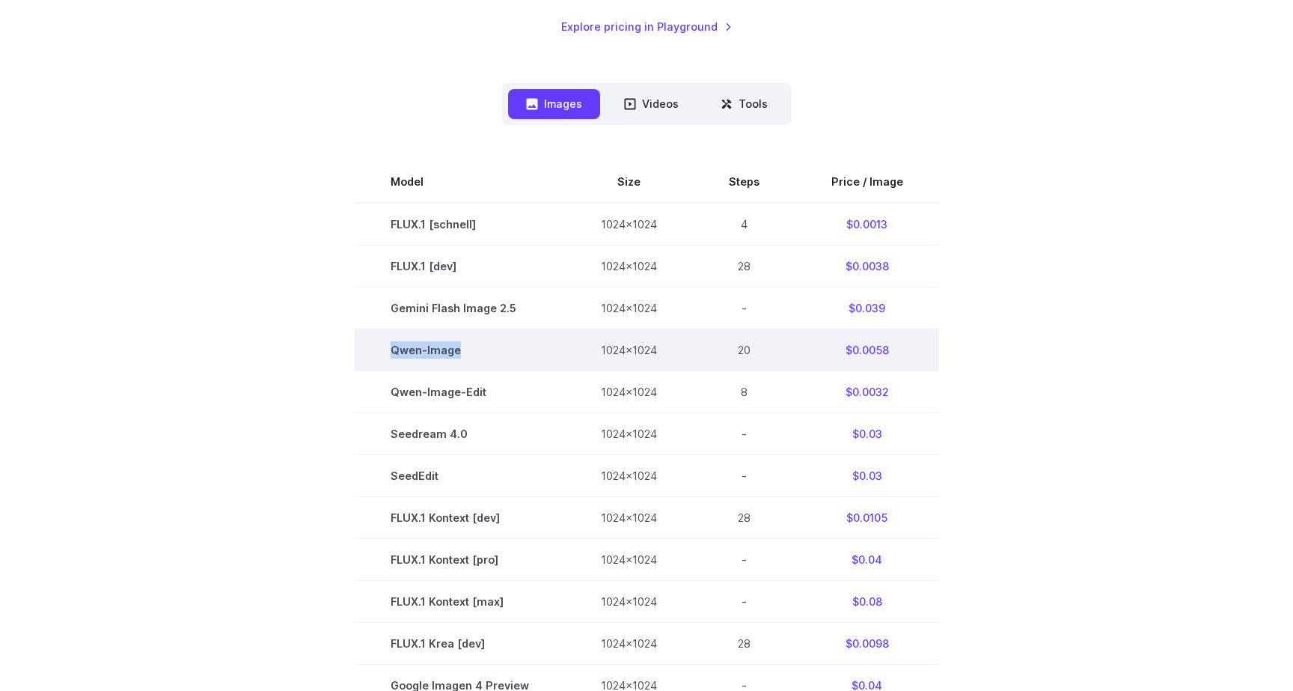
drag, startPoint x: 396, startPoint y: 349, endPoint x: 464, endPoint y: 349, distance: 68.1
click at [464, 349] on td "Qwen-Image" at bounding box center [460, 349] width 210 height 42
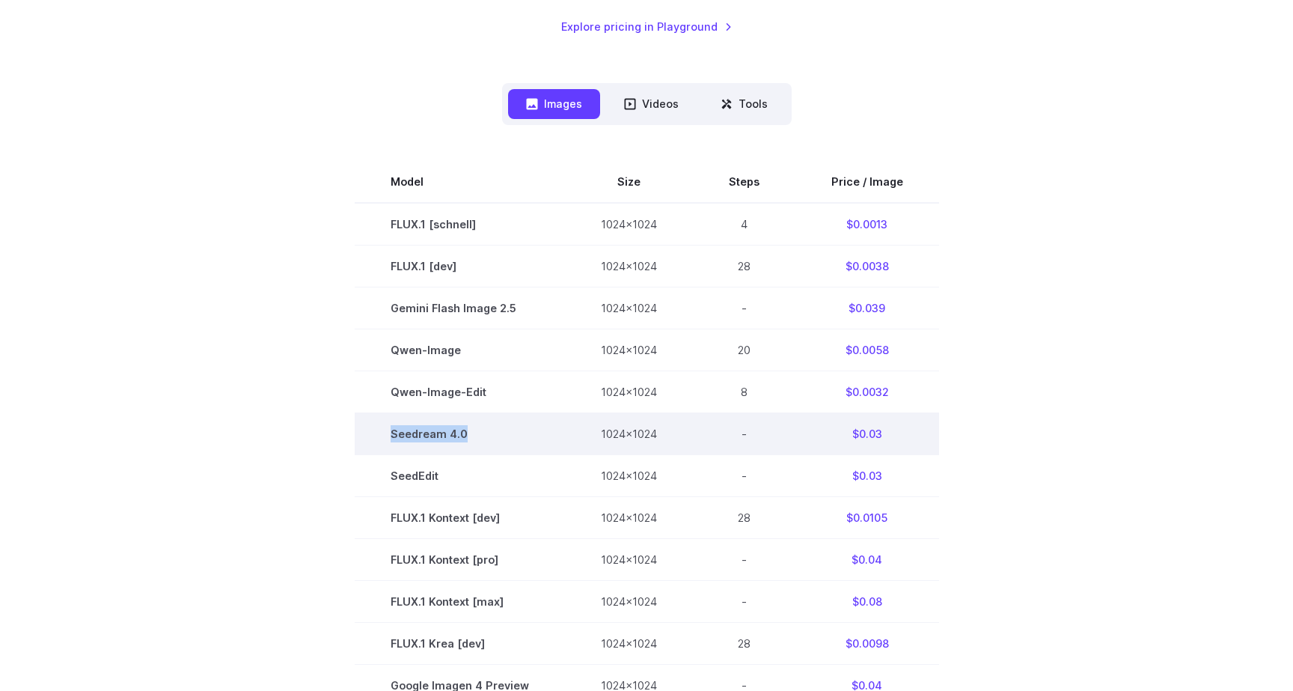
drag, startPoint x: 397, startPoint y: 436, endPoint x: 477, endPoint y: 436, distance: 80.1
click at [477, 436] on td "Seedream 4.0" at bounding box center [460, 433] width 210 height 42
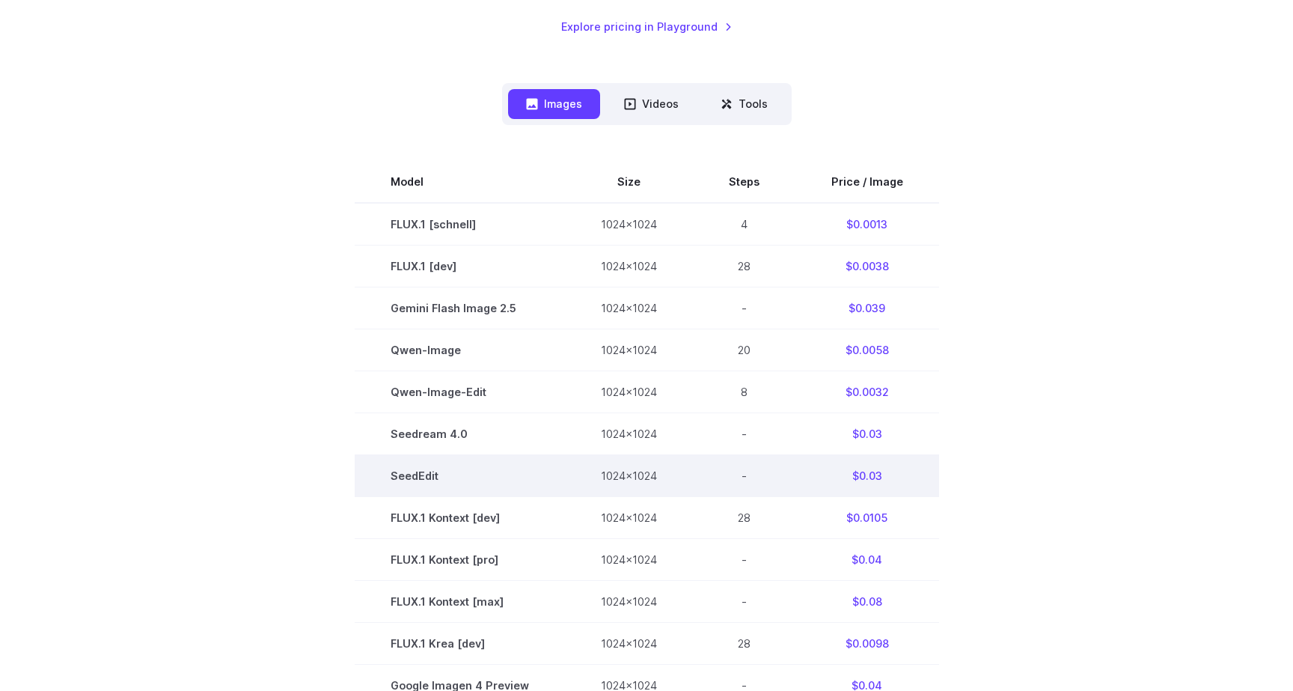
click at [404, 474] on td "SeedEdit" at bounding box center [460, 475] width 210 height 42
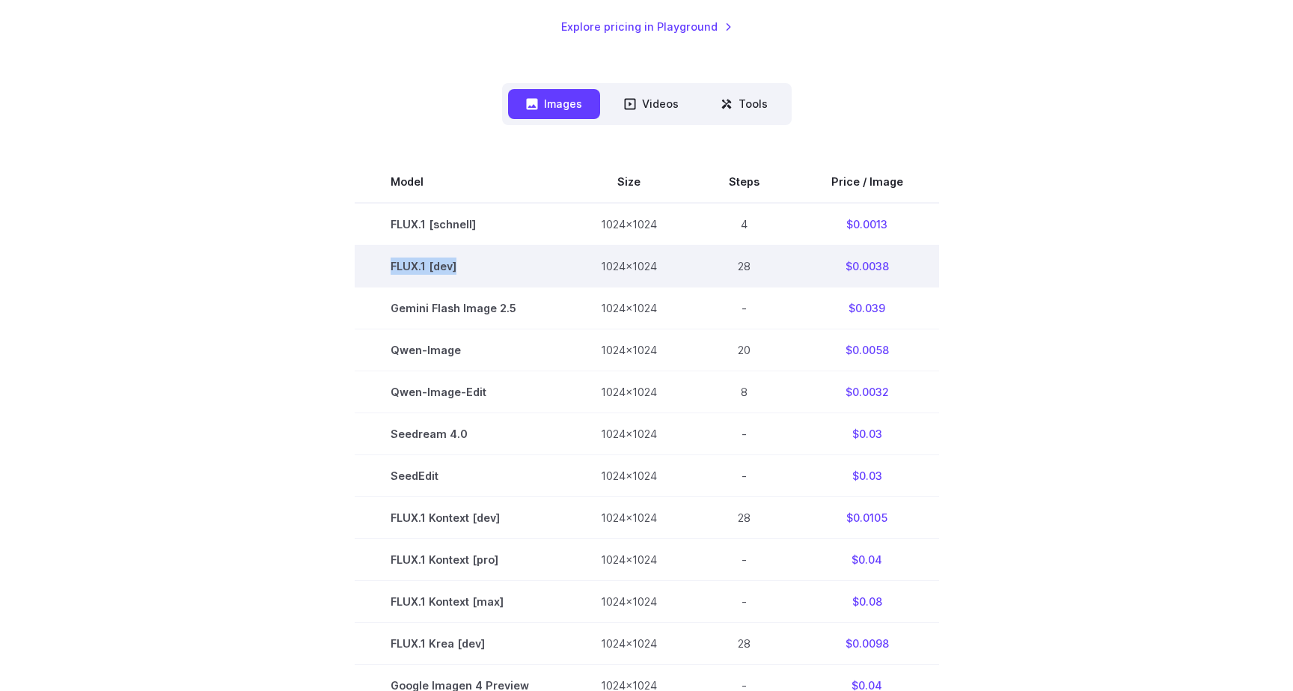
drag, startPoint x: 395, startPoint y: 264, endPoint x: 475, endPoint y: 264, distance: 80.1
click at [475, 264] on td "FLUX.1 [dev]" at bounding box center [460, 266] width 210 height 42
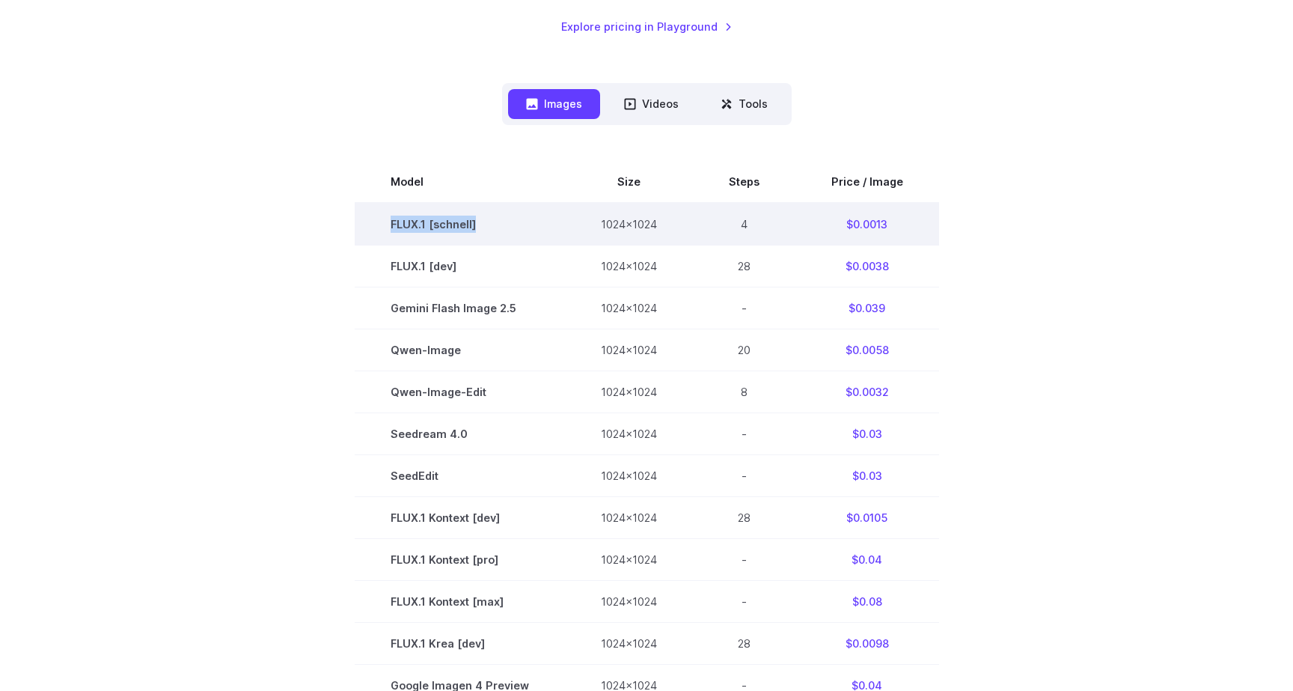
drag, startPoint x: 395, startPoint y: 224, endPoint x: 484, endPoint y: 225, distance: 89.1
click at [484, 225] on td "FLUX.1 [schnell]" at bounding box center [460, 224] width 210 height 43
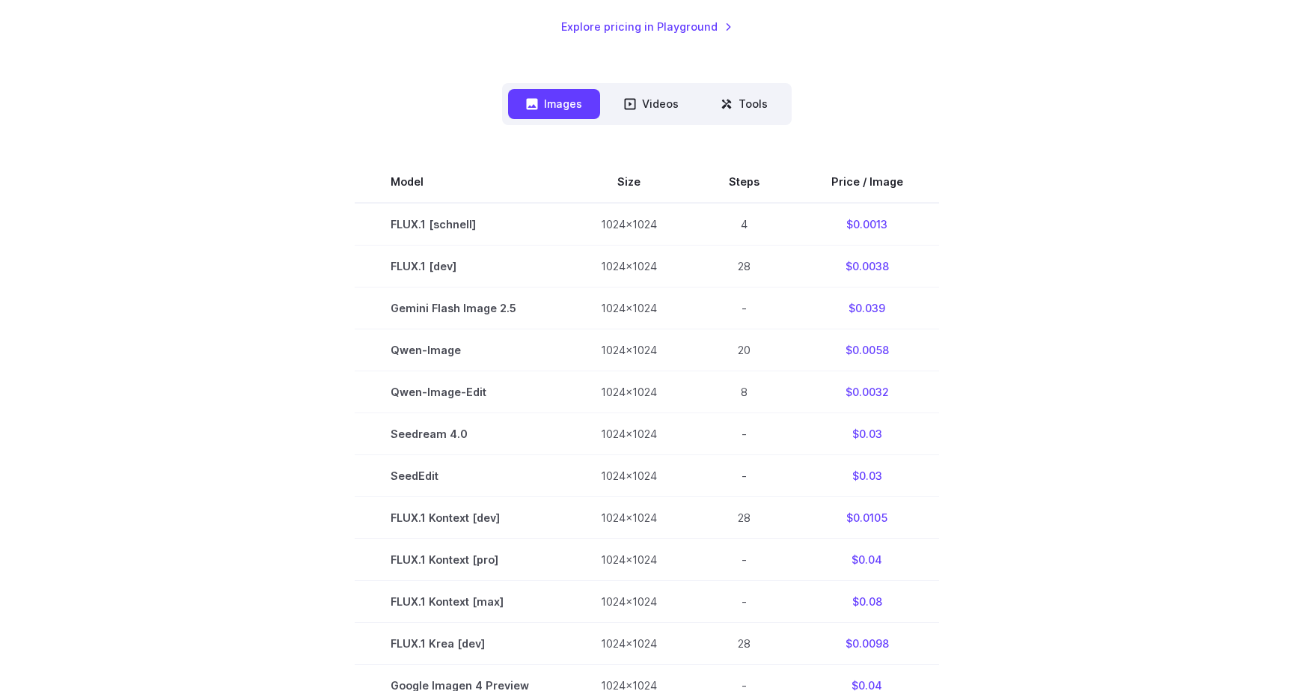
click at [397, 147] on div "Model Size Steps Price / Image FLUX.1 [schnell] 1024x1024 4 $0.0013 FLUX.1 [dev…" at bounding box center [647, 583] width 1042 height 917
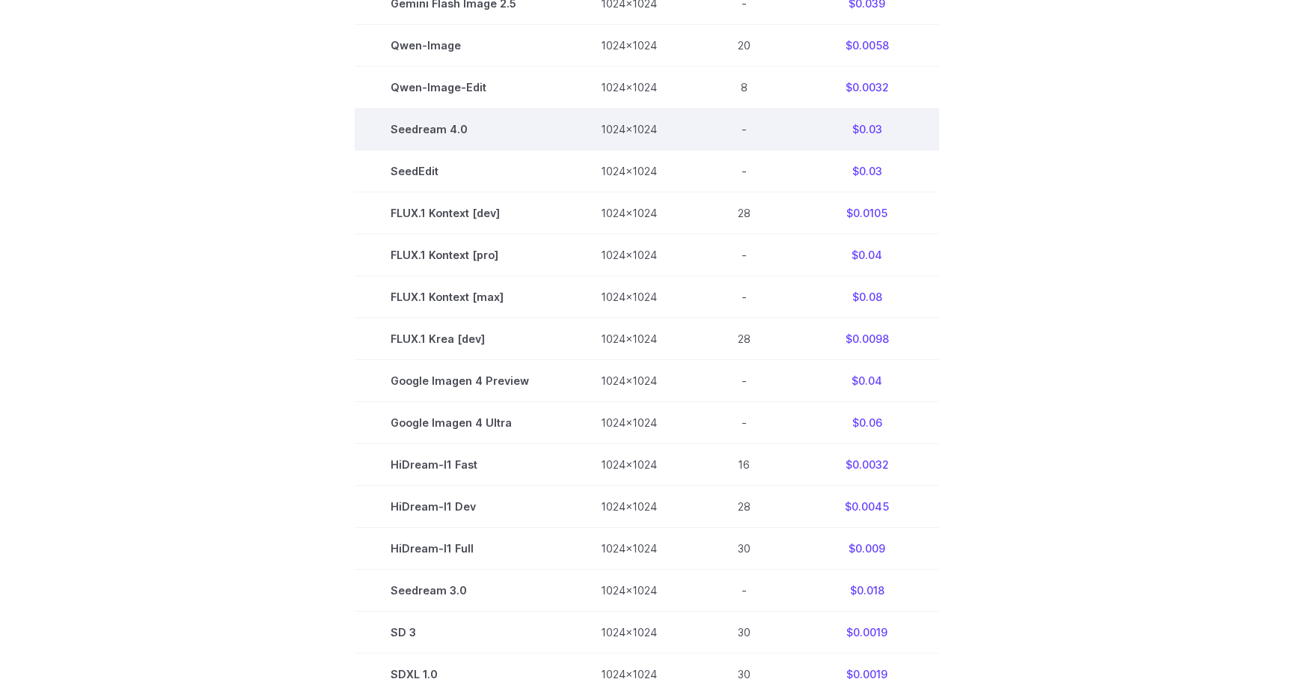
scroll to position [644, 0]
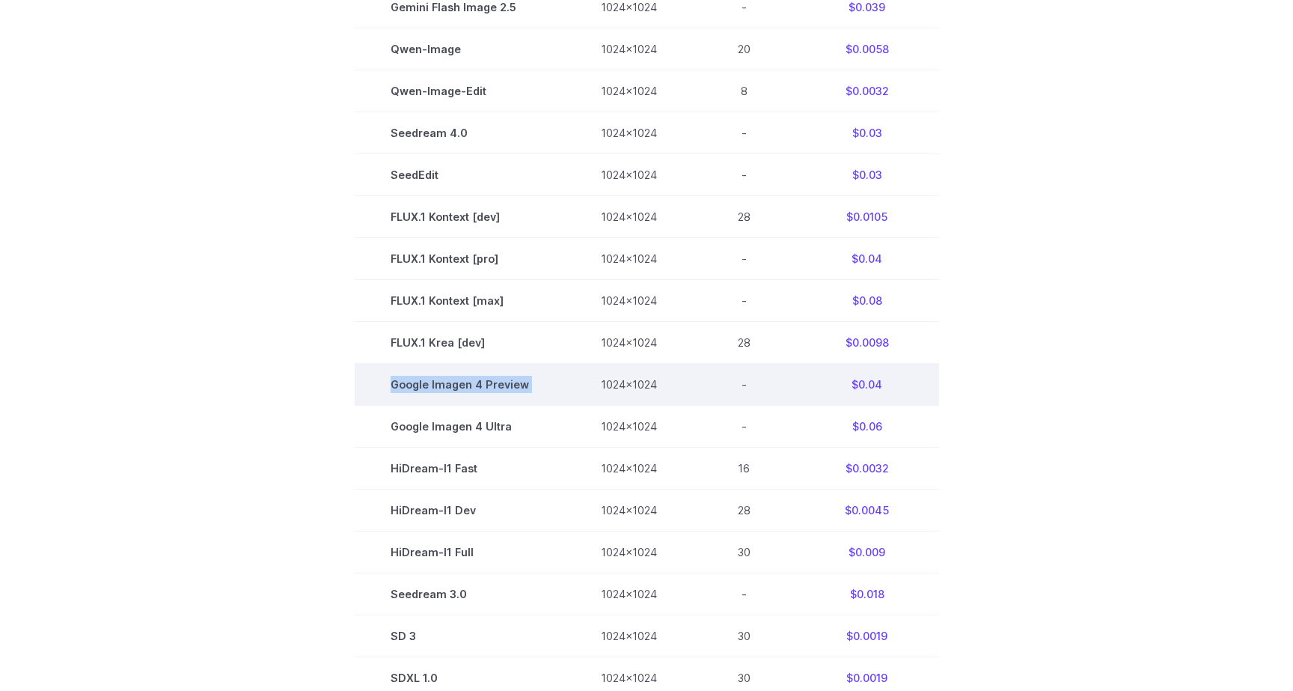
drag, startPoint x: 396, startPoint y: 388, endPoint x: 564, endPoint y: 378, distance: 168.7
click at [564, 378] on tr "Google Imagen 4 Preview 1024x1024 - $0.04" at bounding box center [647, 385] width 584 height 42
click at [396, 389] on td "Google Imagen 4 Preview" at bounding box center [460, 385] width 210 height 42
drag, startPoint x: 396, startPoint y: 389, endPoint x: 525, endPoint y: 394, distance: 128.8
click at [525, 394] on td "Google Imagen 4 Preview" at bounding box center [460, 385] width 210 height 42
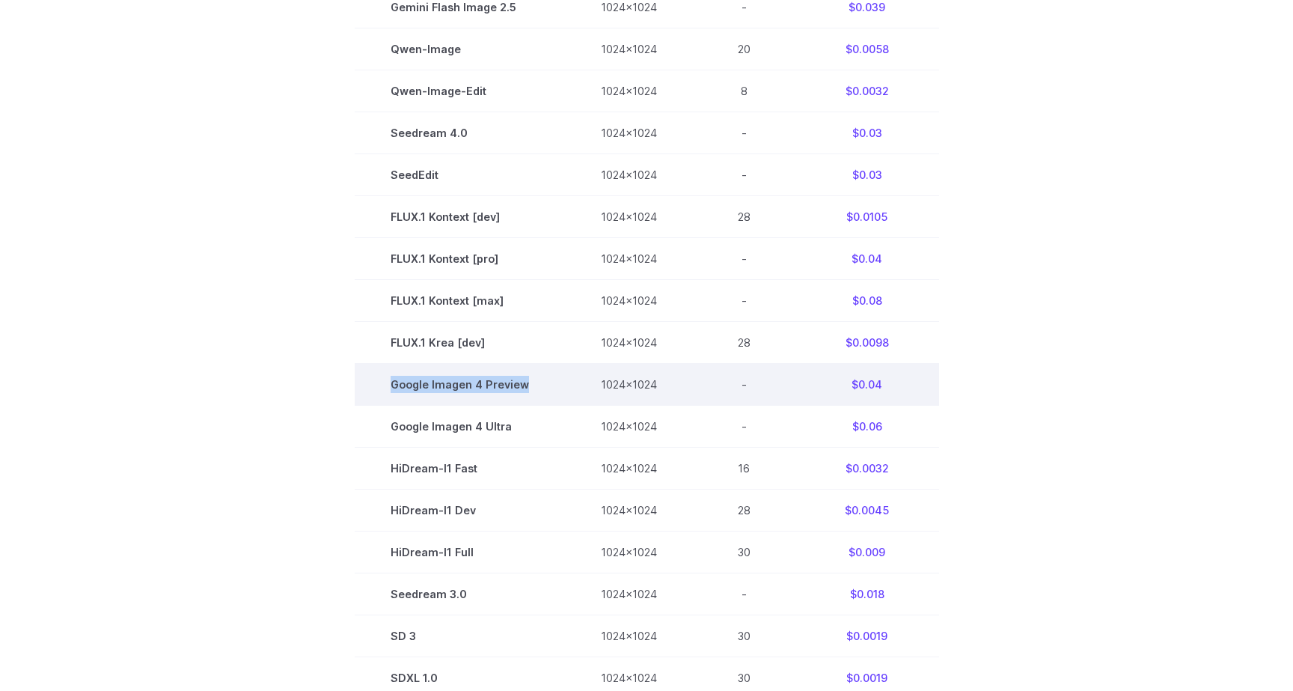
click at [449, 388] on td "Google Imagen 4 Preview" at bounding box center [460, 385] width 210 height 42
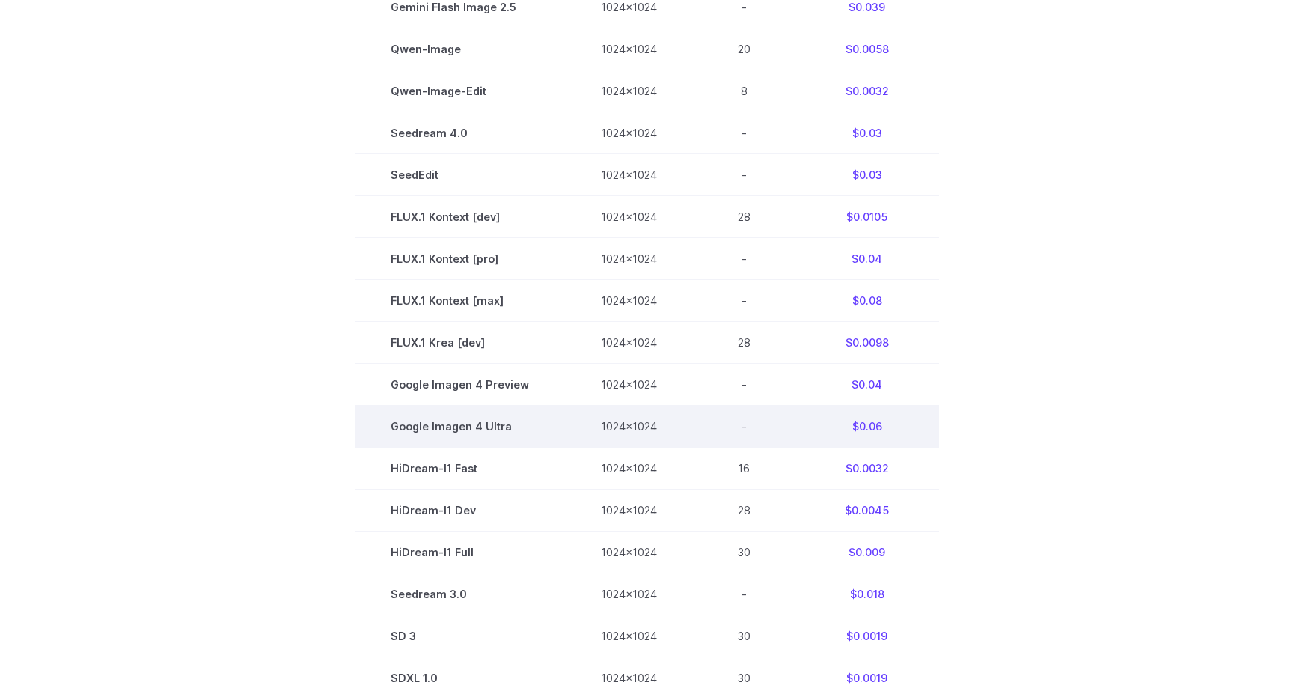
drag, startPoint x: 399, startPoint y: 422, endPoint x: 464, endPoint y: 433, distance: 65.9
click at [464, 433] on td "Google Imagen 4 Ultra" at bounding box center [460, 427] width 210 height 42
click at [409, 438] on td "Google Imagen 4 Ultra" at bounding box center [460, 427] width 210 height 42
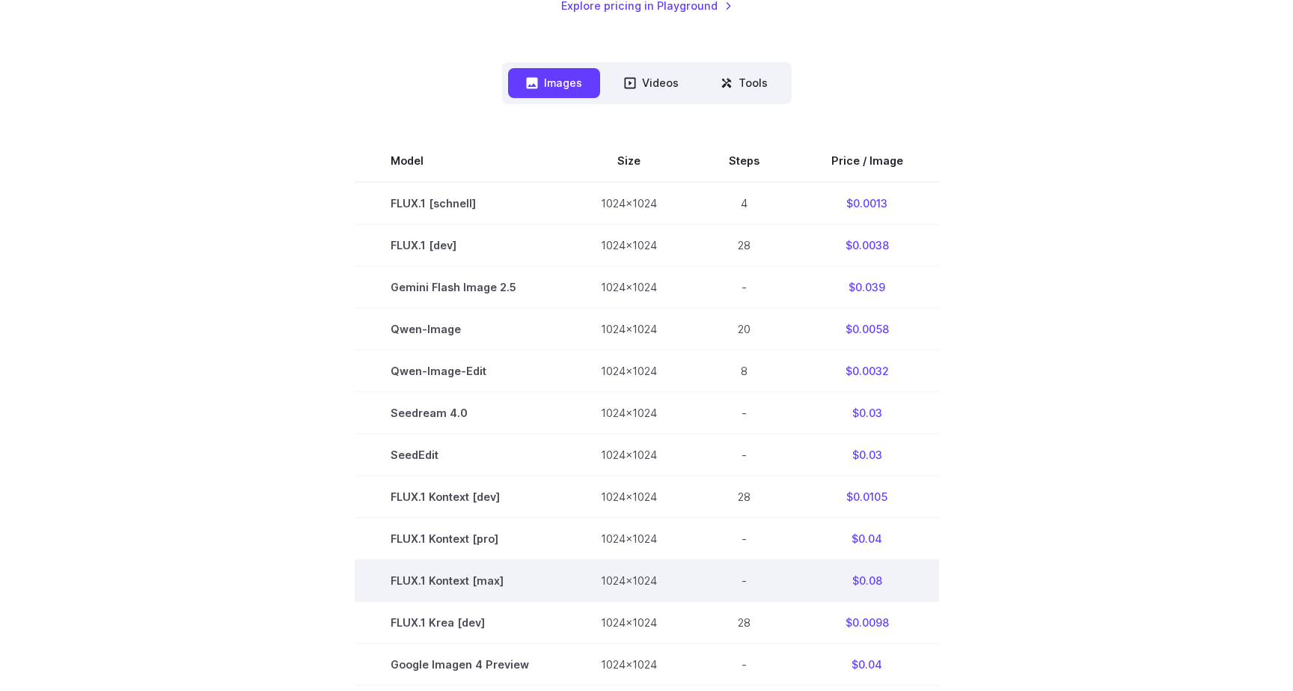
scroll to position [360, 0]
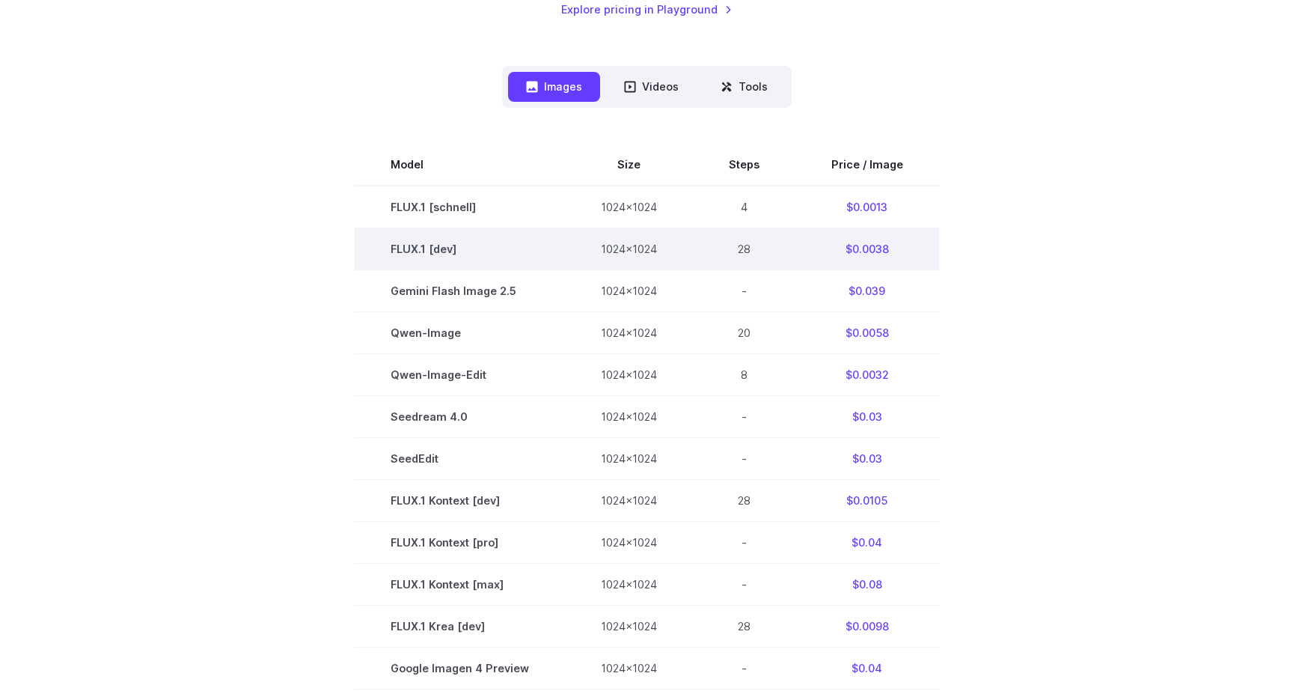
click at [742, 251] on td "28" at bounding box center [744, 248] width 103 height 42
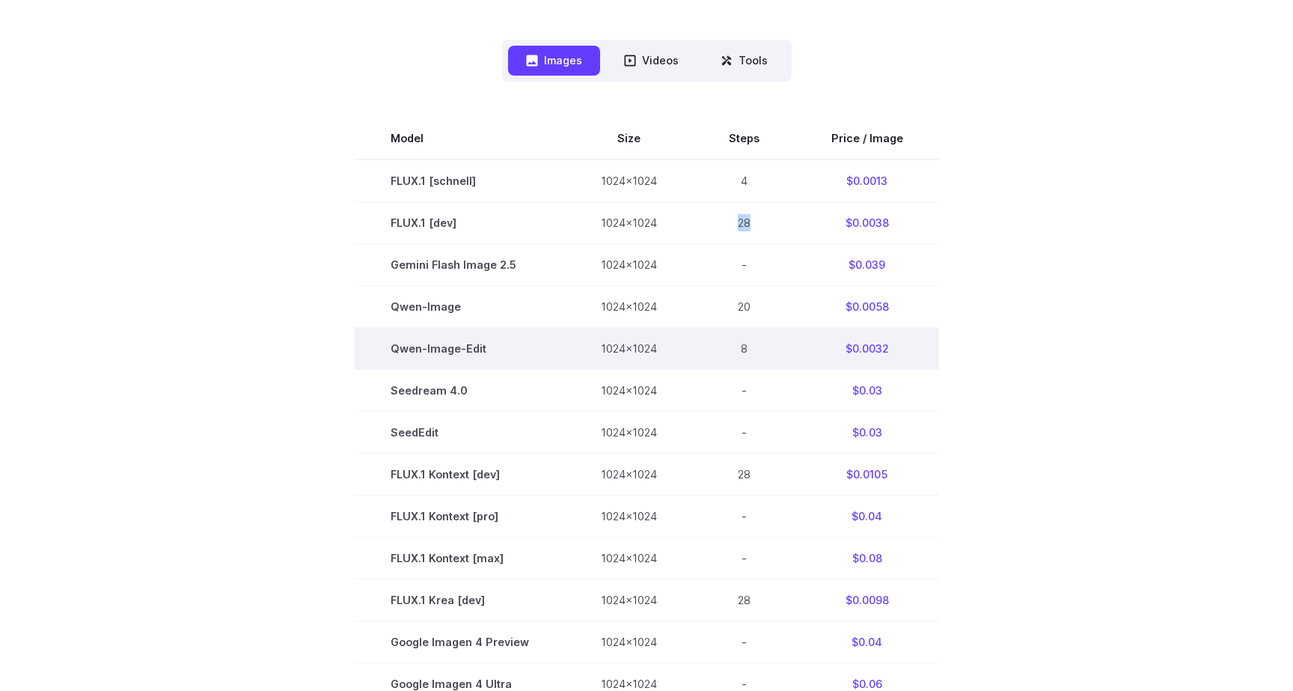
scroll to position [400, 0]
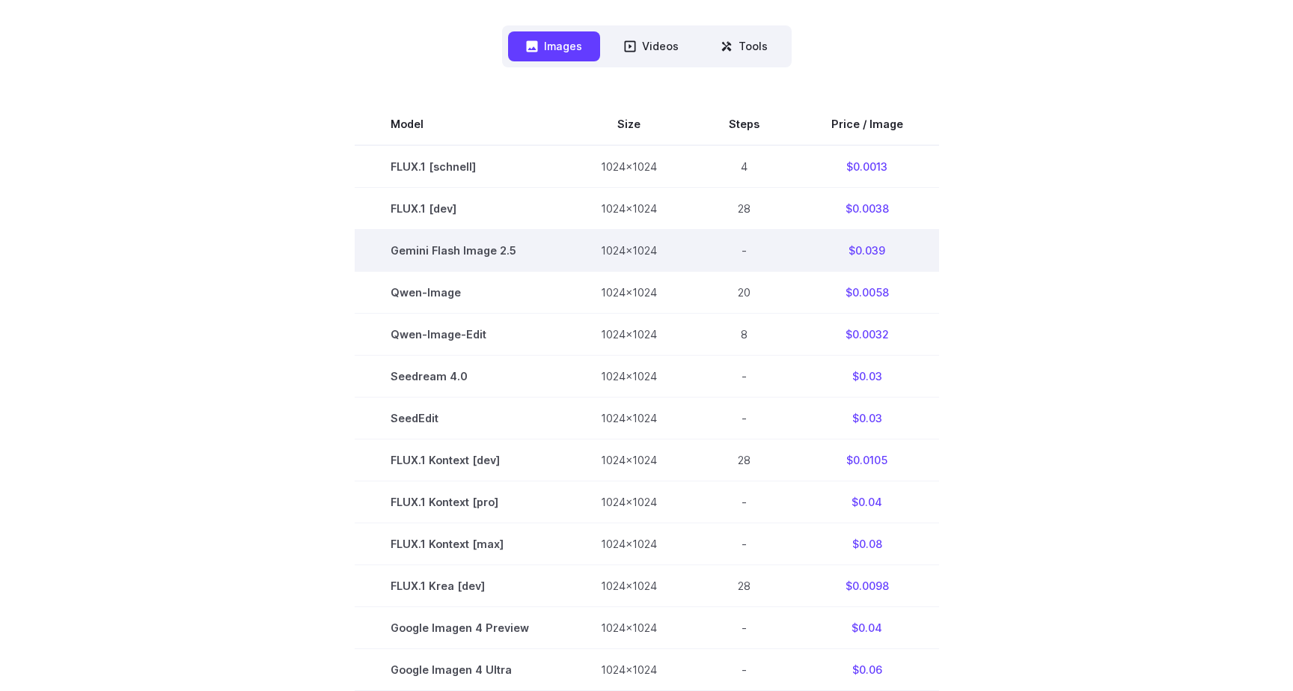
click at [409, 232] on td "Gemini Flash Image 2.5" at bounding box center [460, 250] width 210 height 42
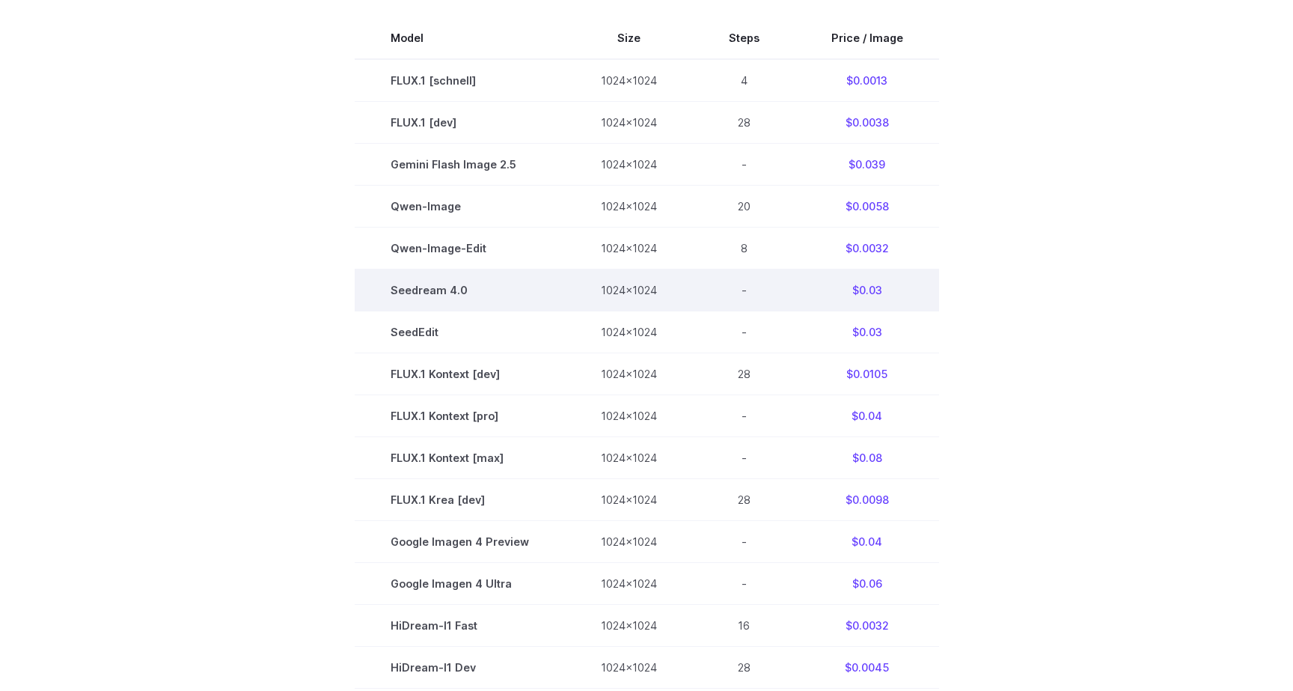
scroll to position [488, 0]
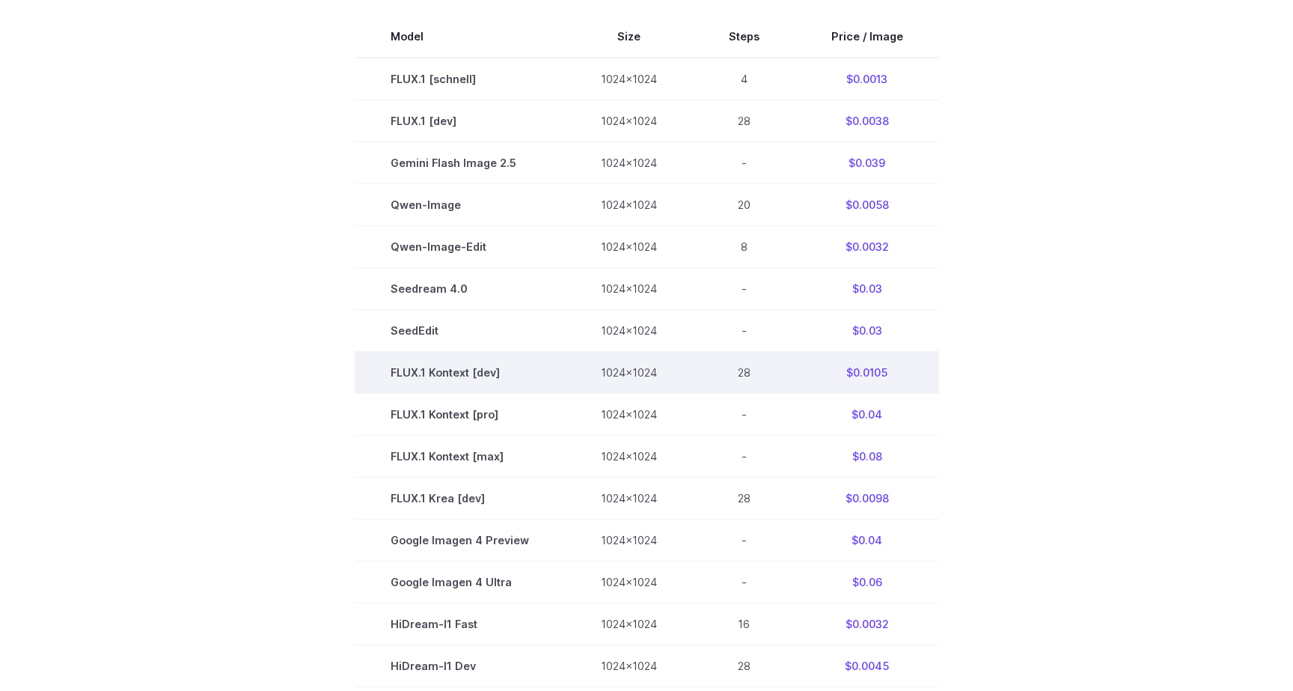
click at [742, 367] on td "28" at bounding box center [744, 372] width 103 height 42
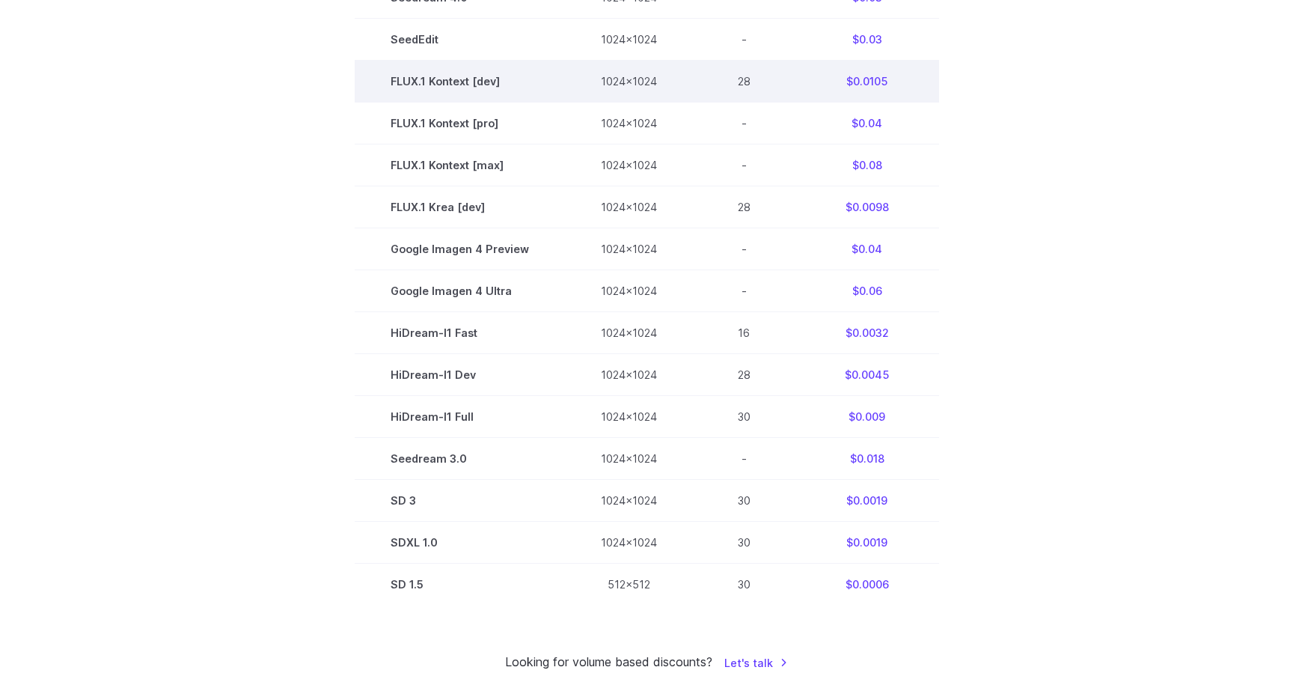
scroll to position [834, 0]
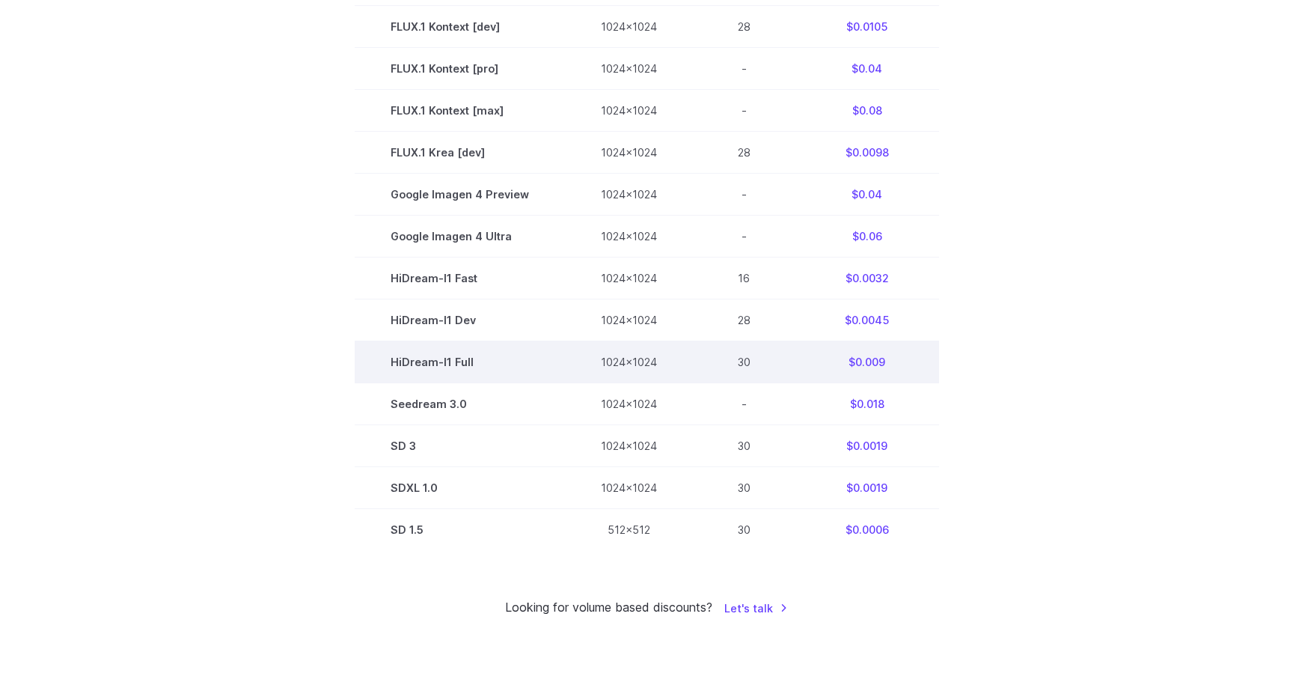
click at [739, 373] on td "30" at bounding box center [744, 362] width 103 height 42
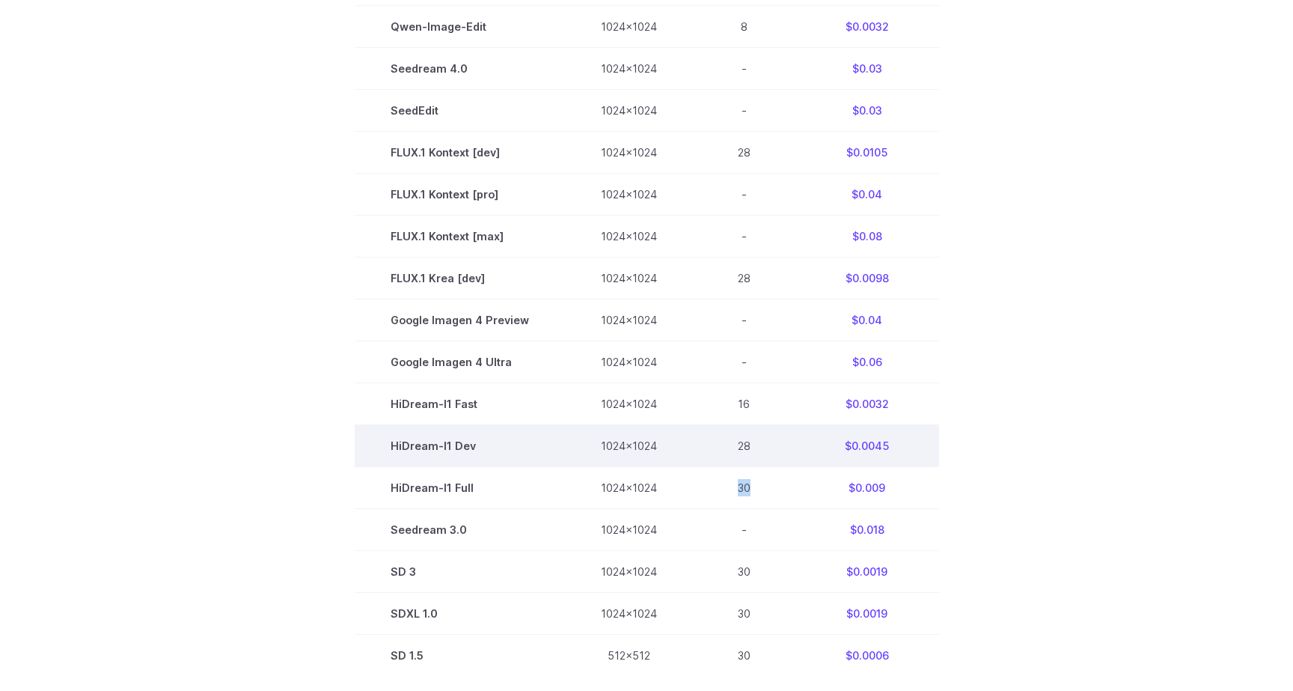
scroll to position [704, 0]
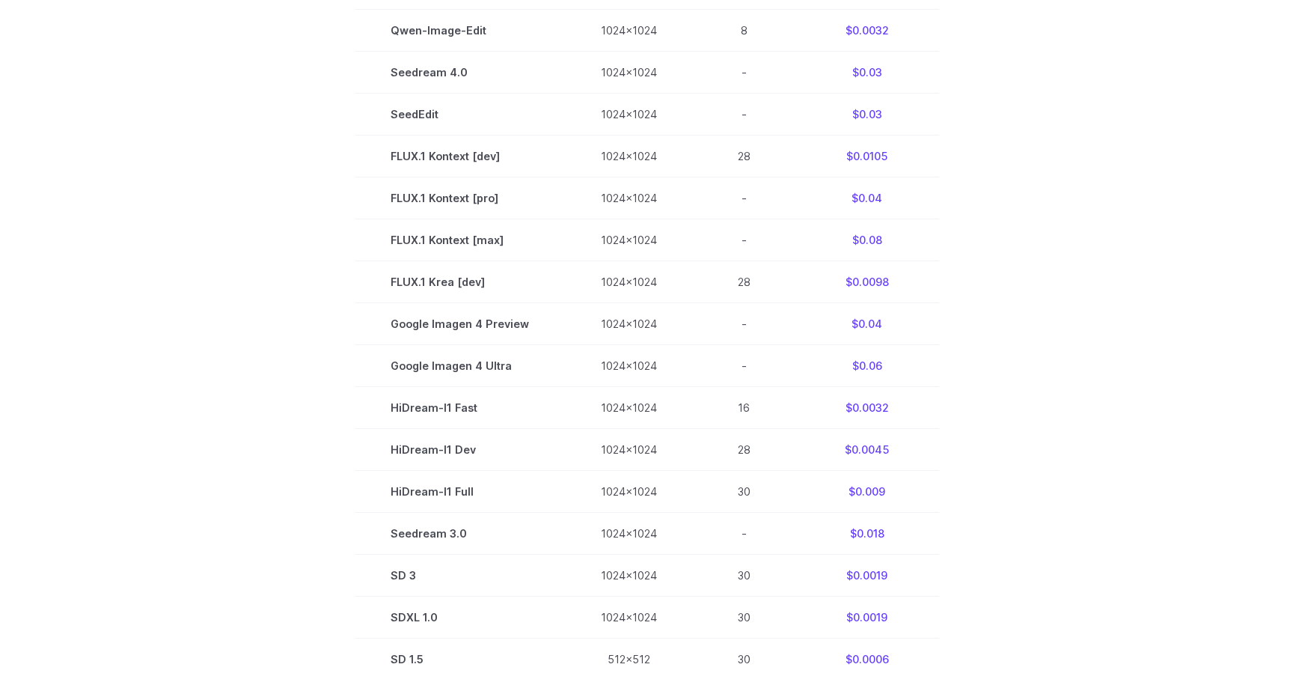
click at [223, 332] on section "Model Size Steps Price / Image FLUX.1 [schnell] 1024x1024 4 $0.0013 FLUX.1 [dev…" at bounding box center [647, 239] width 1042 height 881
click at [962, 284] on section "Model Size Steps Price / Image FLUX.1 [schnell] 1024x1024 4 $0.0013 FLUX.1 [dev…" at bounding box center [647, 239] width 1042 height 881
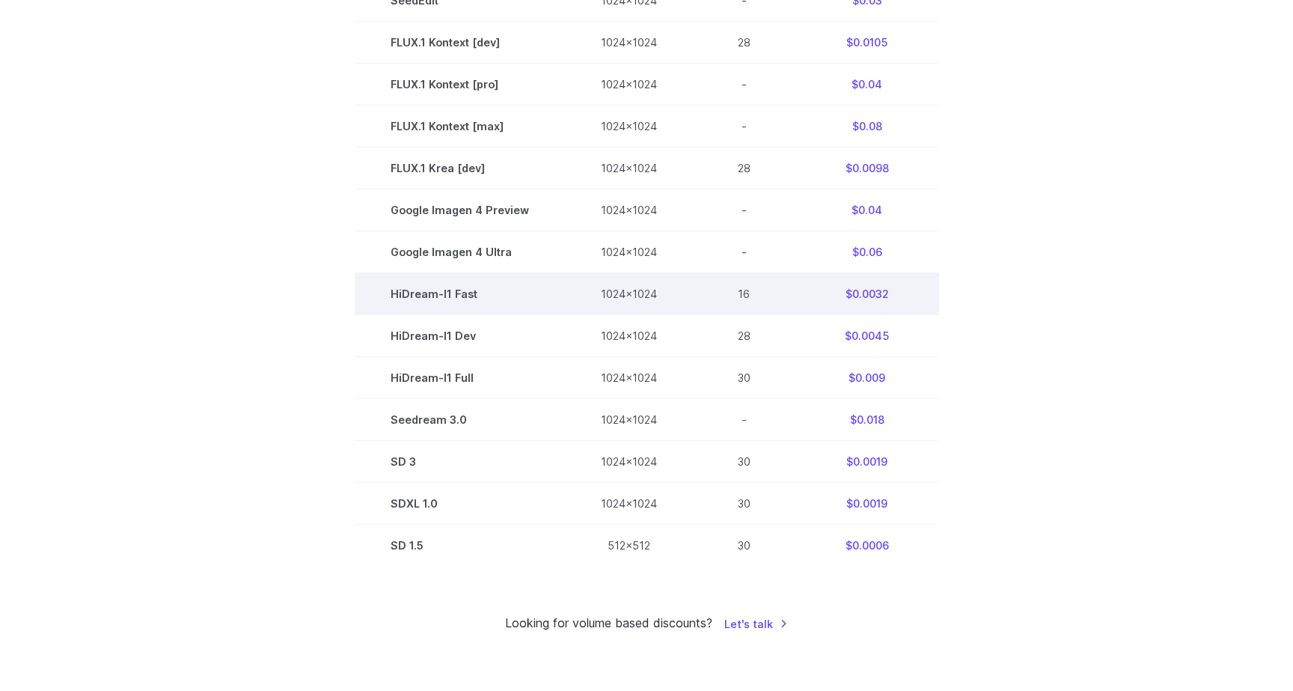
scroll to position [835, 0]
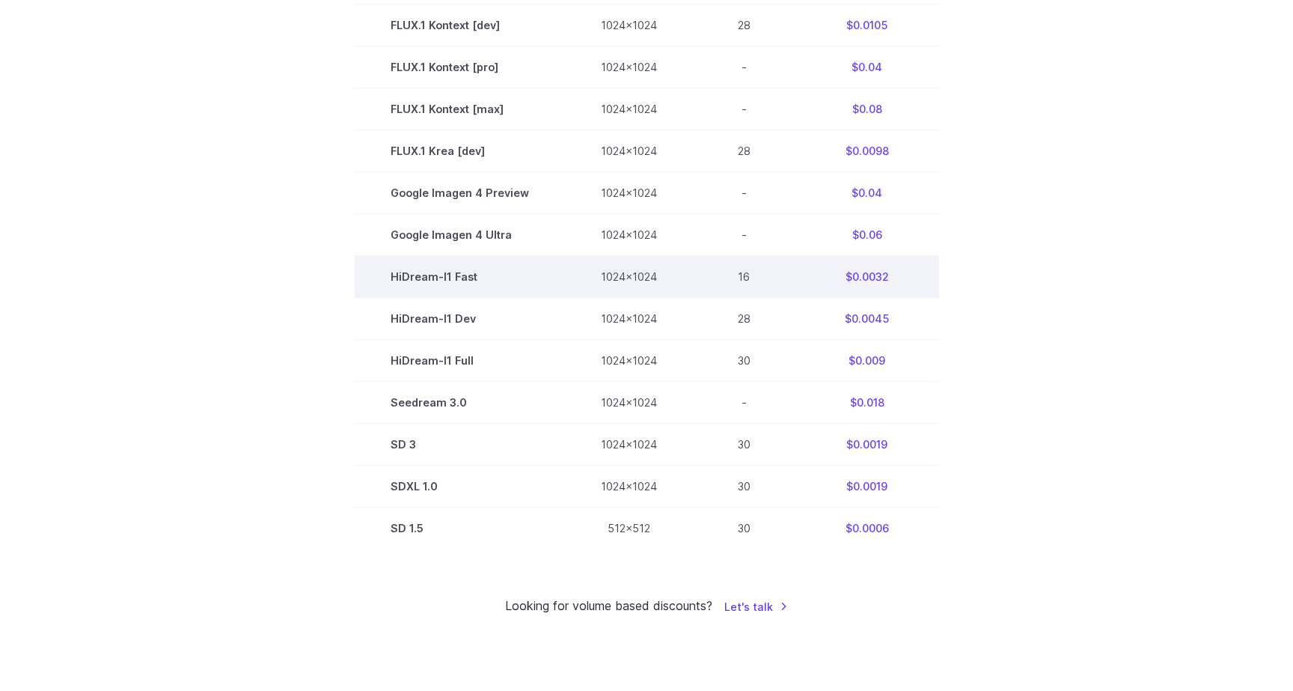
click at [740, 284] on td "16" at bounding box center [744, 277] width 103 height 42
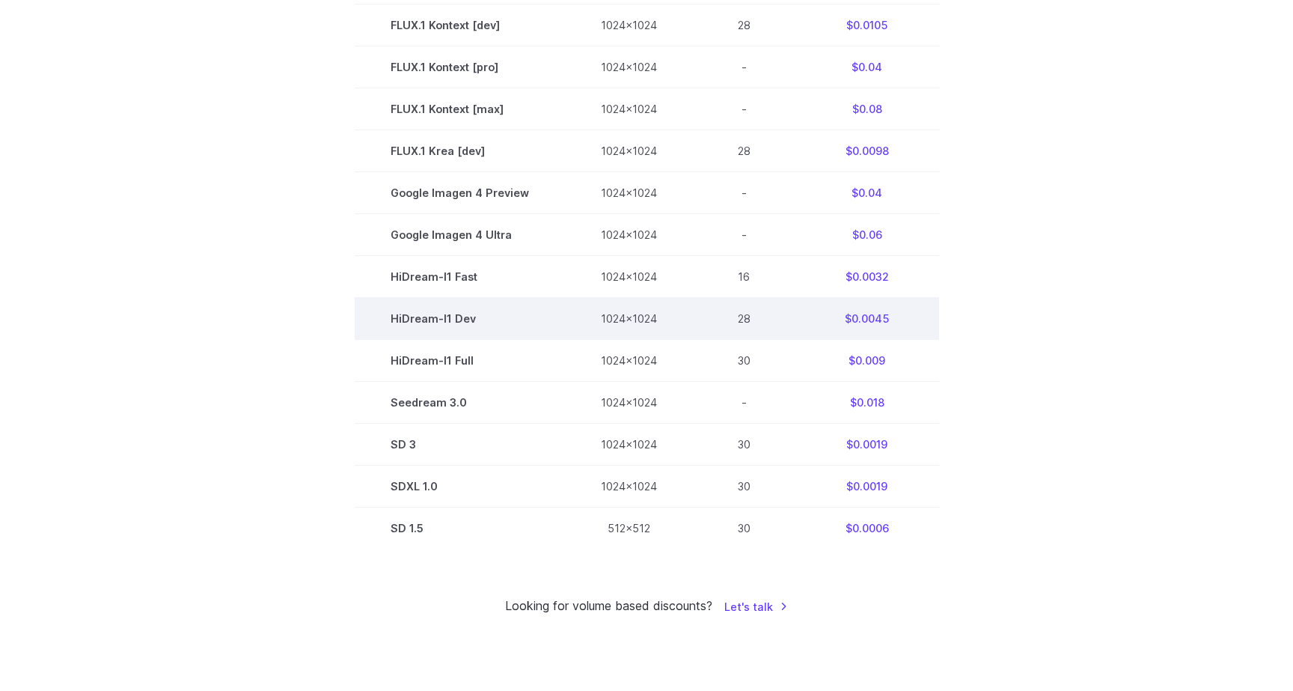
click at [741, 321] on td "28" at bounding box center [744, 319] width 103 height 42
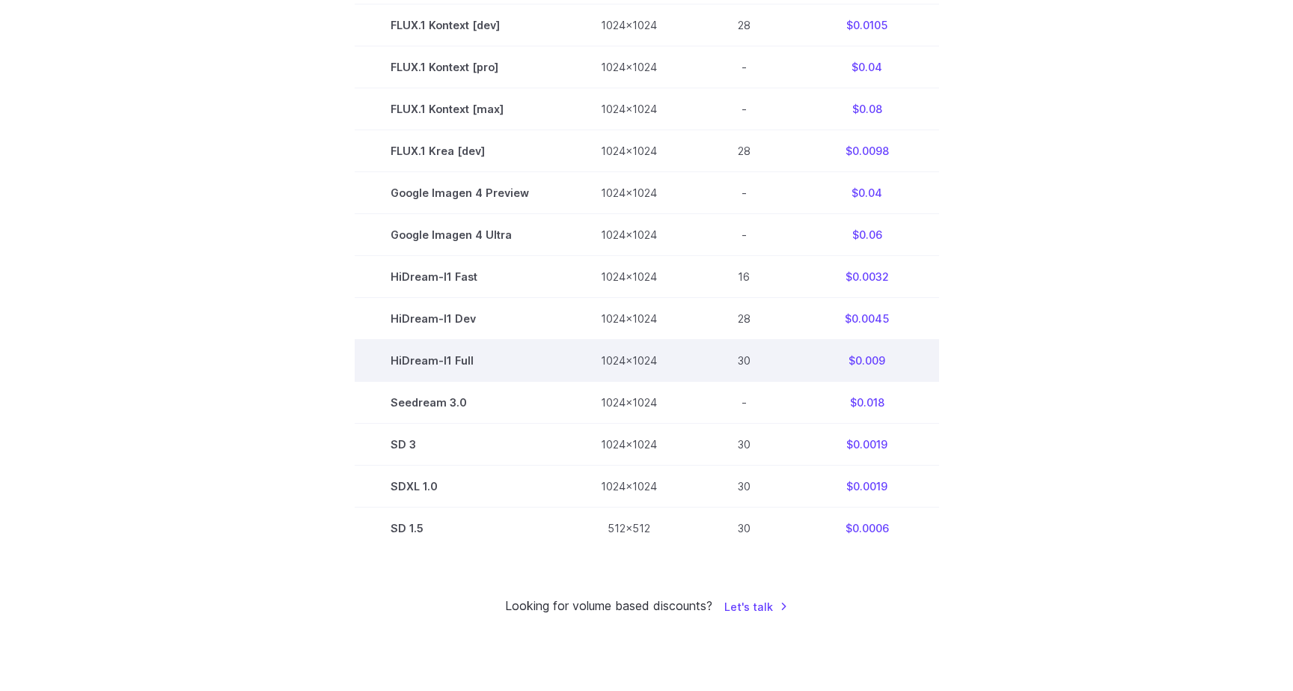
click at [740, 362] on td "30" at bounding box center [744, 361] width 103 height 42
drag, startPoint x: 739, startPoint y: 367, endPoint x: 748, endPoint y: 367, distance: 9.0
click at [748, 367] on td "30" at bounding box center [744, 361] width 103 height 42
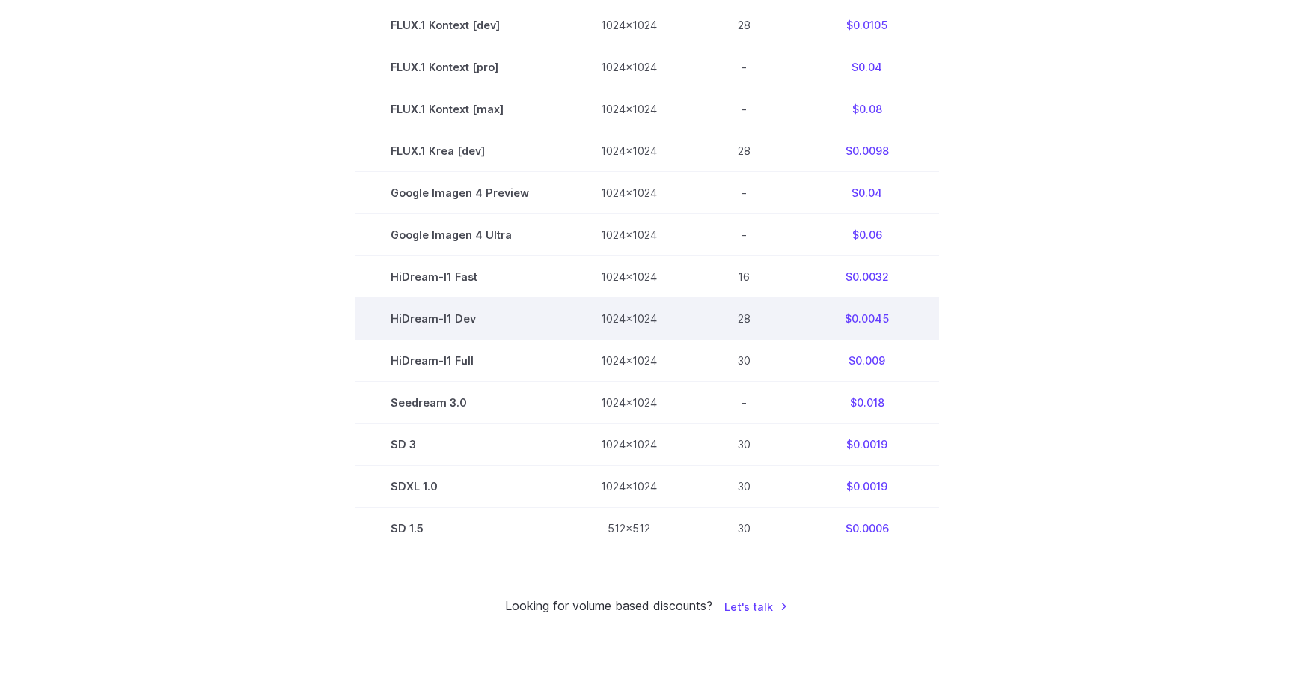
click at [740, 329] on td "28" at bounding box center [744, 319] width 103 height 42
click at [740, 325] on td "28" at bounding box center [744, 319] width 103 height 42
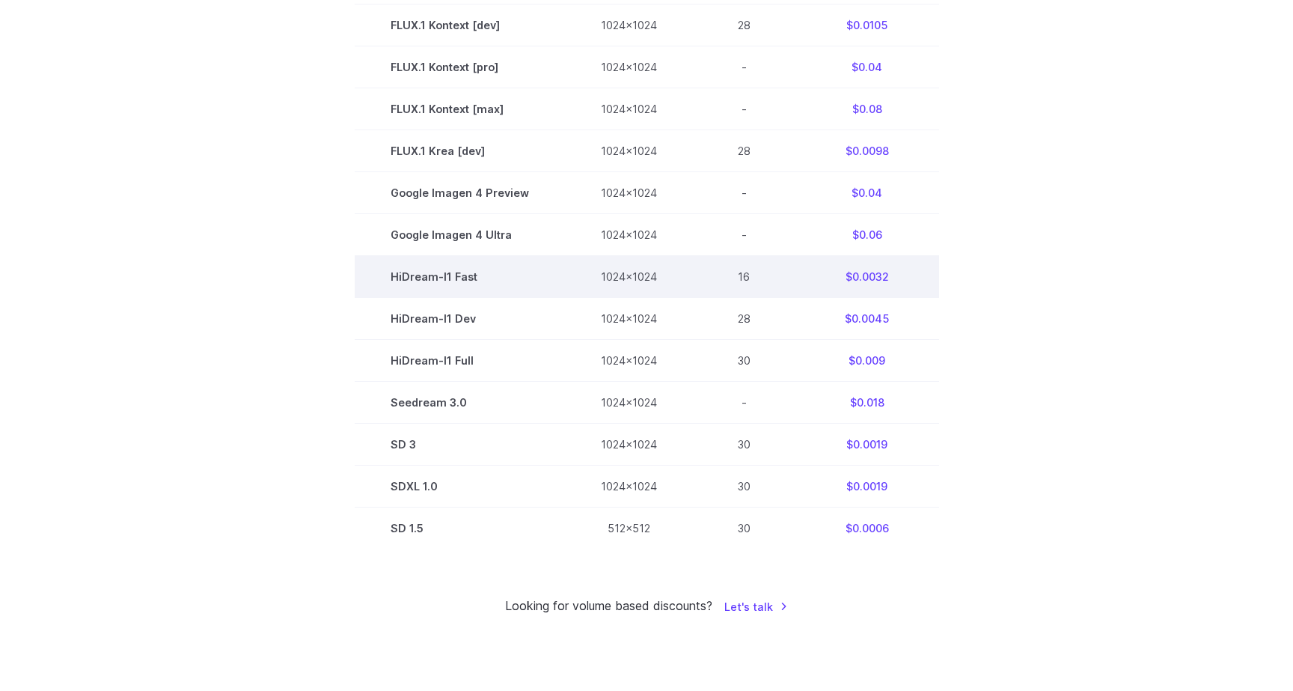
click at [739, 278] on td "16" at bounding box center [744, 277] width 103 height 42
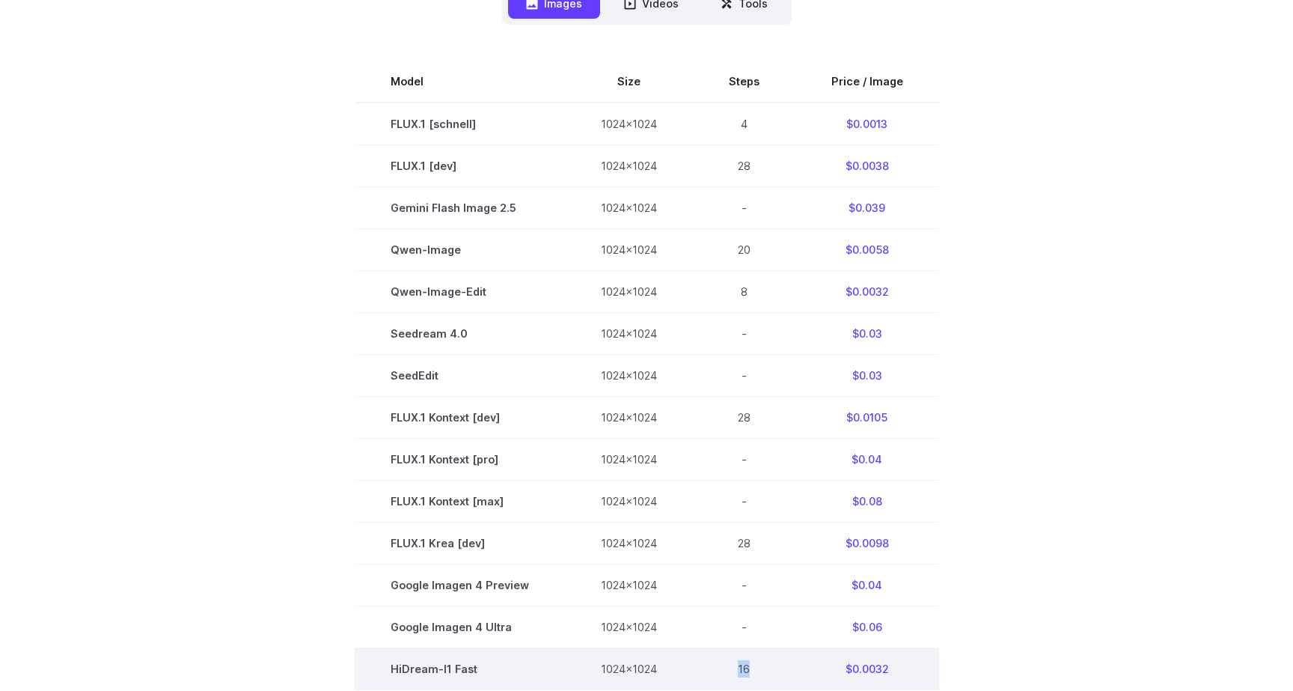
scroll to position [447, 0]
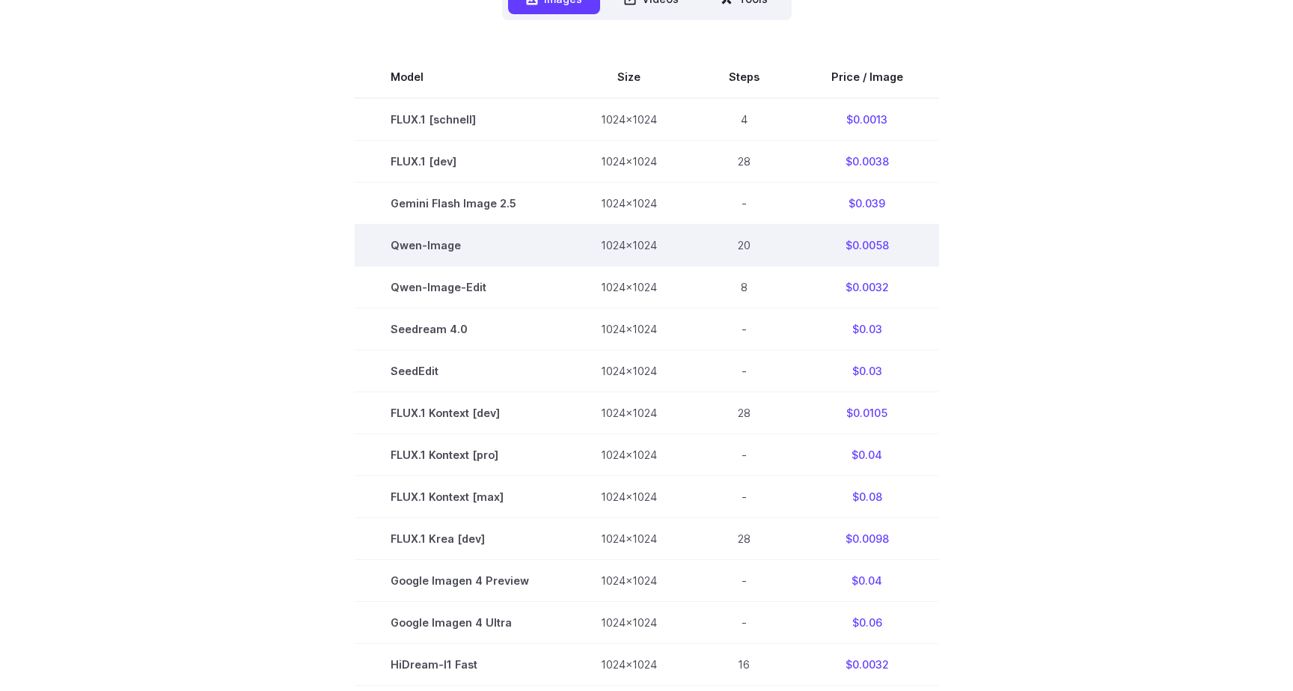
click at [739, 247] on td "20" at bounding box center [744, 245] width 103 height 42
drag, startPoint x: 393, startPoint y: 247, endPoint x: 467, endPoint y: 247, distance: 74.1
click at [467, 247] on td "Qwen-Image" at bounding box center [460, 245] width 210 height 42
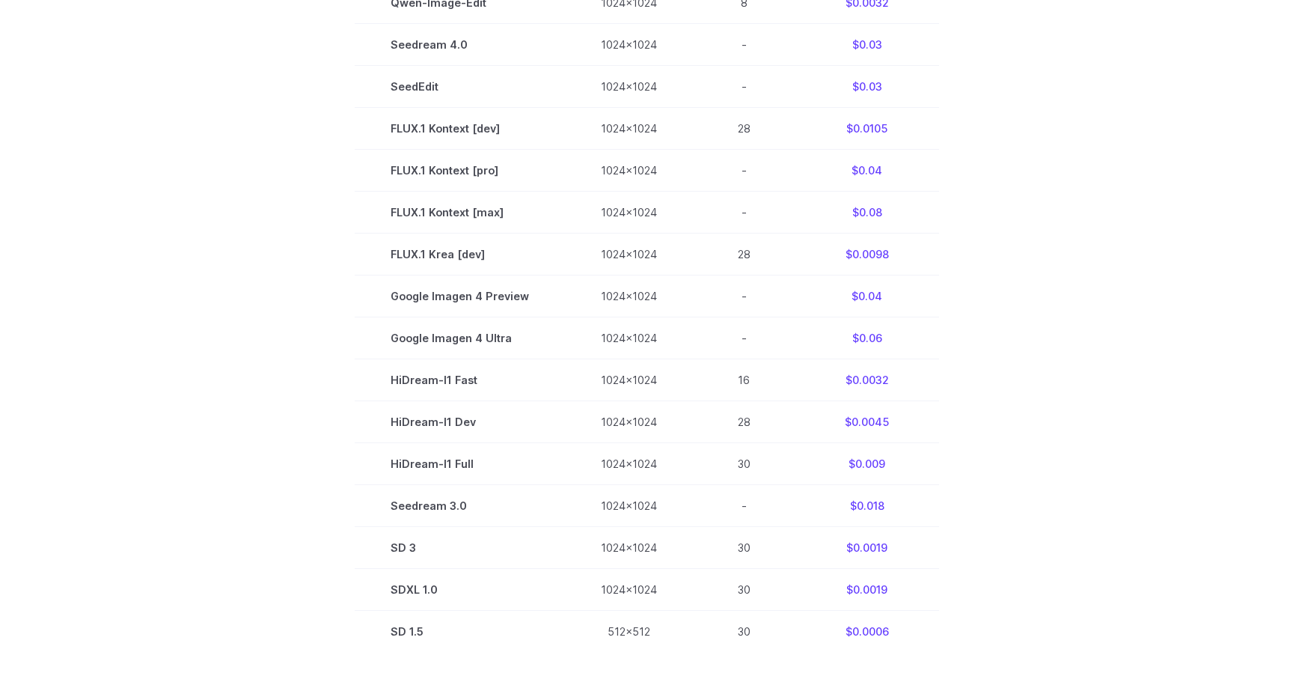
scroll to position [748, 0]
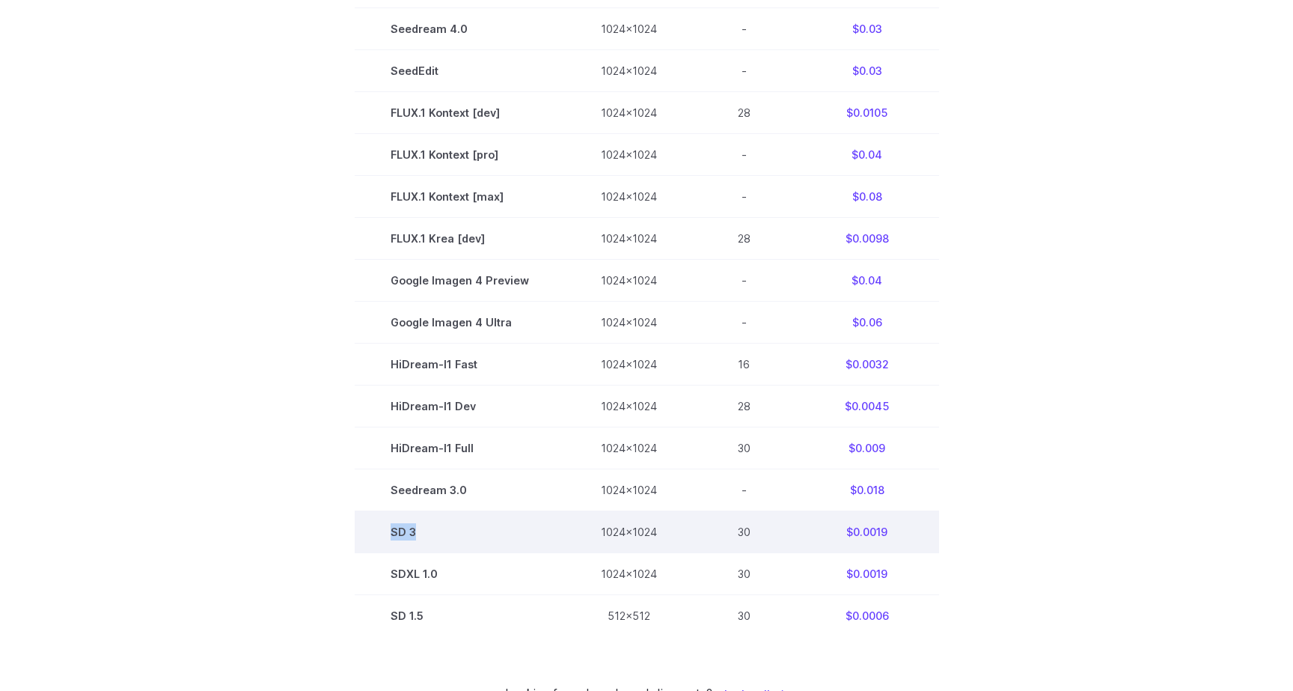
drag, startPoint x: 393, startPoint y: 541, endPoint x: 438, endPoint y: 541, distance: 45.6
click at [438, 541] on td "SD 3" at bounding box center [460, 532] width 210 height 42
click at [430, 542] on td "SD 3" at bounding box center [460, 532] width 210 height 42
drag, startPoint x: 425, startPoint y: 542, endPoint x: 391, endPoint y: 542, distance: 34.4
click at [391, 542] on td "SD 3" at bounding box center [460, 532] width 210 height 42
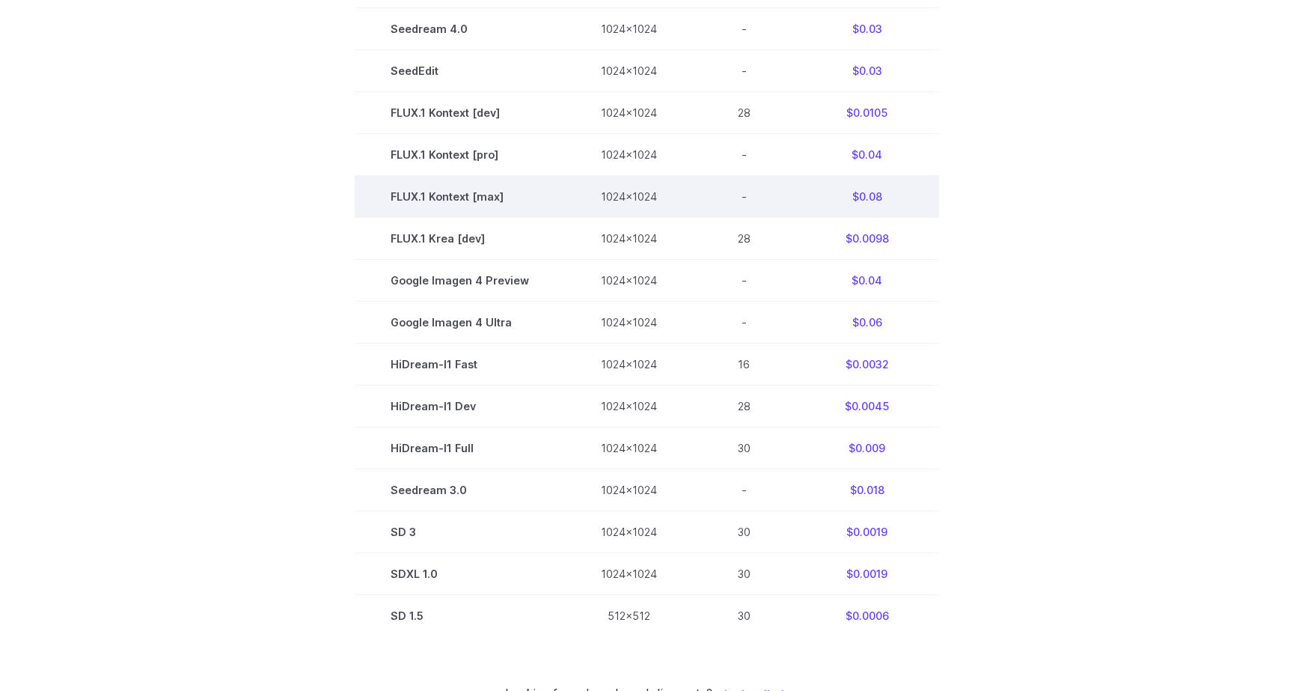
click at [555, 197] on td "FLUX.1 Kontext [max]" at bounding box center [460, 196] width 210 height 42
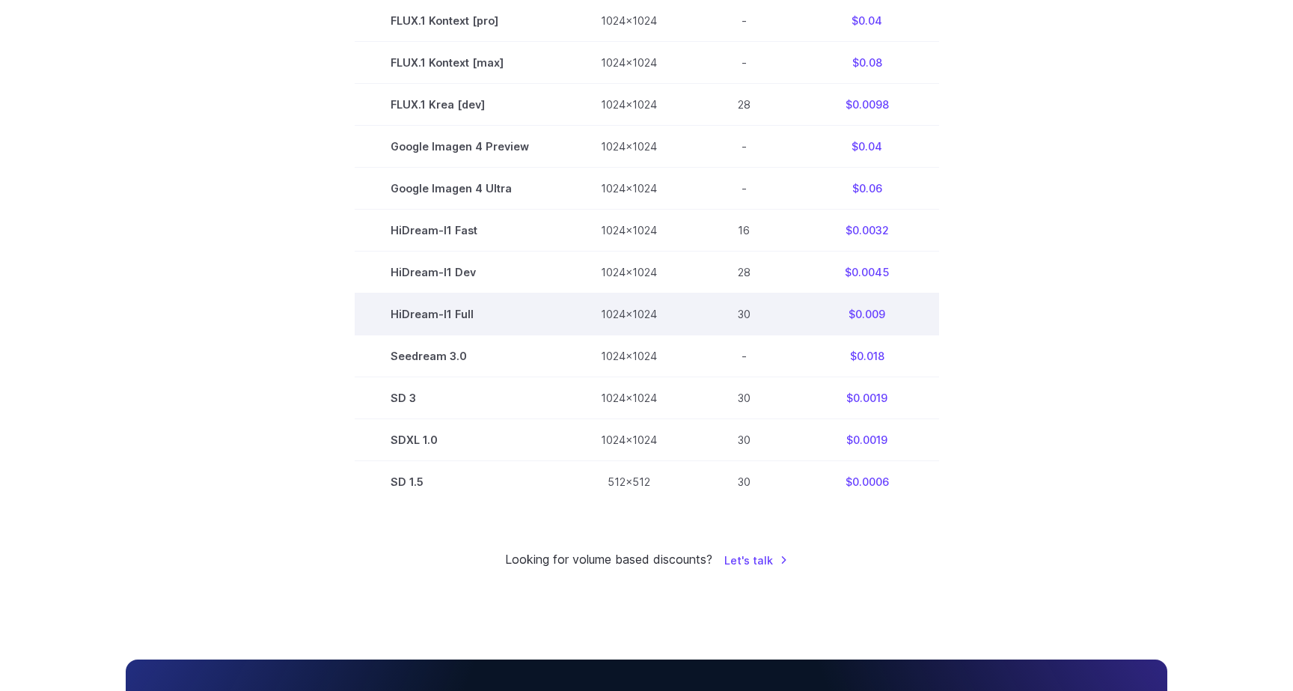
scroll to position [887, 0]
